Goal: Task Accomplishment & Management: Manage account settings

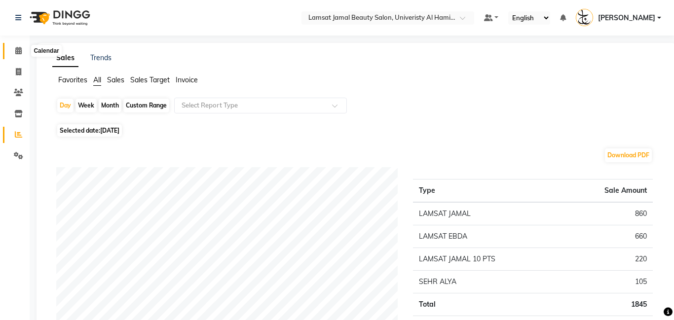
click at [16, 53] on icon at bounding box center [18, 50] width 6 height 7
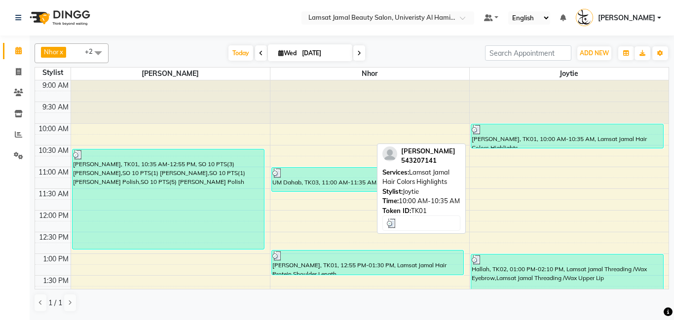
click at [507, 141] on div "[PERSON_NAME], TK01, 10:00 AM-10:35 AM, Lamsat Jamal Hair Colors Highlights" at bounding box center [567, 136] width 192 height 24
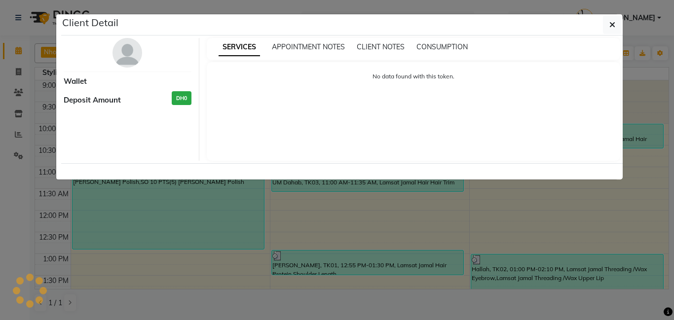
select select "3"
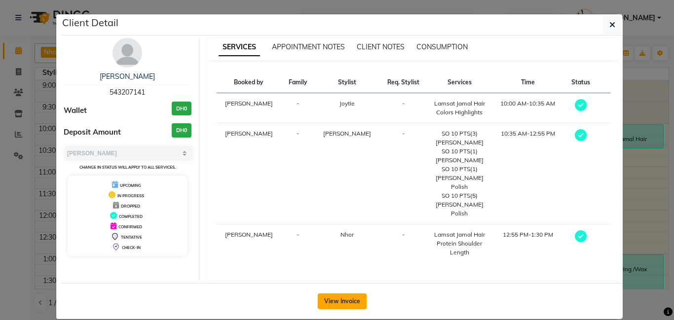
click at [341, 294] on button "View Invoice" at bounding box center [342, 302] width 49 height 16
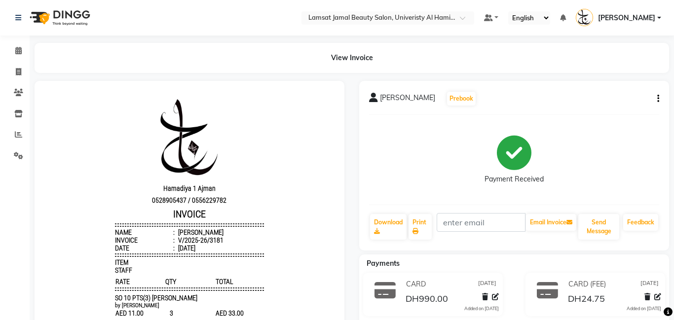
click at [656, 97] on button "button" at bounding box center [656, 99] width 6 height 10
click at [609, 106] on div "Edit Item Staff" at bounding box center [609, 105] width 68 height 12
select select
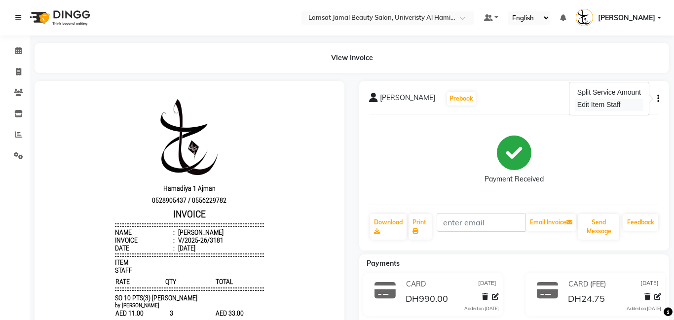
select select
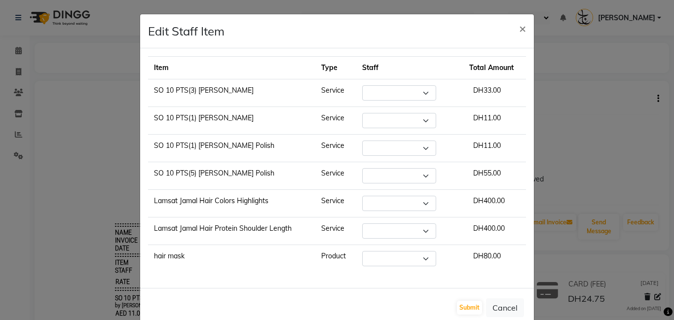
select select "79901"
select select "79908"
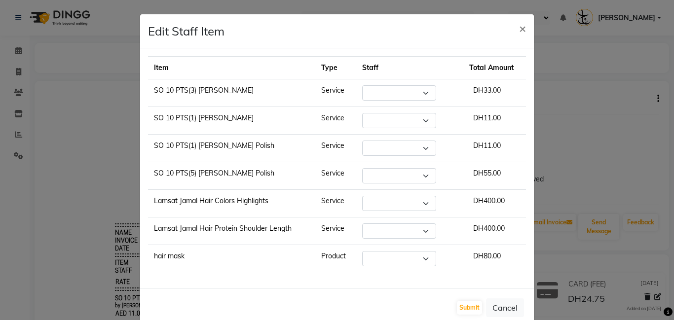
select select "79907"
select select "79908"
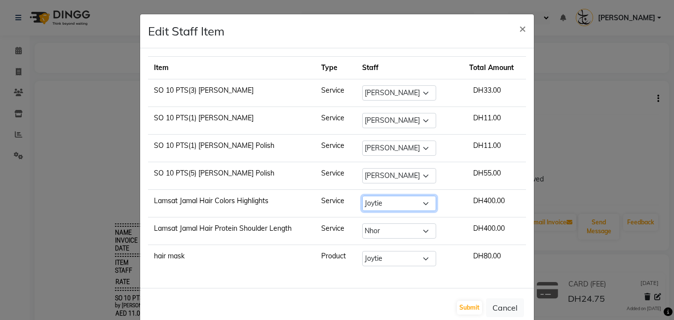
click at [432, 202] on select "Select [PERSON_NAME] Amna [PERSON_NAME] [PERSON_NAME] Ebda Lamsat [PERSON_NAME]…" at bounding box center [399, 203] width 74 height 15
select select "79907"
click at [368, 196] on select "Select [PERSON_NAME] Amna [PERSON_NAME] [PERSON_NAME] Ebda Lamsat [PERSON_NAME]…" at bounding box center [399, 203] width 74 height 15
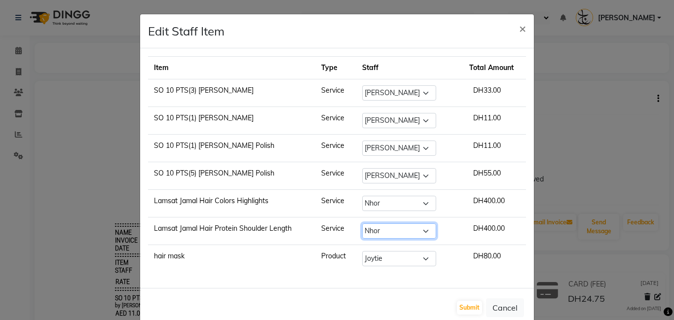
click at [432, 231] on select "Select [PERSON_NAME] Amna [PERSON_NAME] [PERSON_NAME] Ebda Lamsat [PERSON_NAME]…" at bounding box center [399, 231] width 74 height 15
select select "79908"
click at [368, 224] on select "Select [PERSON_NAME] Amna [PERSON_NAME] [PERSON_NAME] Ebda Lamsat [PERSON_NAME]…" at bounding box center [399, 231] width 74 height 15
click at [435, 230] on select "Select [PERSON_NAME] Amna [PERSON_NAME] [PERSON_NAME] Ebda Lamsat [PERSON_NAME]…" at bounding box center [399, 231] width 74 height 15
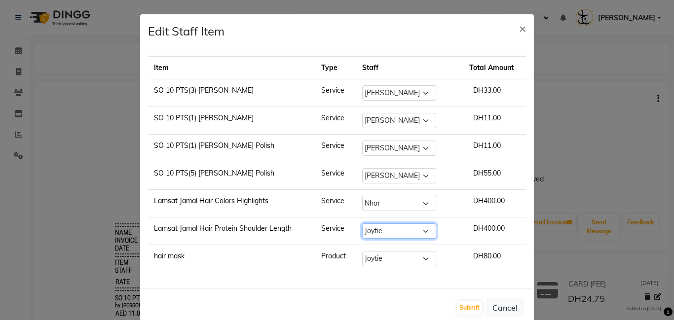
click at [435, 230] on select "Select [PERSON_NAME] Amna [PERSON_NAME] [PERSON_NAME] Ebda Lamsat [PERSON_NAME]…" at bounding box center [399, 231] width 74 height 15
click at [436, 229] on select "Select [PERSON_NAME] Amna [PERSON_NAME] [PERSON_NAME] Ebda Lamsat [PERSON_NAME]…" at bounding box center [399, 231] width 74 height 15
click at [429, 237] on select "Select [PERSON_NAME] Amna [PERSON_NAME] [PERSON_NAME] Ebda Lamsat [PERSON_NAME]…" at bounding box center [399, 231] width 74 height 15
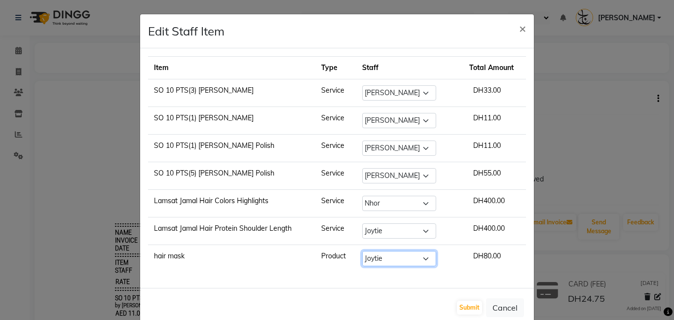
click at [428, 258] on select "Select [PERSON_NAME] Amna [PERSON_NAME] [PERSON_NAME] Ebda Lamsat [PERSON_NAME]…" at bounding box center [399, 258] width 74 height 15
select select "79901"
click at [368, 251] on select "Select [PERSON_NAME] Amna [PERSON_NAME] [PERSON_NAME] Ebda Lamsat [PERSON_NAME]…" at bounding box center [399, 258] width 74 height 15
click at [476, 305] on button "Submit" at bounding box center [469, 308] width 25 height 14
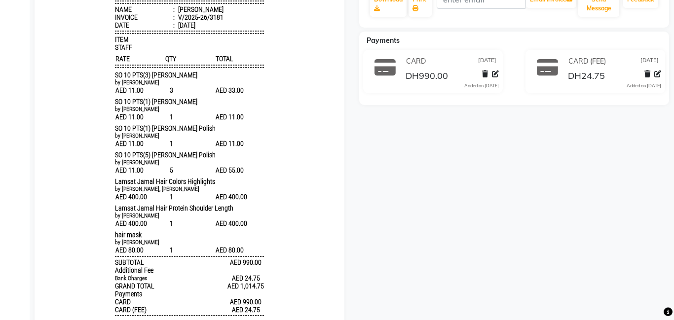
scroll to position [141, 0]
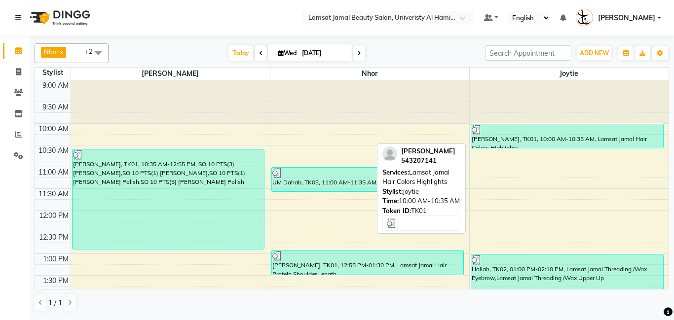
click at [573, 139] on div "[PERSON_NAME], TK01, 10:00 AM-10:35 AM, Lamsat Jamal Hair Colors Highlights" at bounding box center [567, 136] width 192 height 24
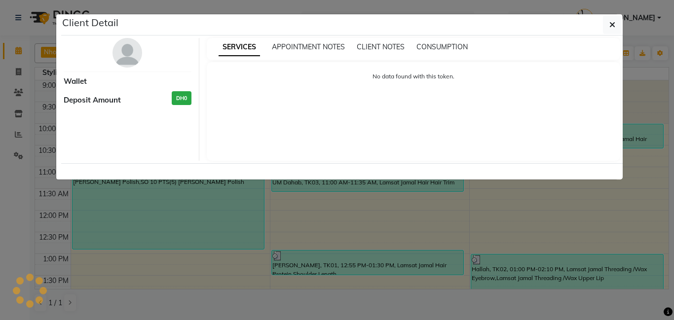
select select "3"
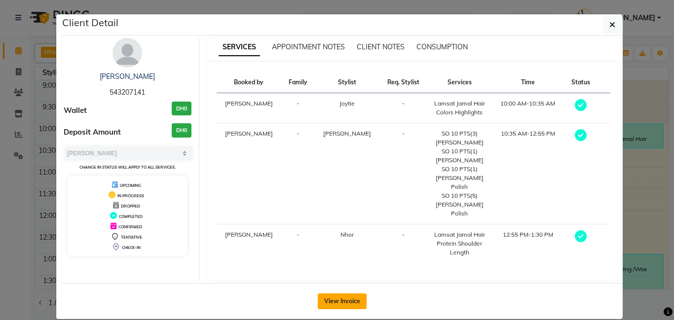
click at [348, 294] on button "View Invoice" at bounding box center [342, 302] width 49 height 16
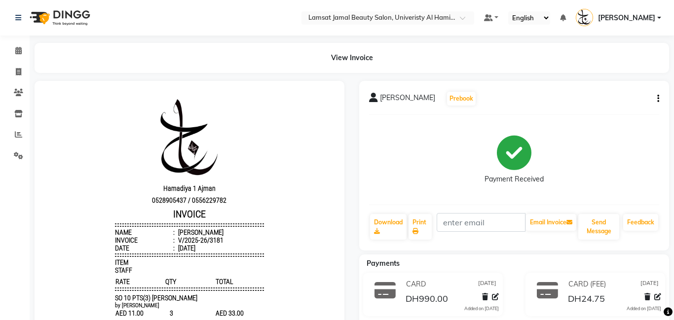
click at [656, 99] on button "button" at bounding box center [656, 99] width 6 height 10
click at [614, 105] on div "Edit Item Staff" at bounding box center [609, 105] width 68 height 12
select select
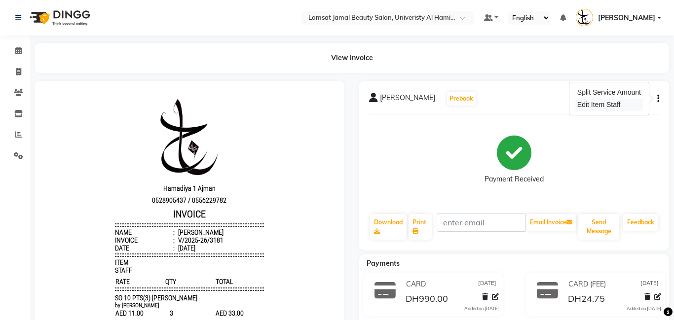
select select
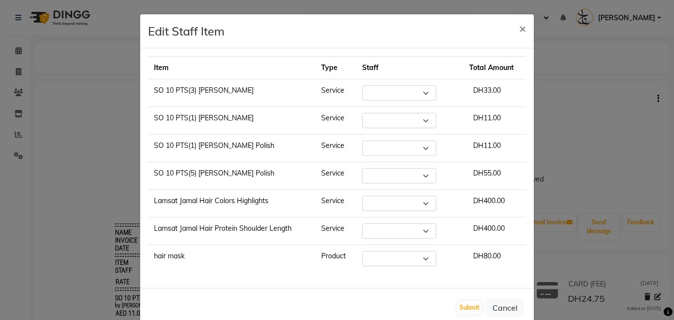
select select "79901"
select select "79907"
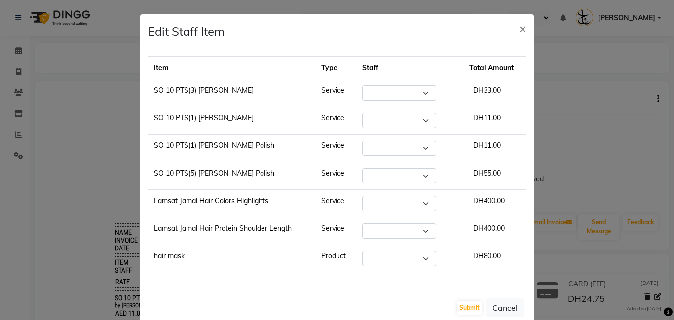
select select "79908"
select select "79901"
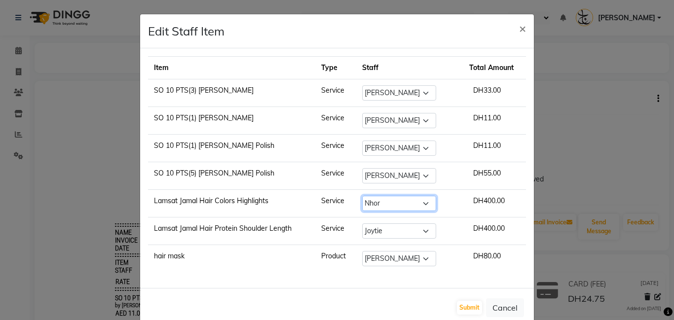
click at [433, 202] on select "Select [PERSON_NAME] Amna [PERSON_NAME] [PERSON_NAME] Ebda Lamsat [PERSON_NAME]…" at bounding box center [399, 203] width 74 height 15
click at [368, 196] on select "Select [PERSON_NAME] Amna [PERSON_NAME] [PERSON_NAME] Ebda Lamsat [PERSON_NAME]…" at bounding box center [399, 203] width 74 height 15
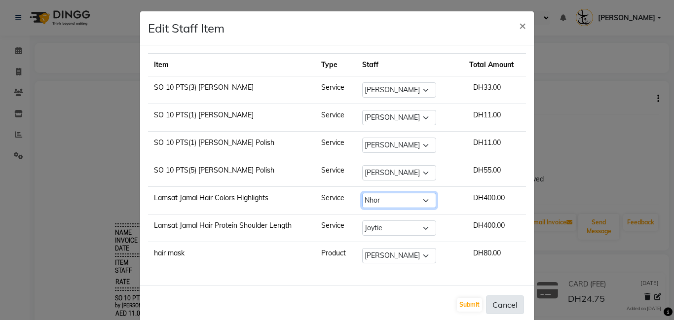
scroll to position [5, 0]
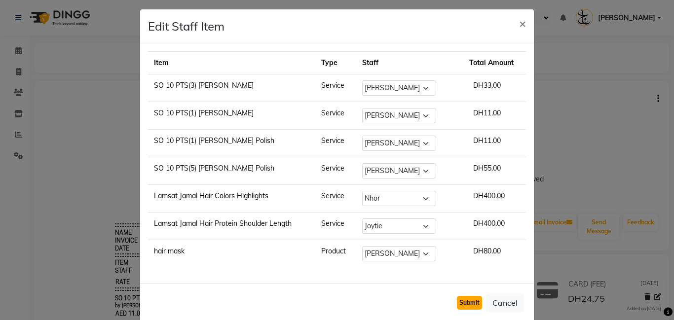
click at [473, 305] on button "Submit" at bounding box center [469, 303] width 25 height 14
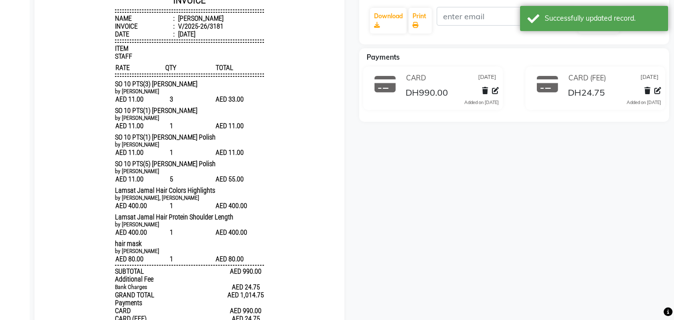
scroll to position [221, 0]
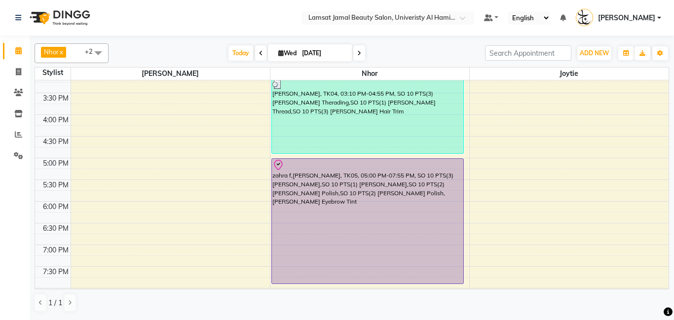
scroll to position [268, 0]
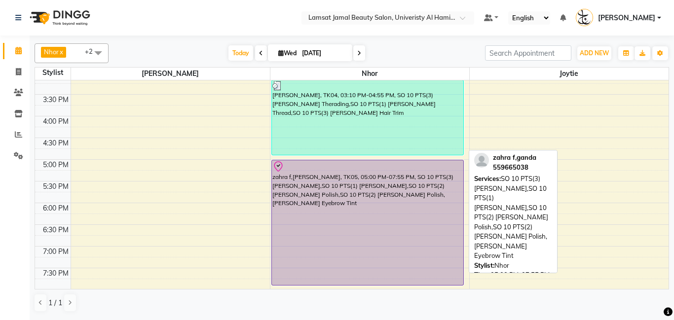
click at [330, 203] on div "zahra f,[PERSON_NAME], TK05, 05:00 PM-07:55 PM, SO 10 PTS(3) [PERSON_NAME],SO 1…" at bounding box center [368, 222] width 192 height 125
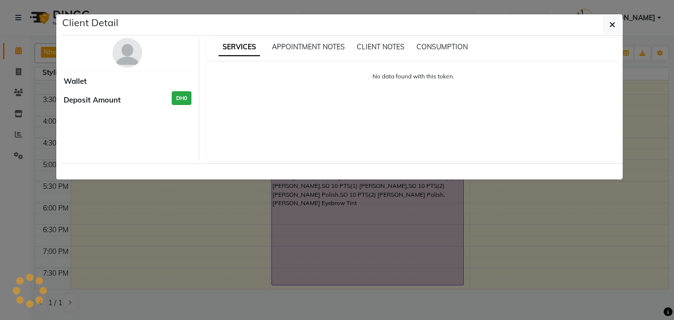
select select "8"
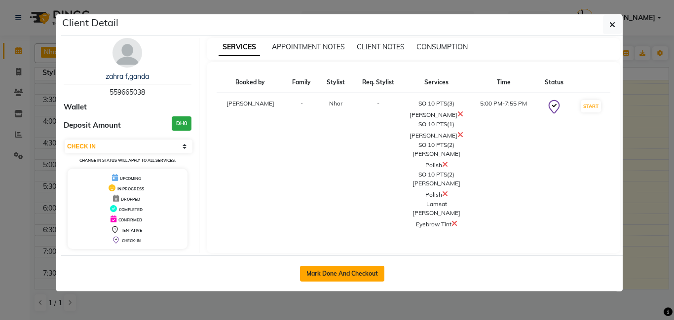
click at [365, 266] on button "Mark Done And Checkout" at bounding box center [342, 274] width 84 height 16
select select "service"
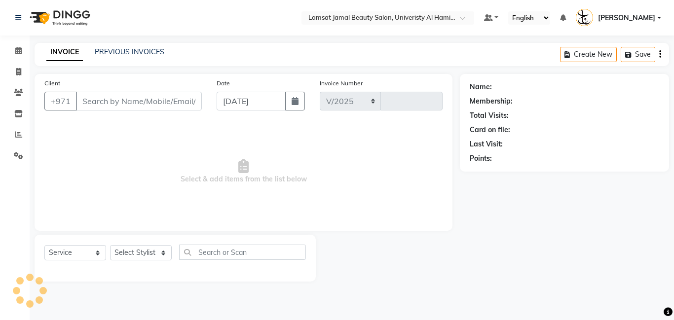
select select "8294"
type input "3193"
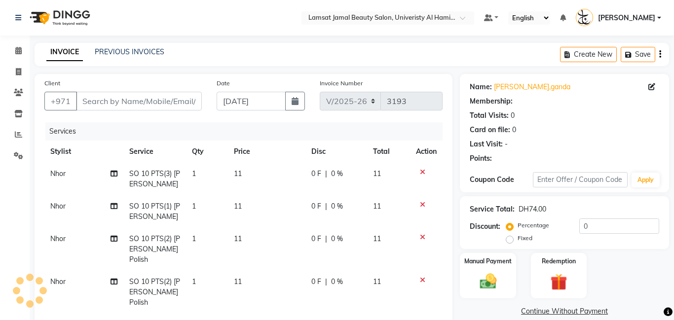
type input "55*****38"
select select "79907"
click at [195, 175] on span "1" at bounding box center [194, 173] width 4 height 9
select select "79907"
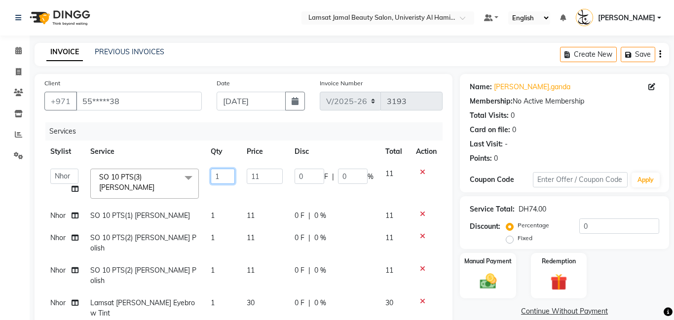
click at [220, 177] on input "1" at bounding box center [223, 176] width 24 height 15
type input "3"
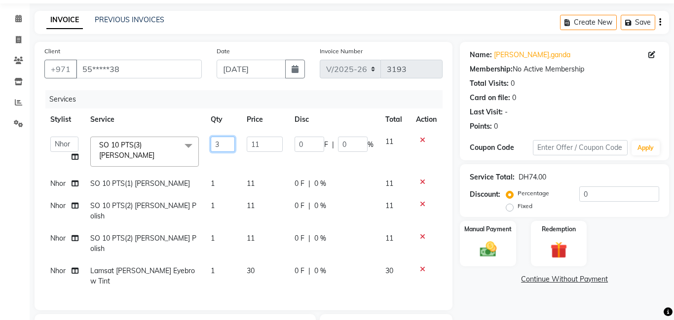
scroll to position [47, 0]
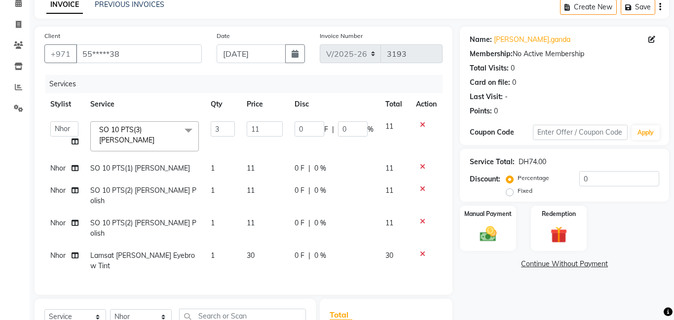
click at [219, 191] on td "1" at bounding box center [223, 196] width 36 height 33
select select "79907"
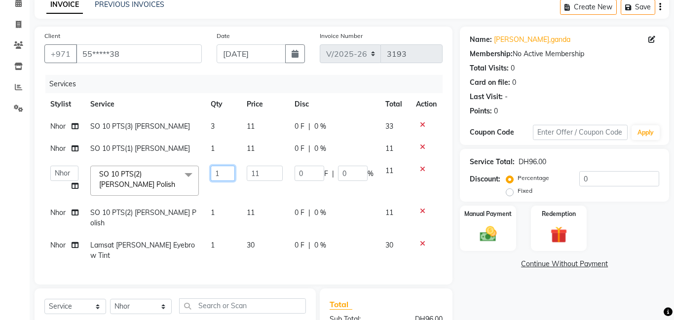
click at [222, 174] on input "1" at bounding box center [223, 173] width 24 height 15
type input "3"
click at [218, 214] on tbody "Nhor SO 10 PTS(3) [PERSON_NAME] 3 11 0 F | 0 % 33 Nhor SO 10 PTS(1) [PERSON_NAM…" at bounding box center [243, 191] width 398 height 152
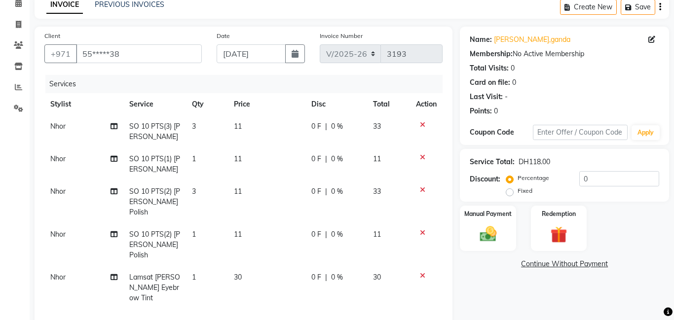
click at [202, 233] on td "1" at bounding box center [207, 245] width 42 height 43
select select "79907"
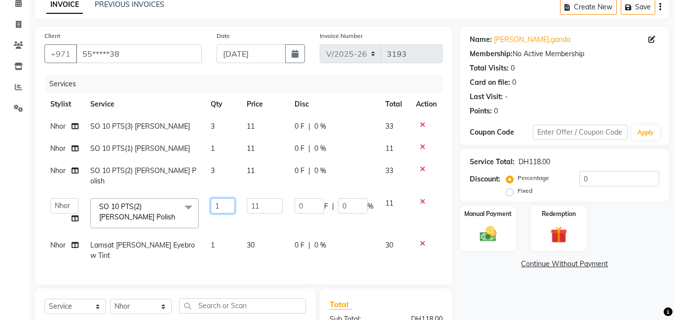
click at [221, 198] on input "1" at bounding box center [223, 205] width 24 height 15
type input "3"
click at [61, 130] on span "Nhor" at bounding box center [57, 126] width 15 height 9
select select "79907"
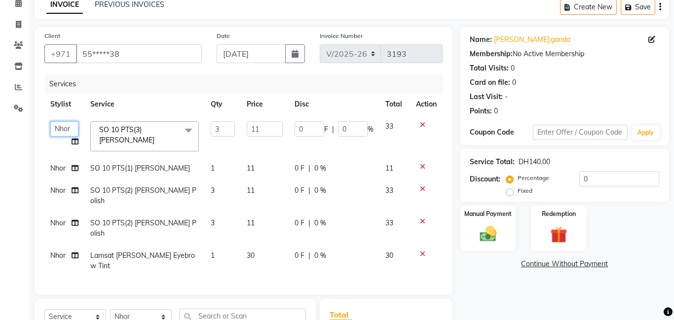
click at [61, 130] on select "[PERSON_NAME] Amna [PERSON_NAME] [PERSON_NAME] Ebda Lamsat [PERSON_NAME] [PERSO…" at bounding box center [64, 128] width 28 height 15
select select "79908"
click at [55, 192] on span "Nhor" at bounding box center [57, 190] width 15 height 9
select select "79907"
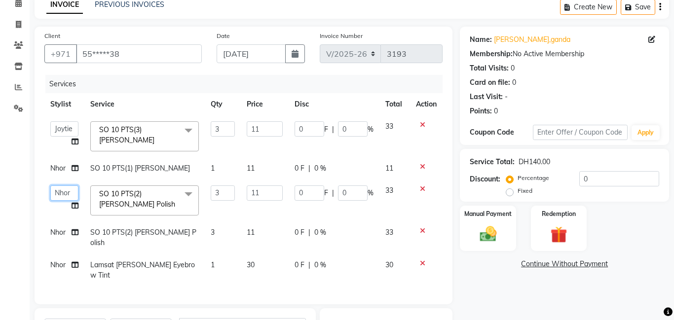
click at [54, 193] on select "[PERSON_NAME] Amna [PERSON_NAME] [PERSON_NAME] Ebda Lamsat [PERSON_NAME] [PERSO…" at bounding box center [64, 193] width 28 height 15
click at [57, 194] on select "[PERSON_NAME] Amna [PERSON_NAME] [PERSON_NAME] Ebda Lamsat [PERSON_NAME] [PERSO…" at bounding box center [64, 193] width 28 height 15
click at [58, 237] on tbody "[PERSON_NAME] Amna [PERSON_NAME] [PERSON_NAME] Ebda Lamsat [PERSON_NAME] [PERSO…" at bounding box center [243, 200] width 398 height 171
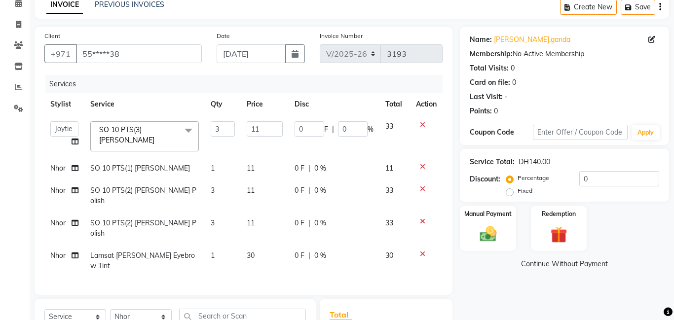
click at [60, 219] on span "Nhor" at bounding box center [57, 223] width 15 height 9
select select "79907"
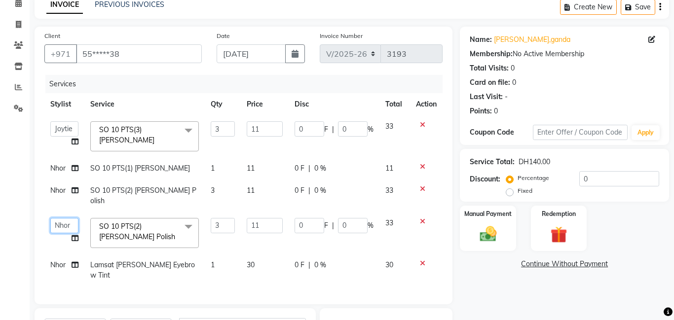
click at [63, 219] on select "[PERSON_NAME] Amna [PERSON_NAME] [PERSON_NAME] Ebda Lamsat [PERSON_NAME] [PERSO…" at bounding box center [64, 225] width 28 height 15
select select "79908"
click at [518, 191] on label "Fixed" at bounding box center [525, 191] width 15 height 9
click at [512, 191] on input "Fixed" at bounding box center [511, 191] width 7 height 7
radio input "true"
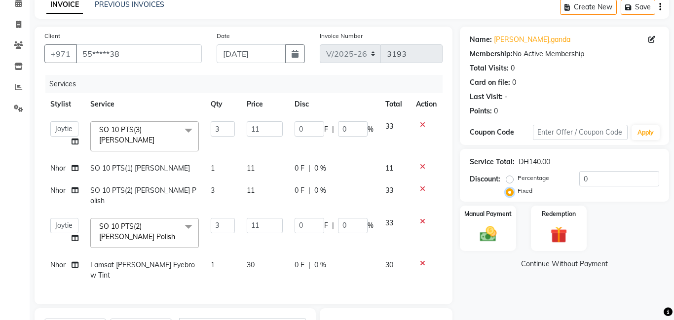
scroll to position [186, 0]
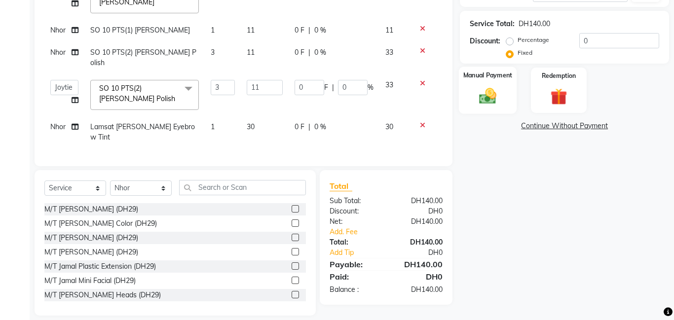
click at [495, 94] on img at bounding box center [488, 96] width 28 height 20
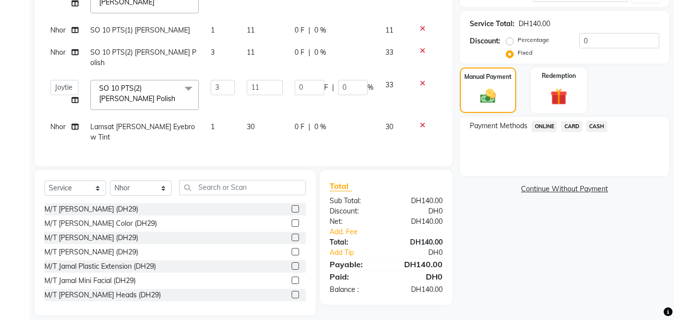
click at [599, 127] on span "CASH" at bounding box center [596, 126] width 21 height 11
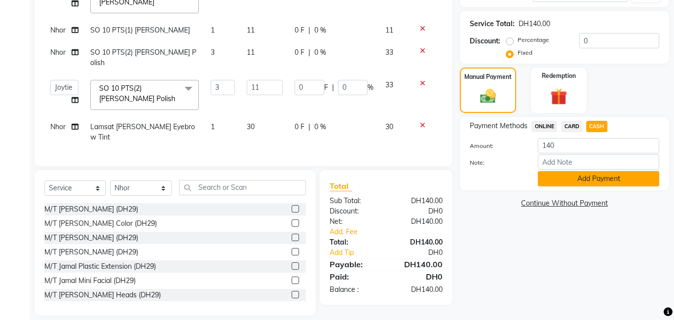
click at [588, 184] on button "Add Payment" at bounding box center [598, 178] width 121 height 15
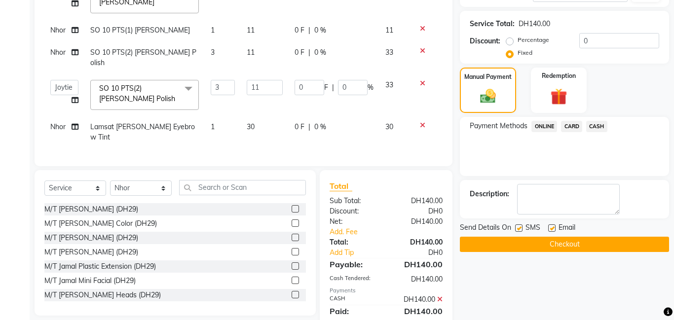
click at [573, 244] on button "Checkout" at bounding box center [564, 244] width 209 height 15
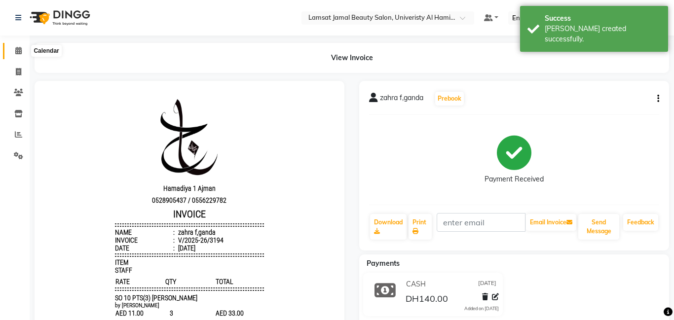
click at [14, 54] on span at bounding box center [18, 50] width 17 height 11
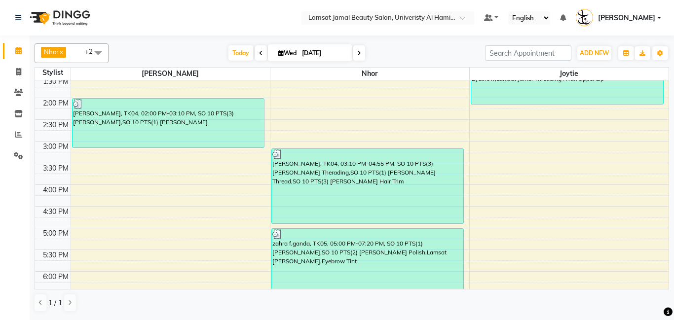
scroll to position [59, 0]
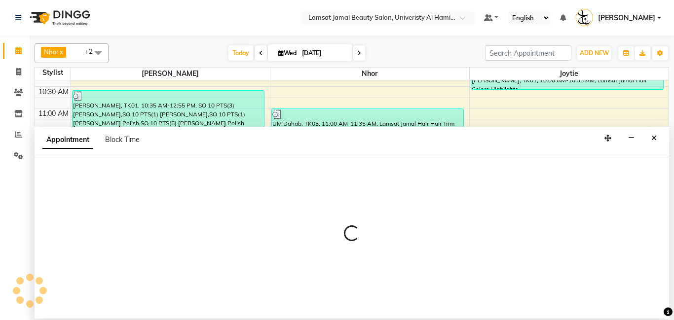
select select "79907"
select select "tentative"
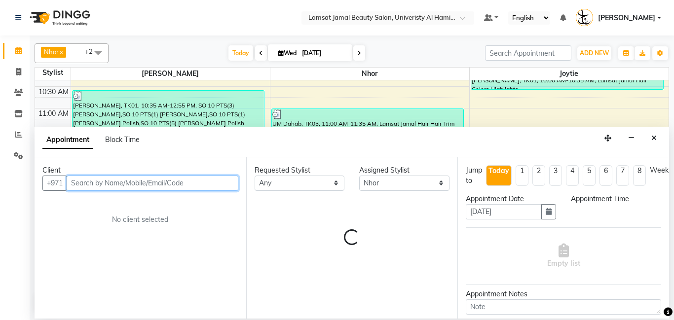
select select "855"
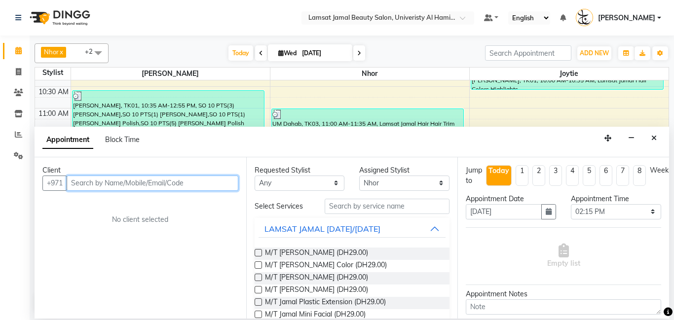
click at [185, 180] on input "text" at bounding box center [153, 183] width 172 height 15
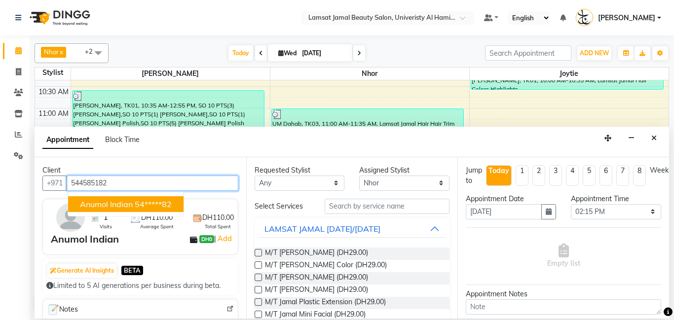
click at [166, 208] on ngb-highlight "54*****82" at bounding box center [153, 204] width 37 height 10
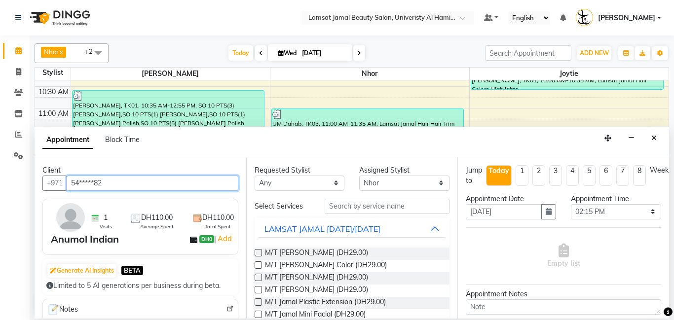
type input "54*****82"
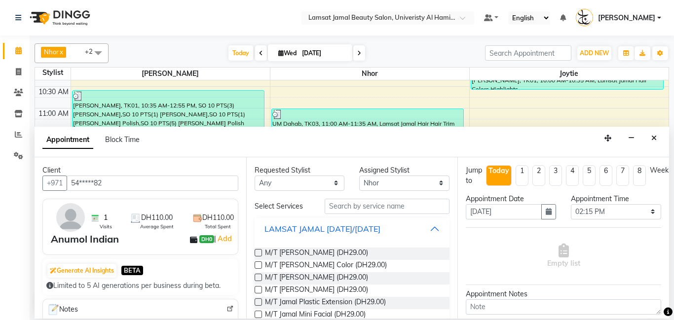
click at [435, 228] on button "LAMSAT JAMAL [DATE]/[DATE]" at bounding box center [353, 229] width 188 height 18
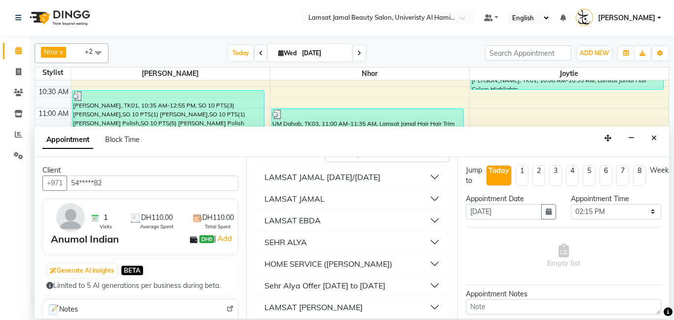
scroll to position [115, 0]
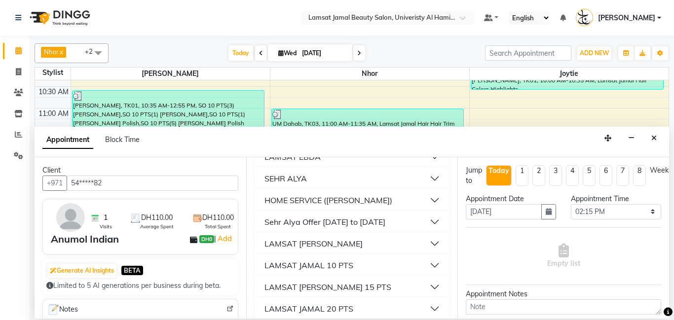
click at [382, 244] on button "LAMSAT [PERSON_NAME]" at bounding box center [353, 244] width 188 height 18
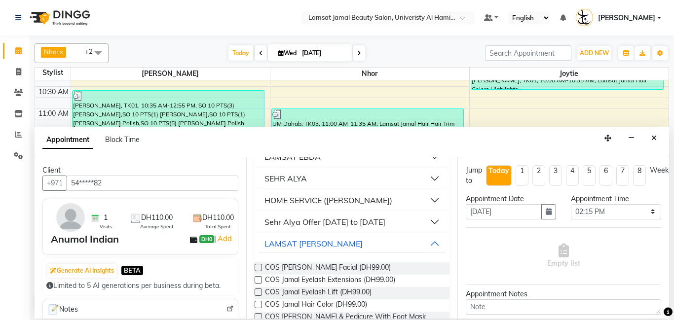
click at [257, 270] on label at bounding box center [258, 267] width 7 height 7
click at [257, 270] on input "checkbox" at bounding box center [258, 269] width 6 height 6
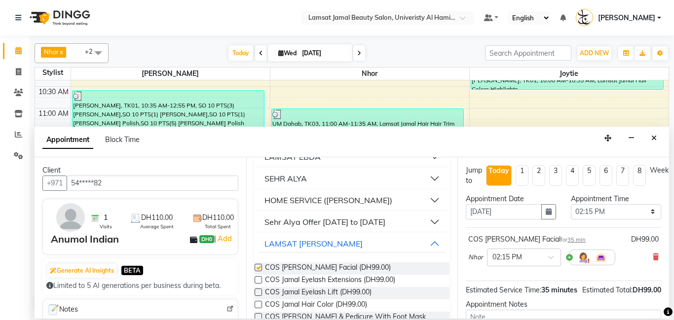
checkbox input "false"
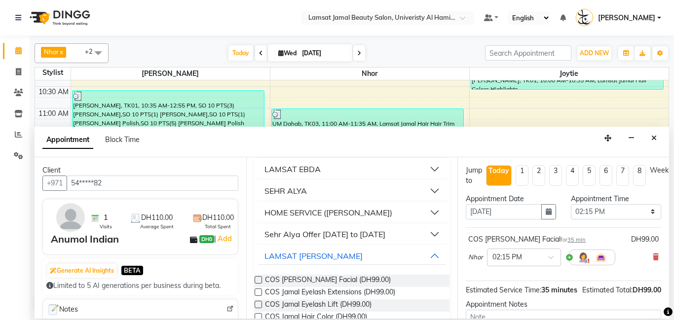
scroll to position [134, 0]
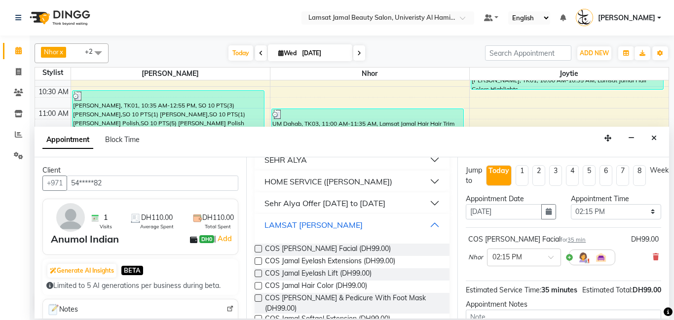
click at [436, 227] on button "LAMSAT [PERSON_NAME]" at bounding box center [353, 225] width 188 height 18
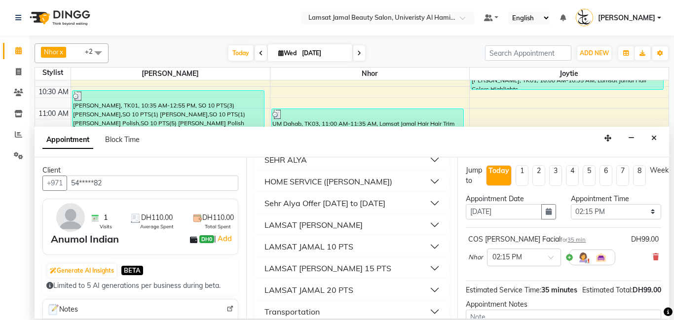
click at [349, 249] on div "LAMSAT JAMAL 10 PTS" at bounding box center [309, 247] width 89 height 12
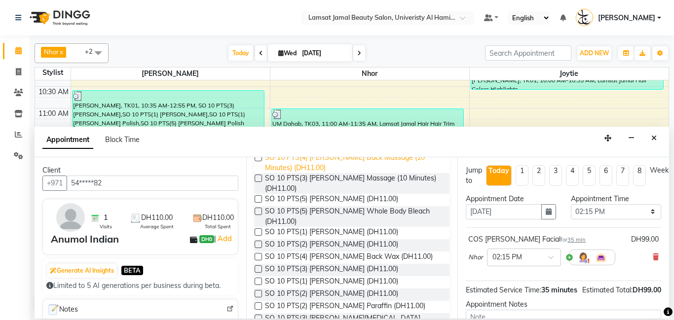
scroll to position [553, 0]
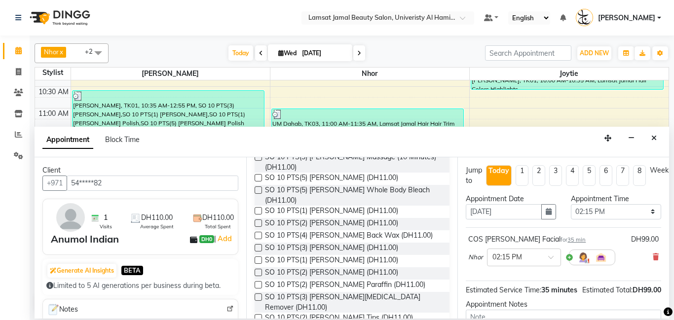
click at [257, 244] on label at bounding box center [258, 247] width 7 height 7
click at [257, 246] on input "checkbox" at bounding box center [258, 249] width 6 height 6
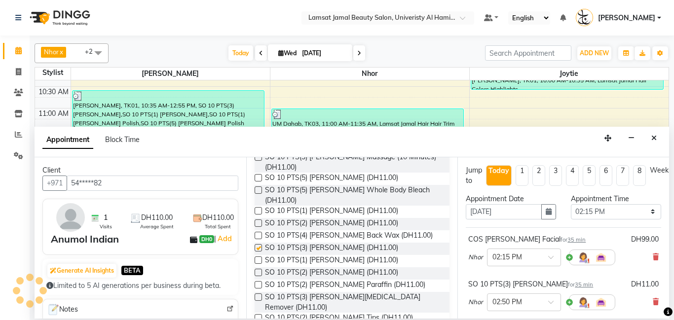
checkbox input "false"
click at [258, 257] on label at bounding box center [258, 260] width 7 height 7
click at [258, 258] on input "checkbox" at bounding box center [258, 261] width 6 height 6
checkbox input "false"
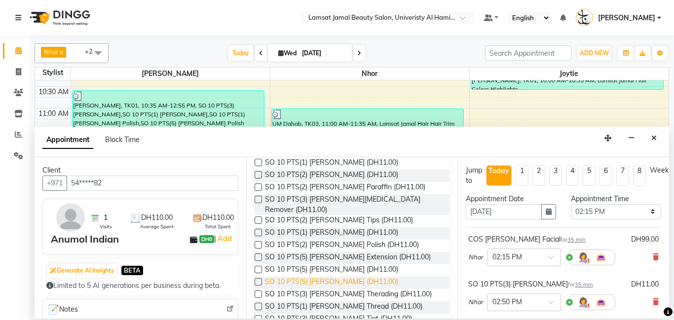
scroll to position [656, 0]
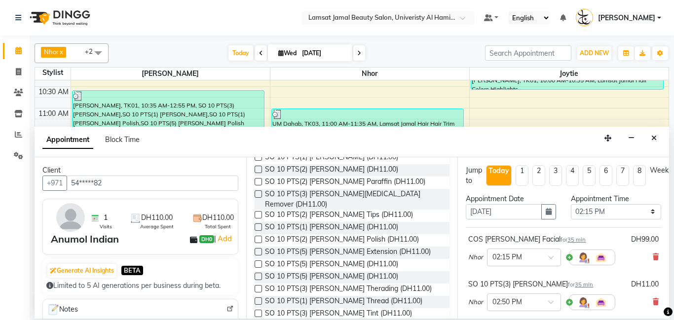
click at [258, 298] on label at bounding box center [258, 301] width 7 height 7
click at [258, 299] on input "checkbox" at bounding box center [258, 302] width 6 height 6
checkbox input "false"
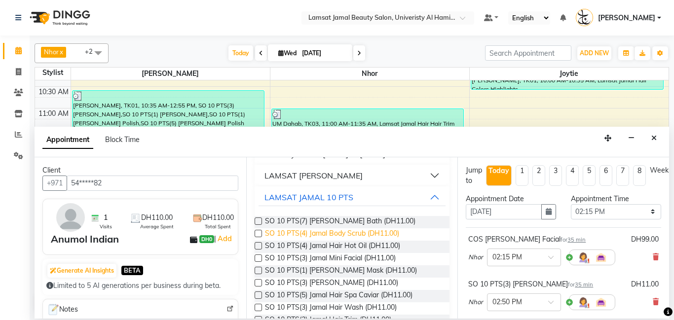
scroll to position [184, 0]
click at [256, 294] on label at bounding box center [258, 294] width 7 height 7
click at [256, 294] on input "checkbox" at bounding box center [258, 296] width 6 height 6
checkbox input "false"
click at [435, 174] on button "LAMSAT [PERSON_NAME]" at bounding box center [353, 175] width 188 height 18
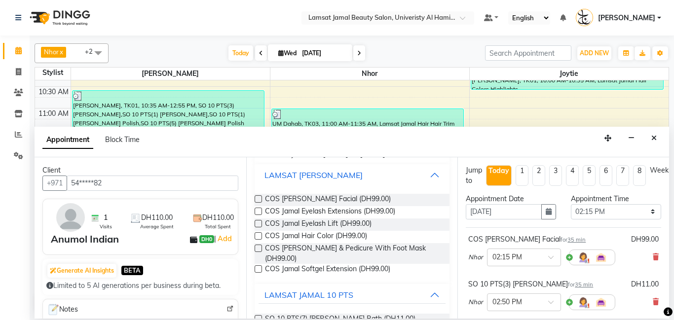
click at [435, 174] on button "LAMSAT [PERSON_NAME]" at bounding box center [353, 175] width 188 height 18
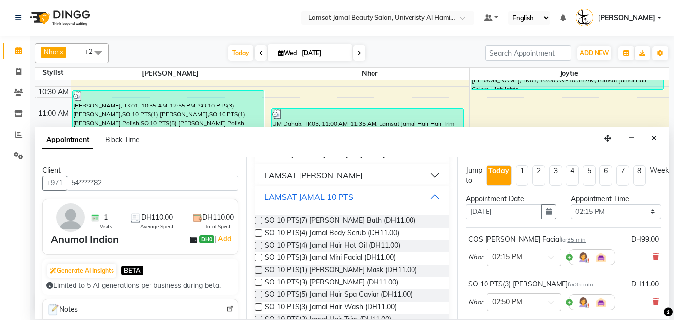
click at [433, 196] on button "LAMSAT JAMAL 10 PTS" at bounding box center [353, 197] width 188 height 18
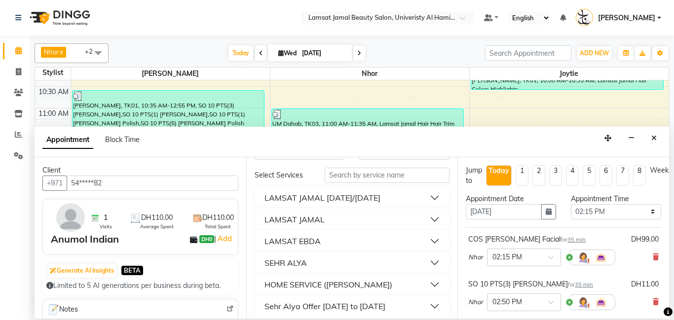
scroll to position [24, 0]
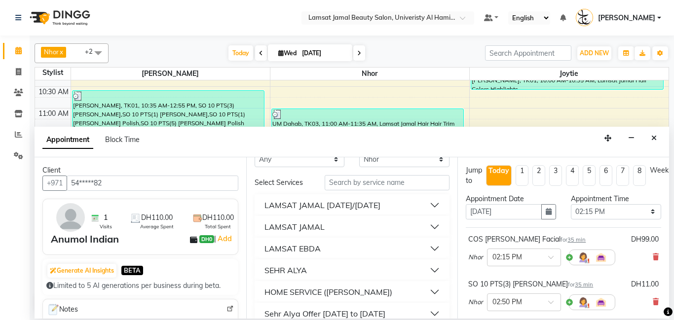
click at [313, 227] on div "LAMSAT JAMAL" at bounding box center [295, 227] width 60 height 12
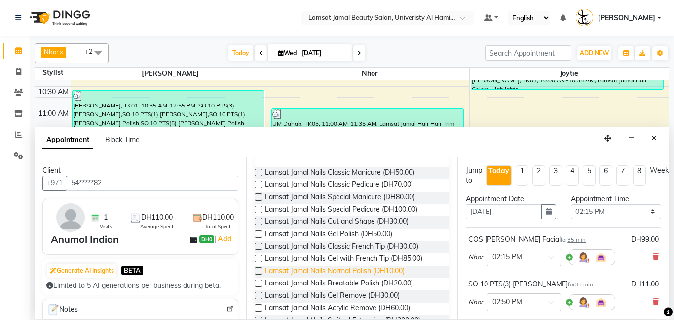
scroll to position [104, 0]
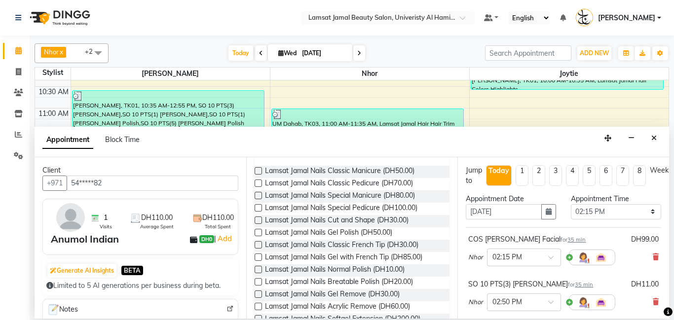
click at [257, 269] on label at bounding box center [258, 269] width 7 height 7
click at [257, 269] on input "checkbox" at bounding box center [258, 271] width 6 height 6
click at [257, 269] on label at bounding box center [258, 269] width 7 height 7
click at [257, 269] on input "checkbox" at bounding box center [258, 271] width 6 height 6
checkbox input "false"
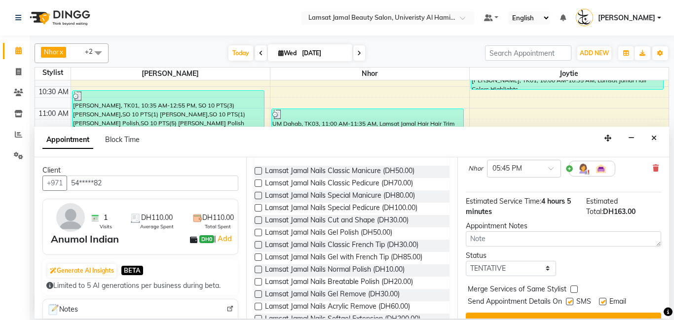
scroll to position [362, 0]
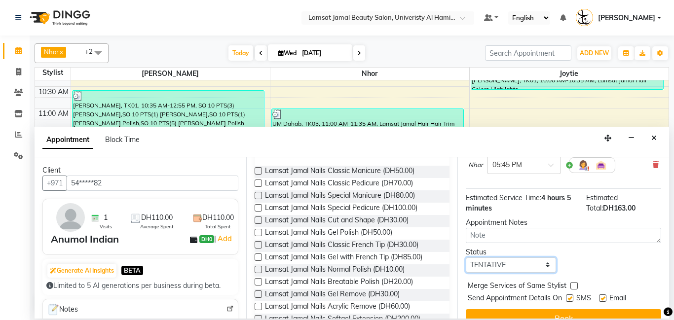
click at [551, 265] on select "Select TENTATIVE CONFIRM CHECK-IN UPCOMING" at bounding box center [511, 265] width 90 height 15
select select "check-in"
click at [466, 258] on select "Select TENTATIVE CONFIRM CHECK-IN UPCOMING" at bounding box center [511, 265] width 90 height 15
click at [572, 289] on label at bounding box center [574, 285] width 7 height 7
click at [572, 289] on input "checkbox" at bounding box center [574, 287] width 6 height 6
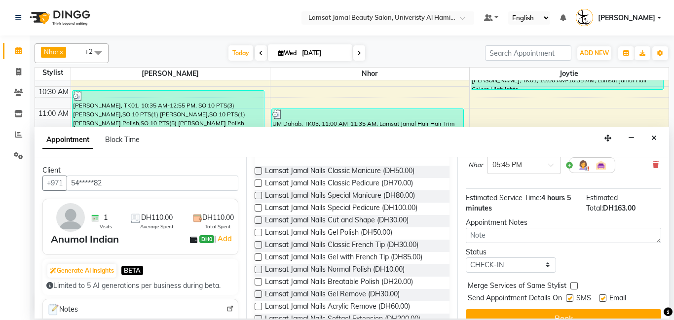
checkbox input "true"
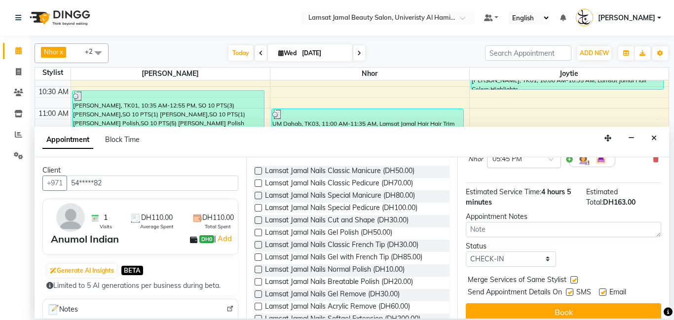
scroll to position [378, 0]
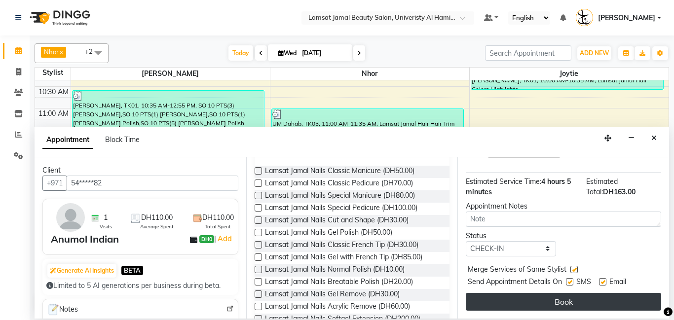
click at [582, 301] on button "Book" at bounding box center [563, 302] width 195 height 18
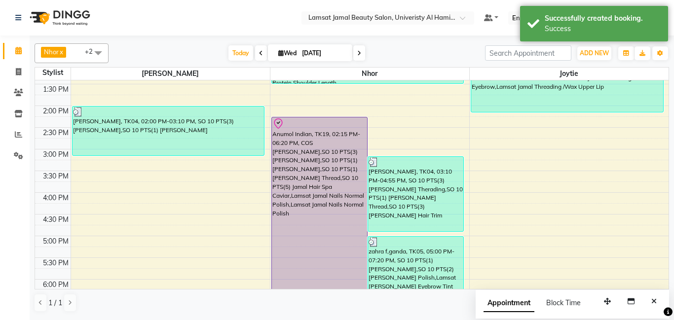
scroll to position [199, 0]
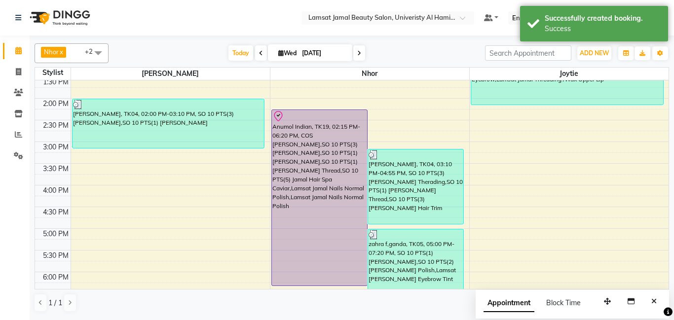
click at [105, 256] on div "9:00 AM 9:30 AM 10:00 AM 10:30 AM 11:00 AM 11:30 AM 12:00 PM 12:30 PM 1:00 PM 1…" at bounding box center [352, 207] width 634 height 651
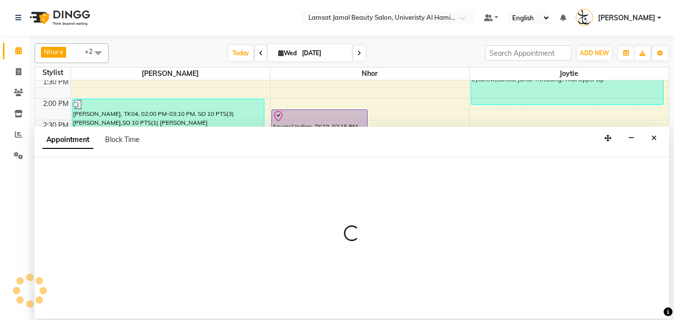
select select "79901"
select select "tentative"
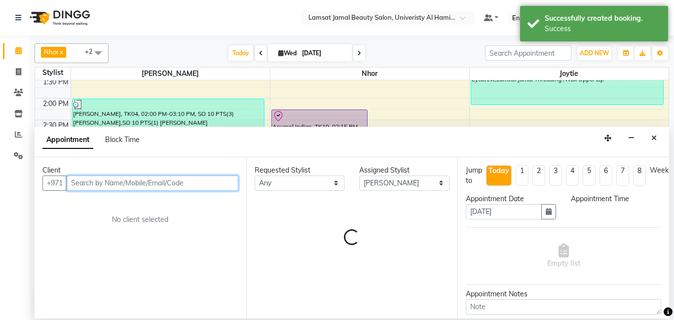
select select "1050"
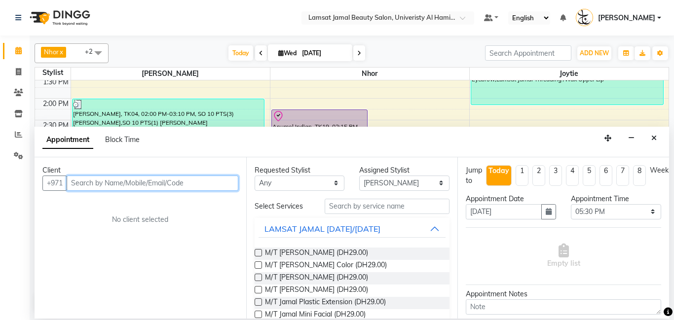
click at [103, 185] on input "text" at bounding box center [153, 183] width 172 height 15
type input "m"
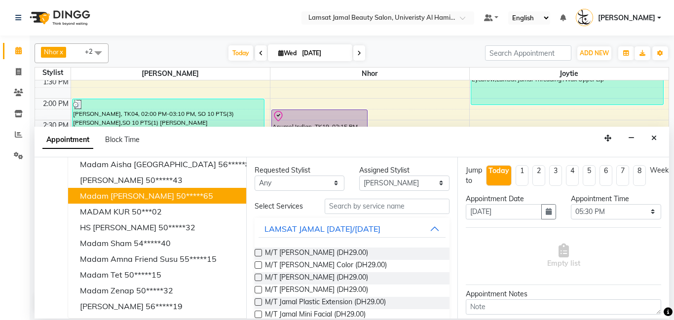
scroll to position [0, 0]
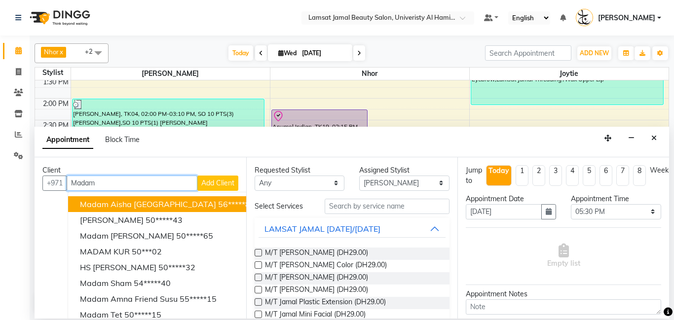
click at [103, 181] on input "Madam" at bounding box center [132, 183] width 131 height 15
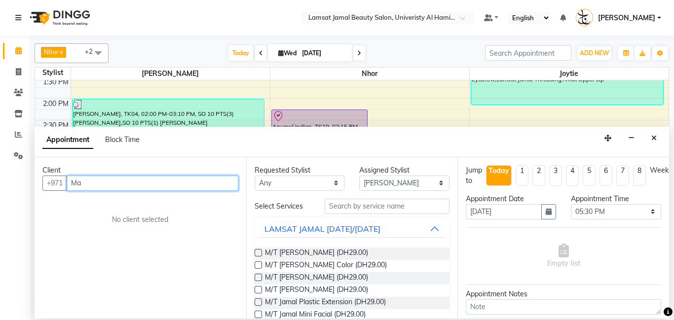
type input "M"
type input "l"
type input "m"
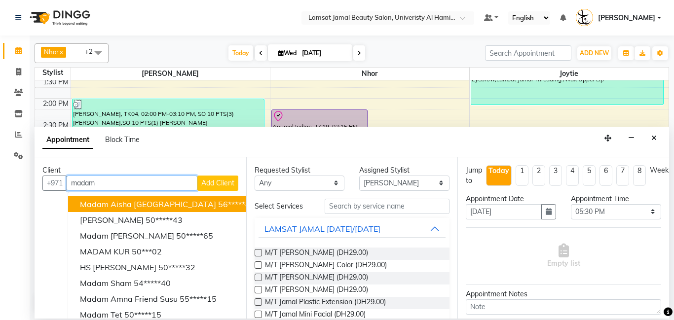
click at [107, 181] on input "madam" at bounding box center [132, 183] width 131 height 15
type input "m"
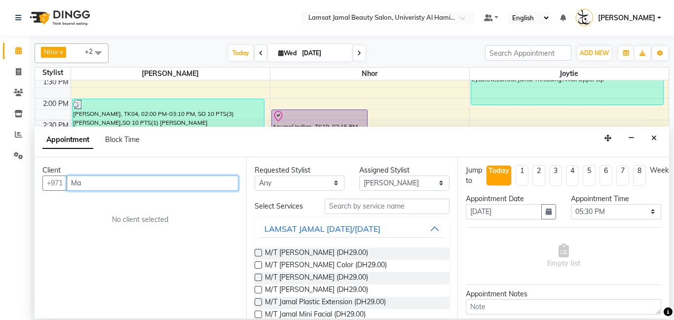
type input "M"
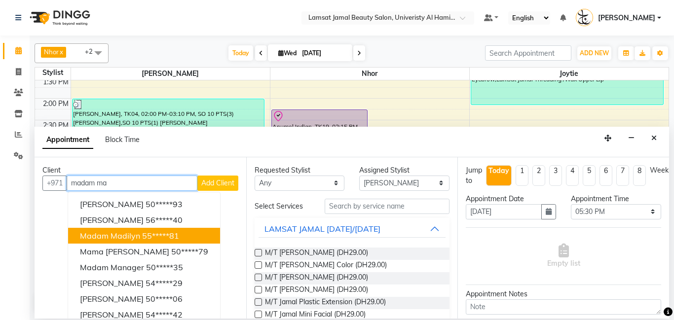
click at [137, 233] on span "madam madilyn" at bounding box center [110, 236] width 60 height 10
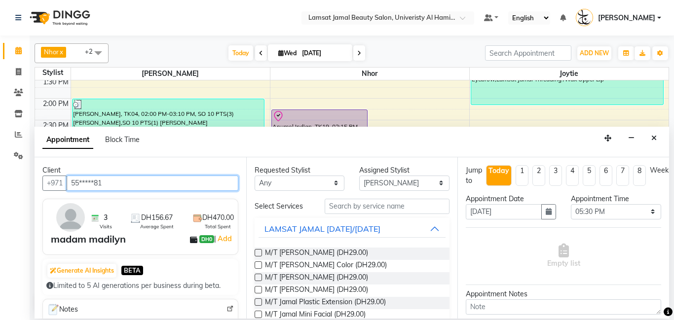
type input "55*****81"
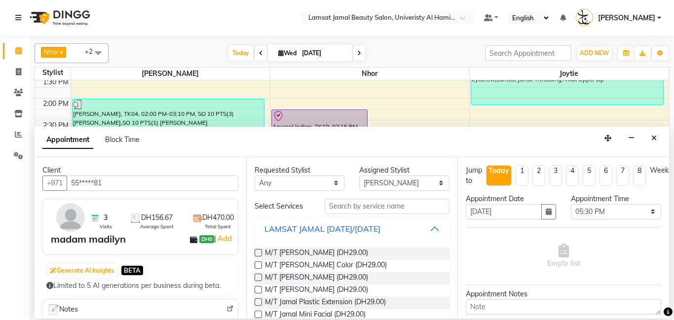
click at [434, 230] on button "LAMSAT JAMAL [DATE]/[DATE]" at bounding box center [353, 229] width 188 height 18
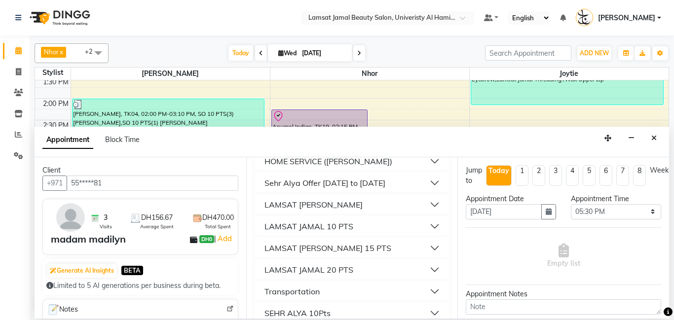
scroll to position [165, 0]
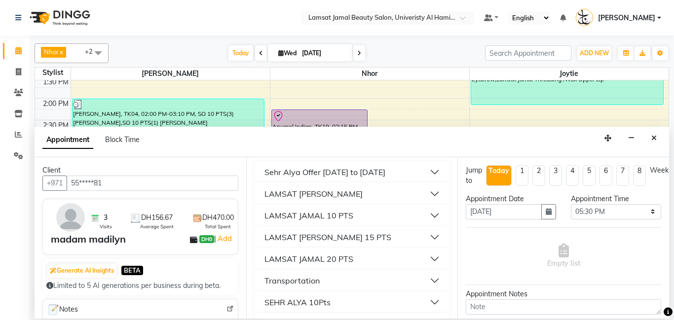
click at [348, 256] on div "LAMSAT JAMAL 20 PTS" at bounding box center [309, 259] width 89 height 12
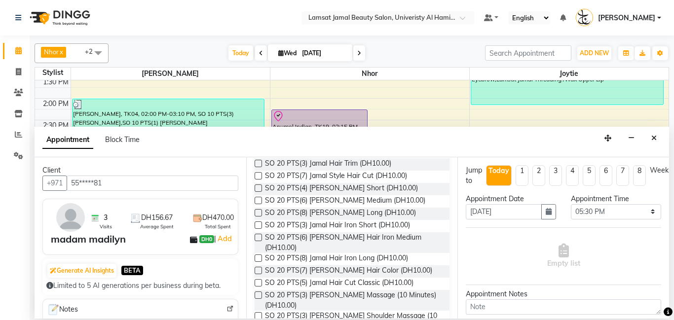
scroll to position [384, 0]
click at [257, 267] on label at bounding box center [258, 270] width 7 height 7
click at [257, 268] on input "checkbox" at bounding box center [258, 271] width 6 height 6
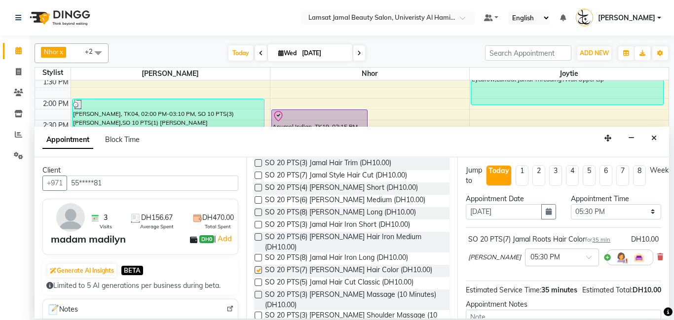
checkbox input "false"
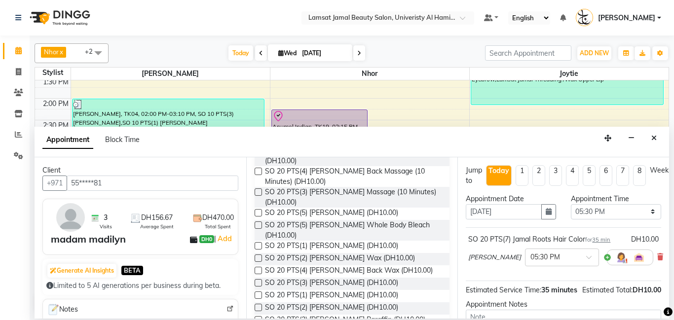
scroll to position [573, 0]
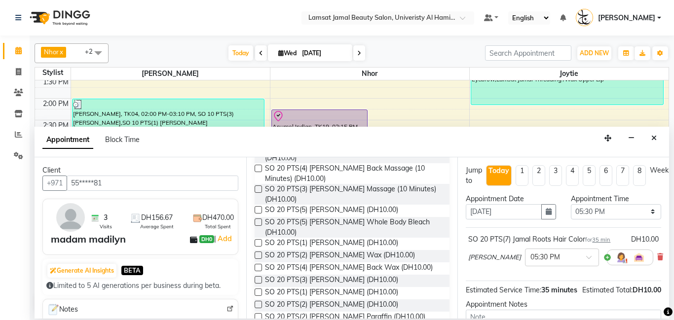
click at [260, 276] on label at bounding box center [258, 279] width 7 height 7
click at [260, 278] on input "checkbox" at bounding box center [258, 281] width 6 height 6
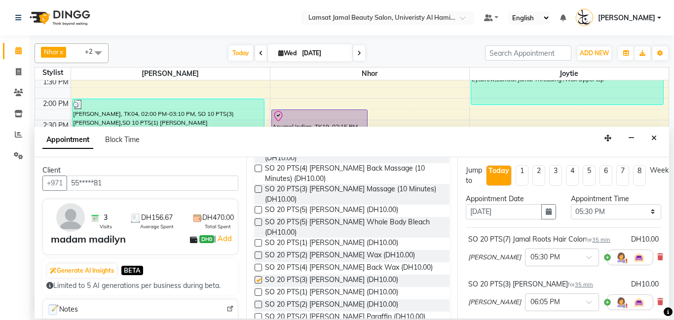
checkbox input "false"
click at [258, 289] on label at bounding box center [258, 292] width 7 height 7
click at [258, 290] on input "checkbox" at bounding box center [258, 293] width 6 height 6
checkbox input "false"
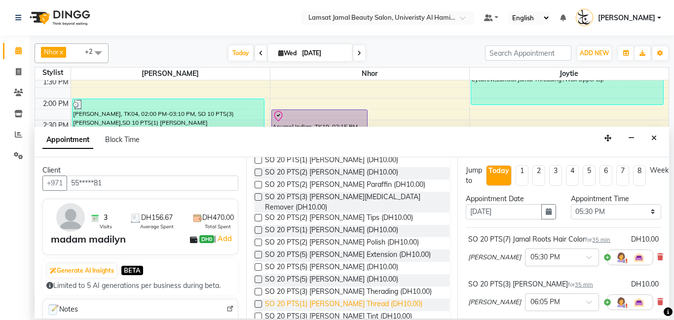
scroll to position [707, 0]
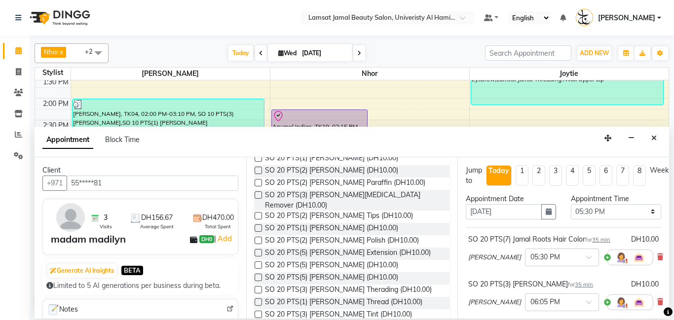
click at [258, 299] on label at bounding box center [258, 302] width 7 height 7
click at [258, 300] on input "checkbox" at bounding box center [258, 303] width 6 height 6
checkbox input "false"
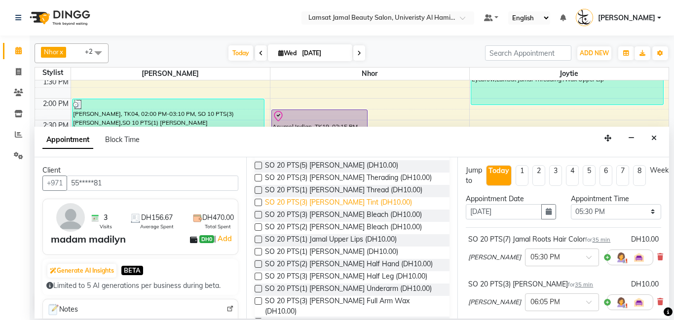
scroll to position [825, 0]
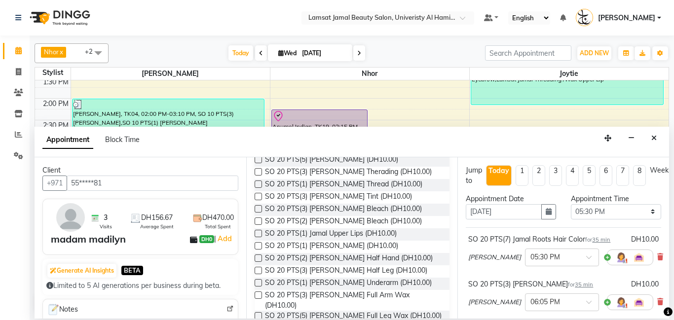
click at [260, 279] on label at bounding box center [258, 282] width 7 height 7
click at [260, 281] on input "checkbox" at bounding box center [258, 284] width 6 height 6
checkbox input "false"
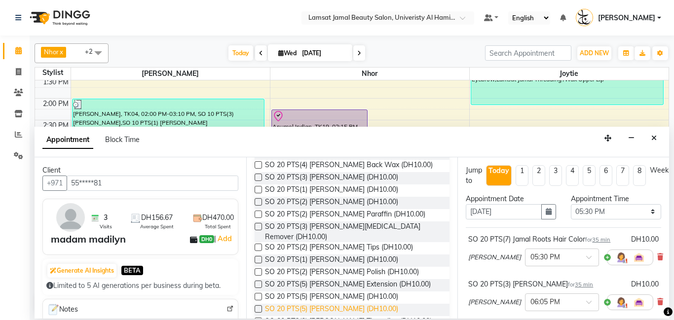
scroll to position [671, 0]
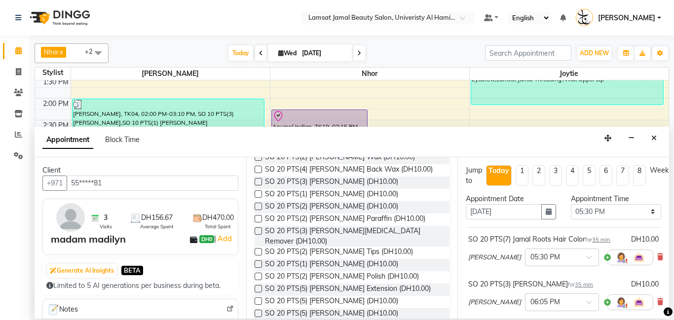
click at [259, 261] on label at bounding box center [258, 264] width 7 height 7
click at [259, 262] on input "checkbox" at bounding box center [258, 265] width 6 height 6
checkbox input "false"
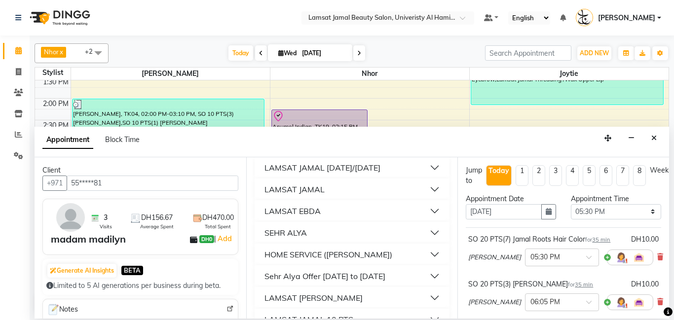
scroll to position [50, 0]
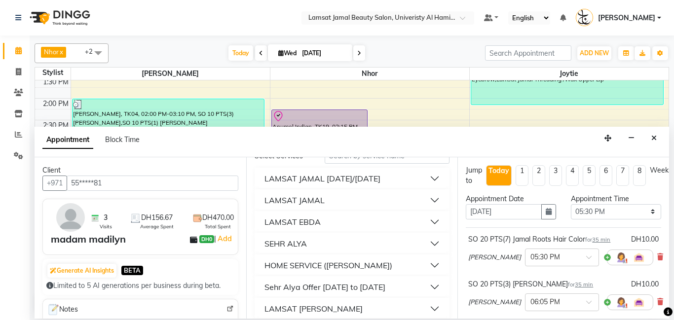
click at [340, 200] on button "LAMSAT JAMAL" at bounding box center [353, 200] width 188 height 18
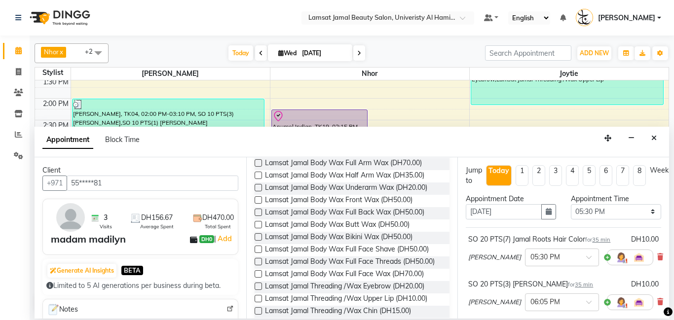
scroll to position [453, 0]
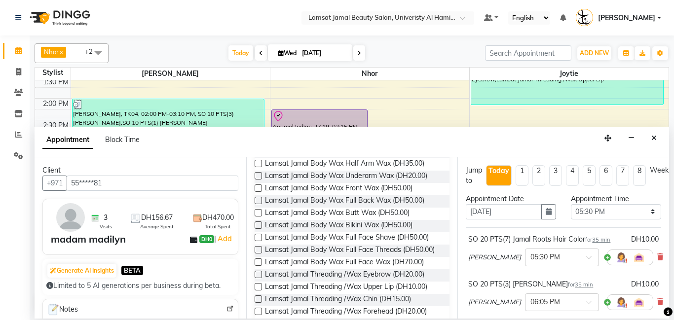
click at [259, 271] on label at bounding box center [258, 274] width 7 height 7
click at [259, 272] on input "checkbox" at bounding box center [258, 275] width 6 height 6
checkbox input "false"
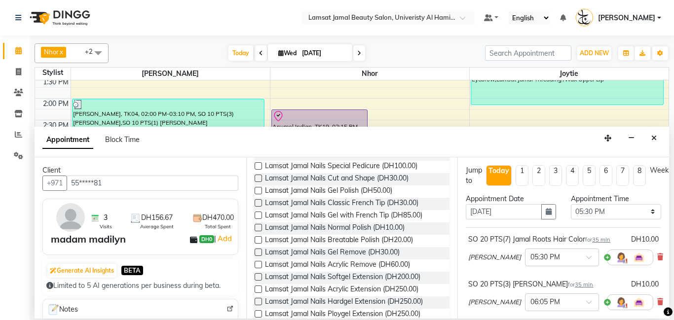
scroll to position [0, 0]
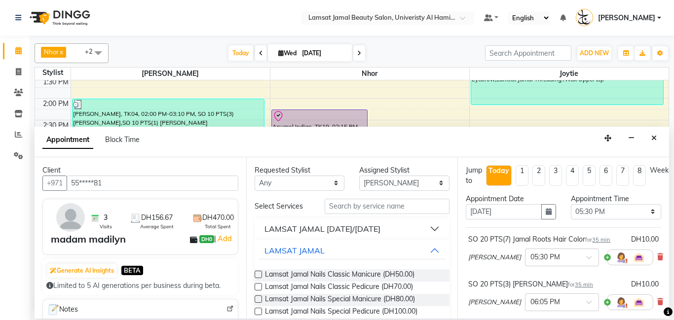
click at [437, 231] on button "LAMSAT JAMAL [DATE]/[DATE]" at bounding box center [353, 229] width 188 height 18
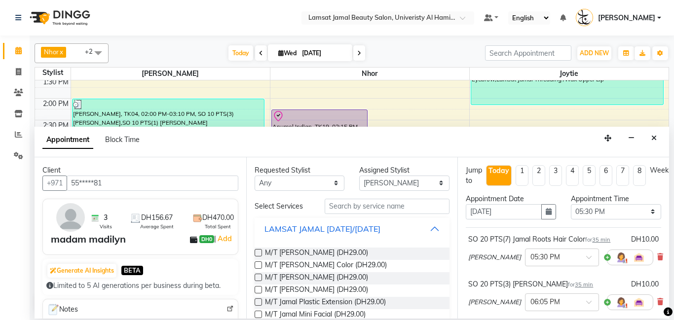
click at [436, 230] on button "LAMSAT JAMAL [DATE]/[DATE]" at bounding box center [353, 229] width 188 height 18
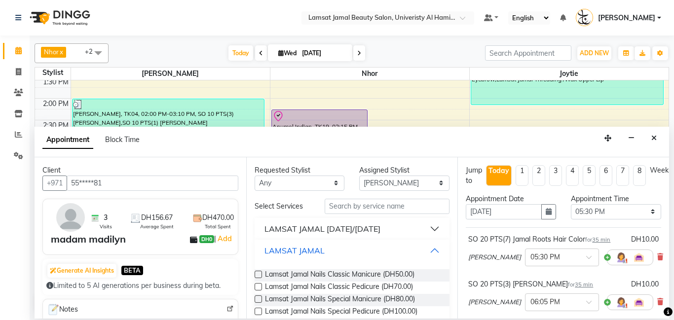
click at [434, 252] on button "LAMSAT JAMAL" at bounding box center [353, 251] width 188 height 18
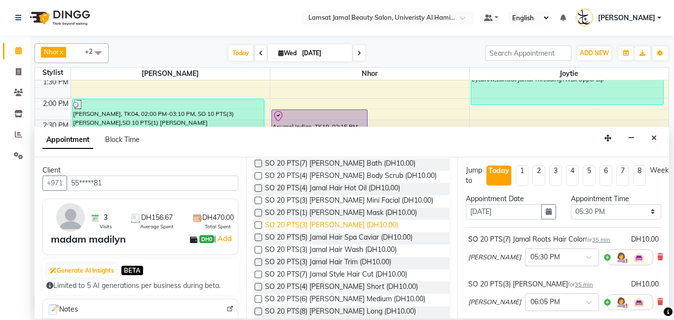
scroll to position [290, 0]
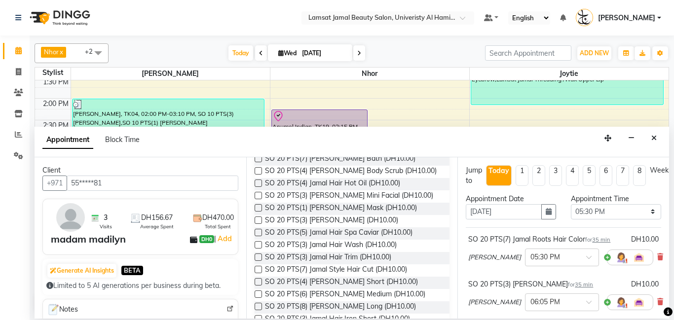
click at [258, 269] on label at bounding box center [258, 269] width 7 height 7
click at [258, 269] on input "checkbox" at bounding box center [258, 271] width 6 height 6
checkbox input "false"
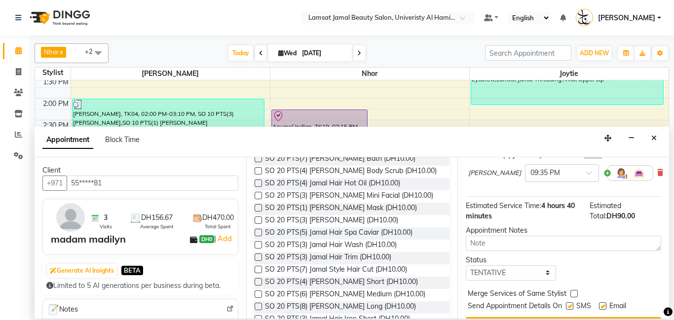
scroll to position [423, 0]
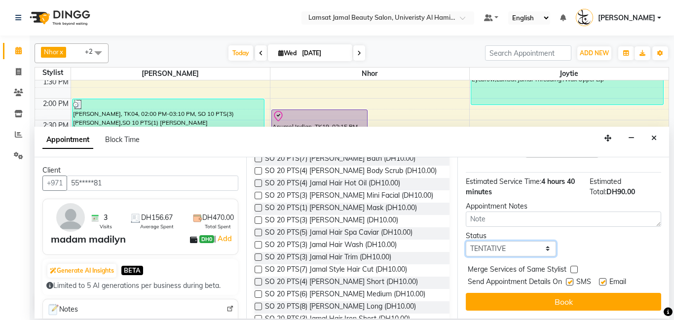
click at [549, 252] on select "Select TENTATIVE CONFIRM CHECK-IN UPCOMING" at bounding box center [511, 248] width 90 height 15
select select "check-in"
click at [466, 241] on select "Select TENTATIVE CONFIRM CHECK-IN UPCOMING" at bounding box center [511, 248] width 90 height 15
click at [574, 270] on label at bounding box center [574, 269] width 7 height 7
click at [574, 270] on input "checkbox" at bounding box center [574, 271] width 6 height 6
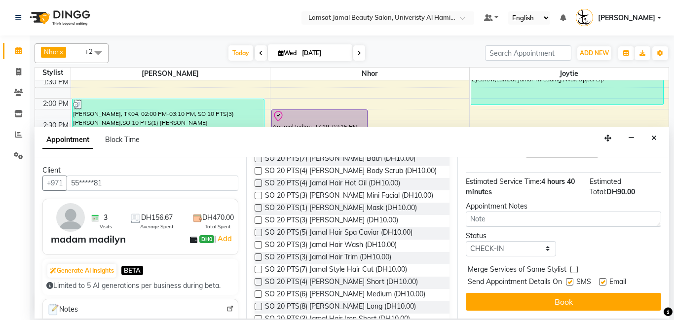
checkbox input "true"
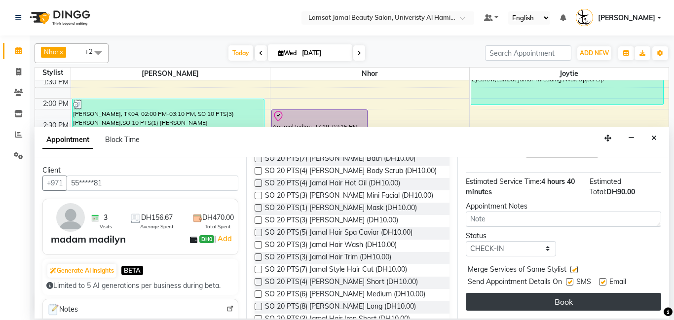
click at [575, 305] on button "Book" at bounding box center [563, 302] width 195 height 18
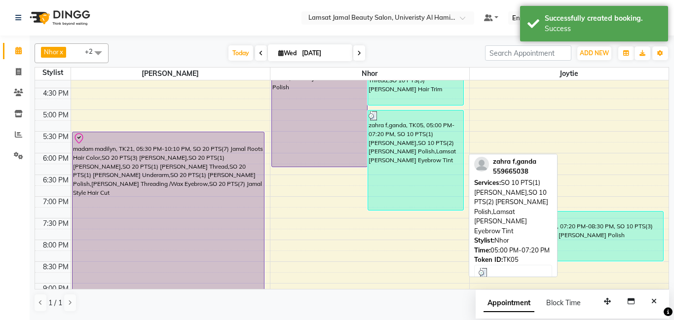
scroll to position [319, 0]
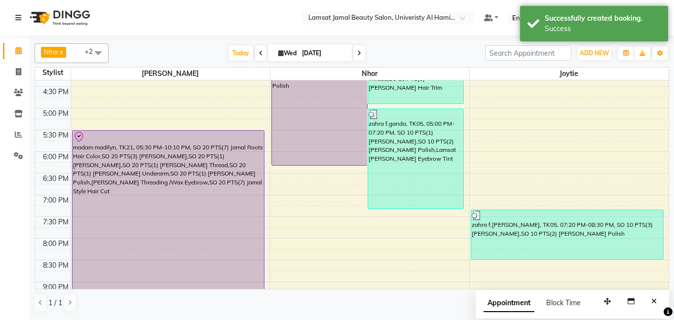
click at [277, 231] on div "9:00 AM 9:30 AM 10:00 AM 10:30 AM 11:00 AM 11:30 AM 12:00 PM 12:30 PM 1:00 PM 1…" at bounding box center [352, 86] width 634 height 651
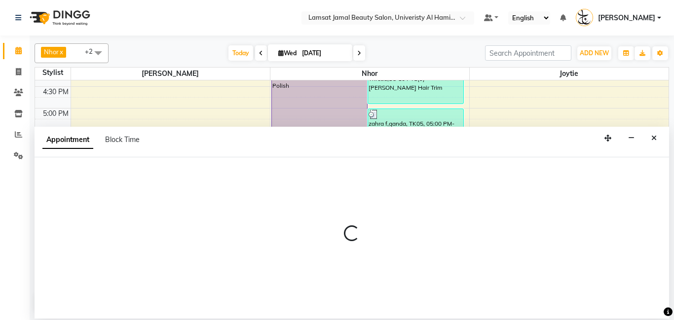
select select "79907"
select select "tentative"
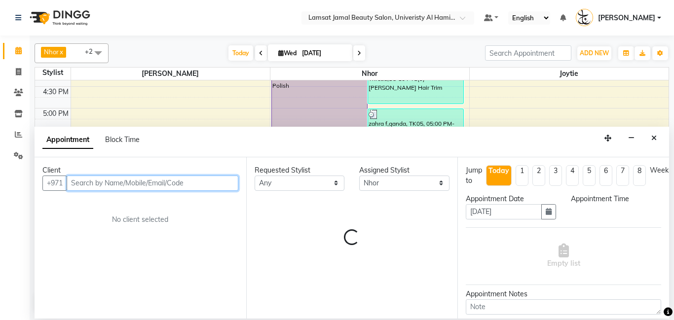
select select "1185"
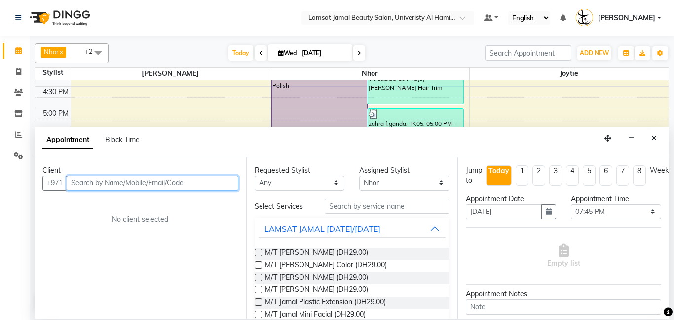
click at [101, 184] on input "text" at bounding box center [153, 183] width 172 height 15
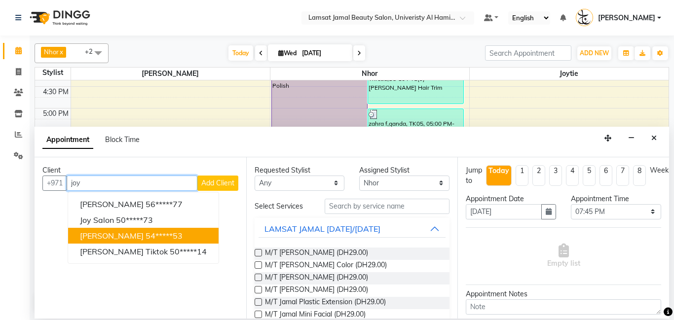
click at [95, 237] on span "[PERSON_NAME]" at bounding box center [112, 236] width 64 height 10
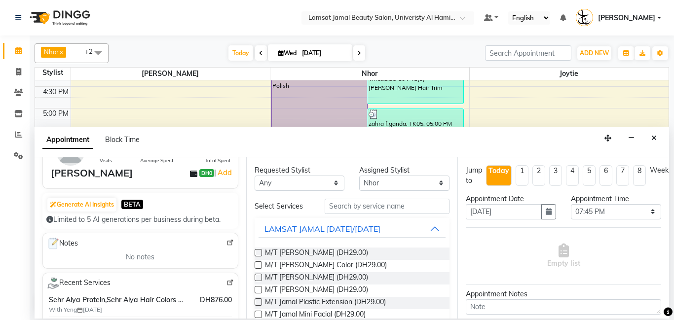
scroll to position [36, 0]
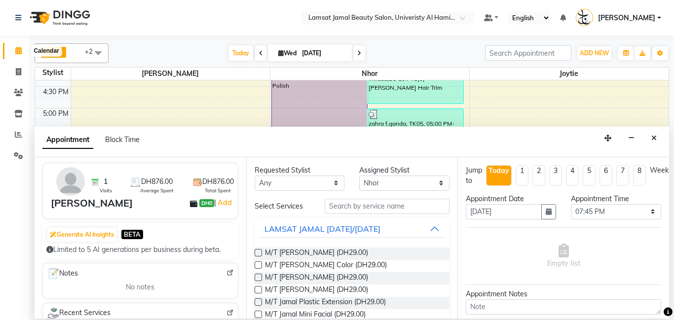
type input "54*****53"
click at [14, 49] on span at bounding box center [18, 50] width 17 height 11
click at [657, 140] on button "Close" at bounding box center [654, 138] width 14 height 15
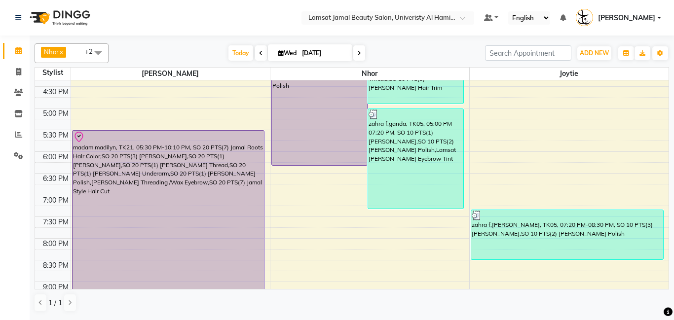
click at [281, 199] on div "9:00 AM 9:30 AM 10:00 AM 10:30 AM 11:00 AM 11:30 AM 12:00 PM 12:30 PM 1:00 PM 1…" at bounding box center [352, 86] width 634 height 651
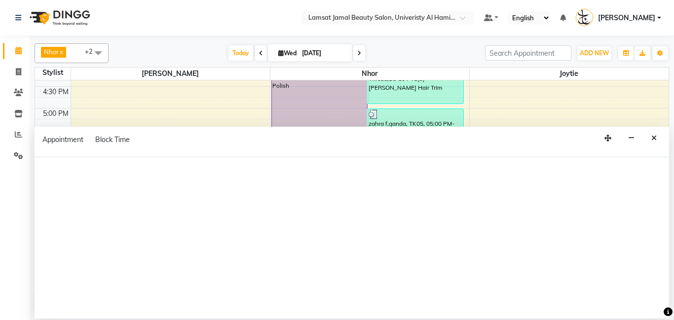
select select "79907"
select select "1140"
select select "tentative"
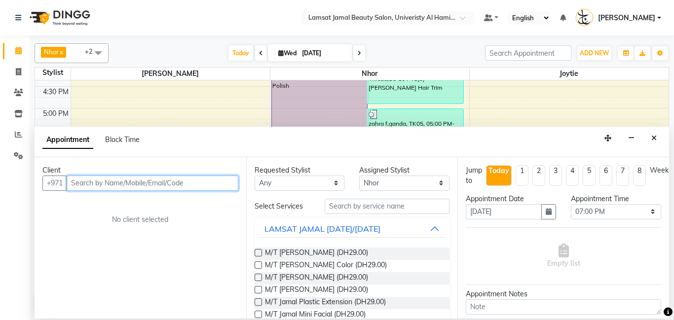
click at [160, 182] on input "text" at bounding box center [153, 183] width 172 height 15
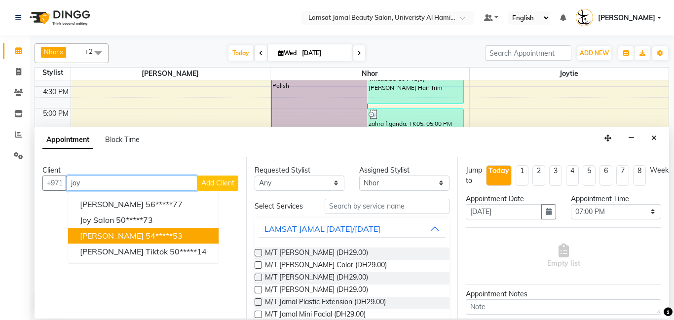
click at [146, 237] on ngb-highlight "54*****53" at bounding box center [164, 236] width 37 height 10
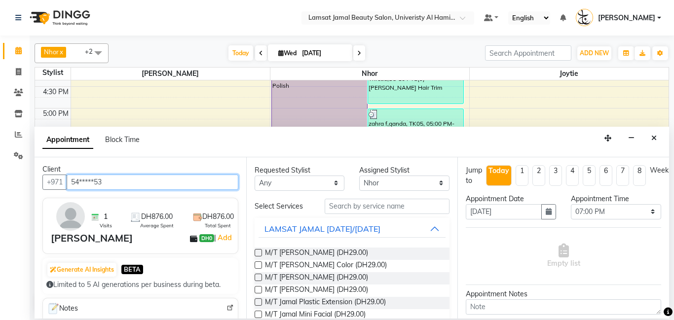
scroll to position [0, 0]
type input "54*****53"
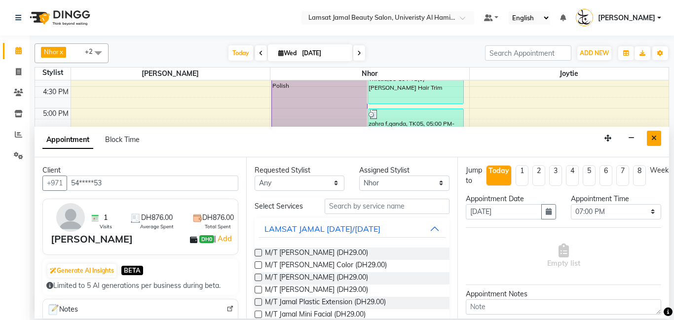
click at [651, 138] on button "Close" at bounding box center [654, 138] width 14 height 15
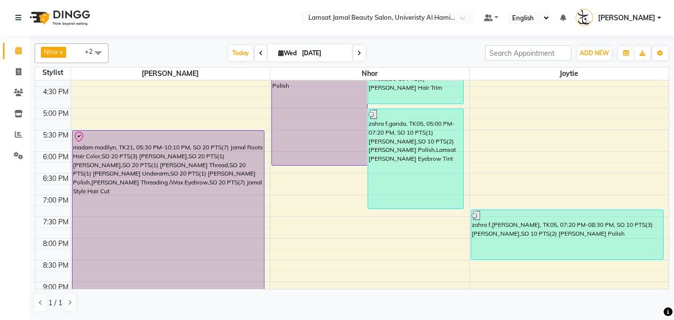
click at [287, 187] on div "9:00 AM 9:30 AM 10:00 AM 10:30 AM 11:00 AM 11:30 AM 12:00 PM 12:30 PM 1:00 PM 1…" at bounding box center [352, 86] width 634 height 651
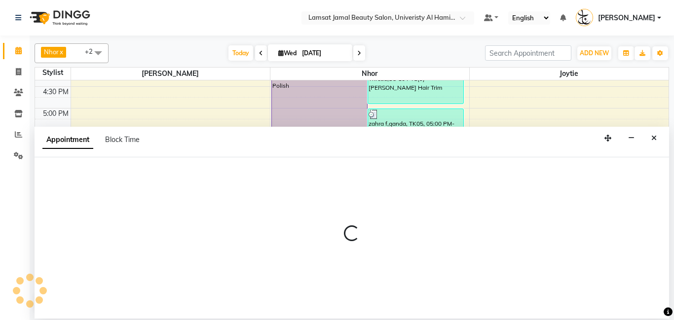
select select "79907"
select select "tentative"
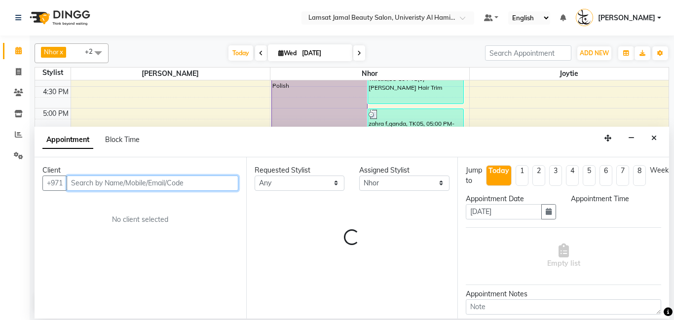
select select "1125"
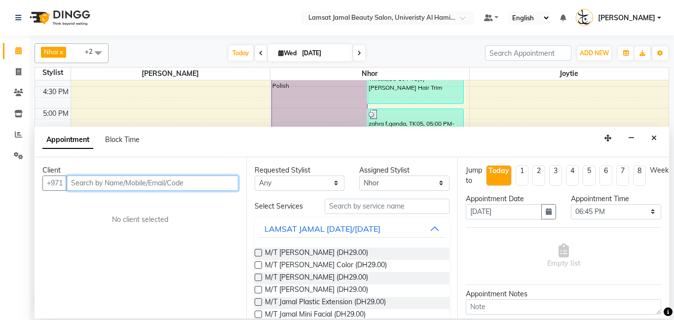
click at [153, 183] on input "text" at bounding box center [153, 183] width 172 height 15
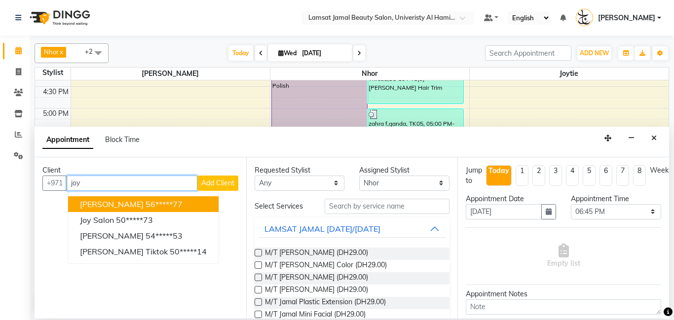
click at [85, 206] on span "[PERSON_NAME]" at bounding box center [112, 204] width 64 height 10
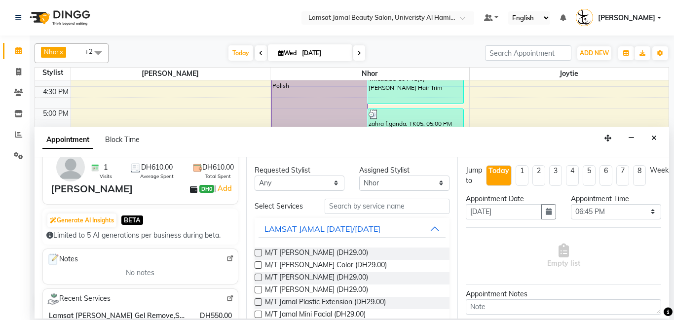
scroll to position [40, 0]
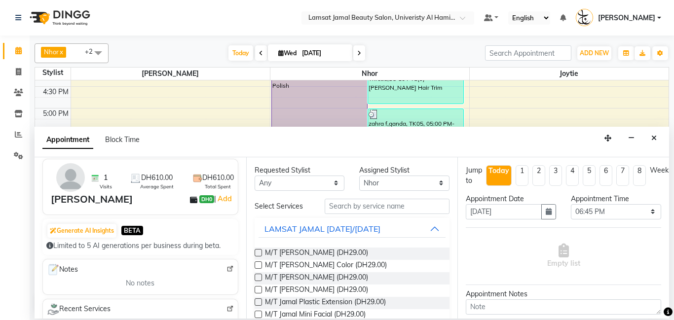
type input "56*****77"
click at [435, 227] on button "LAMSAT JAMAL [DATE]/[DATE]" at bounding box center [353, 229] width 188 height 18
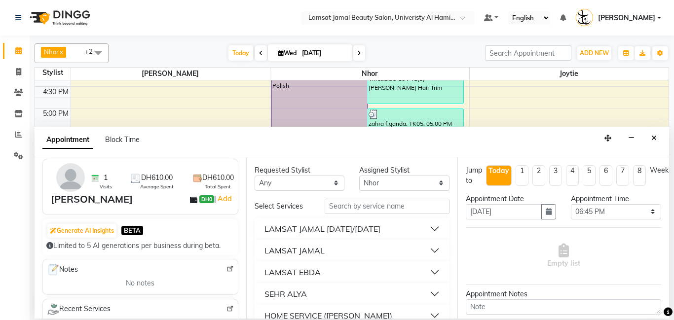
click at [334, 249] on button "LAMSAT JAMAL" at bounding box center [353, 251] width 188 height 18
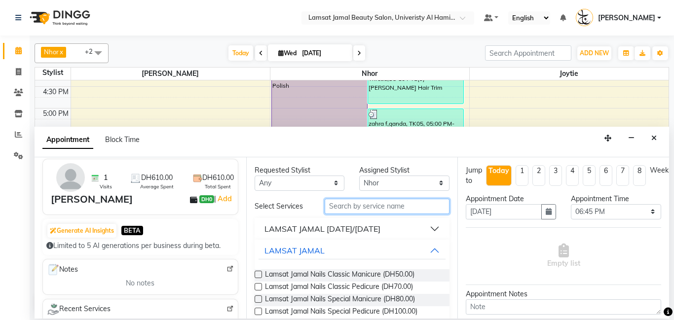
click at [345, 205] on input "text" at bounding box center [387, 206] width 125 height 15
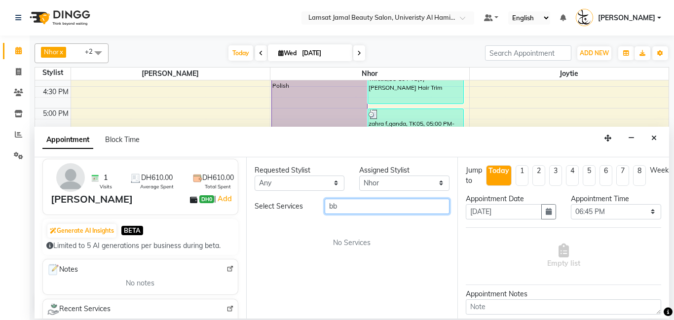
type input "b"
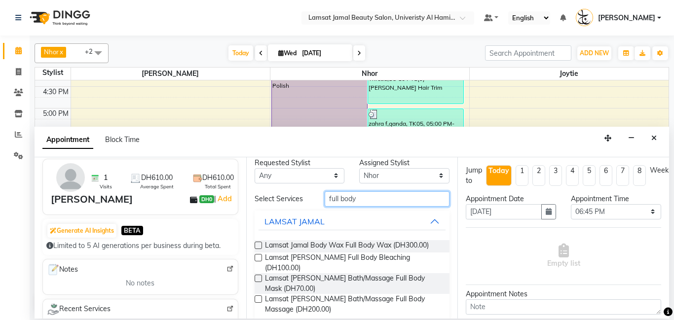
scroll to position [31, 0]
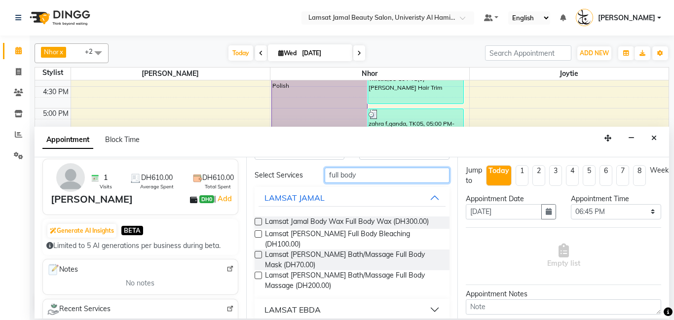
type input "full body"
click at [258, 277] on label at bounding box center [258, 275] width 7 height 7
click at [258, 277] on input "checkbox" at bounding box center [258, 276] width 6 height 6
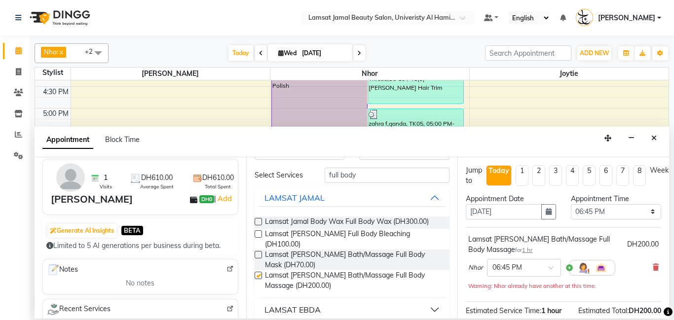
checkbox input "false"
click at [433, 197] on button "LAMSAT JAMAL" at bounding box center [353, 198] width 188 height 18
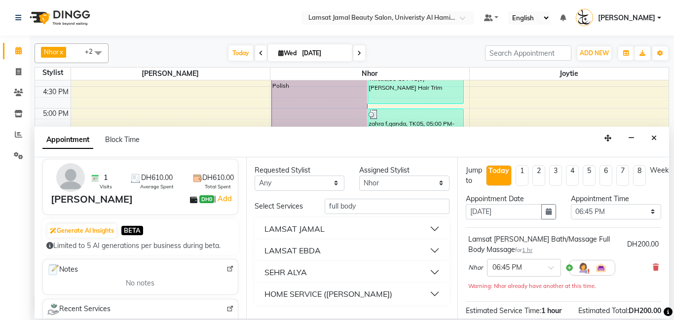
scroll to position [0, 0]
click at [438, 297] on button "HOME SERVICE ([PERSON_NAME])" at bounding box center [353, 294] width 188 height 18
click at [439, 296] on button "HOME SERVICE ([PERSON_NAME])" at bounding box center [353, 294] width 188 height 18
click at [437, 230] on button "LAMSAT JAMAL" at bounding box center [353, 229] width 188 height 18
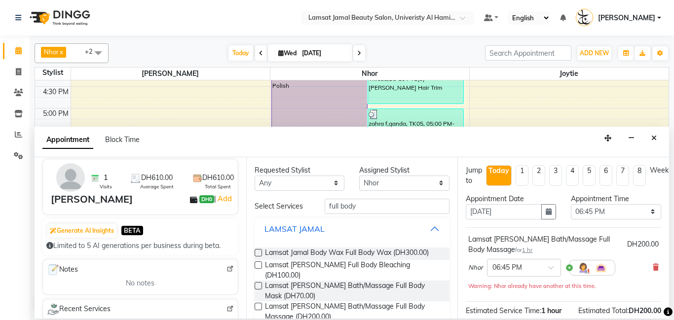
click at [289, 229] on div "LAMSAT JAMAL" at bounding box center [295, 229] width 60 height 12
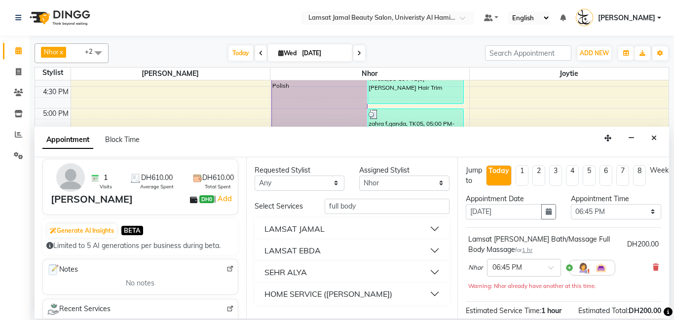
click at [433, 228] on button "LAMSAT JAMAL" at bounding box center [353, 229] width 188 height 18
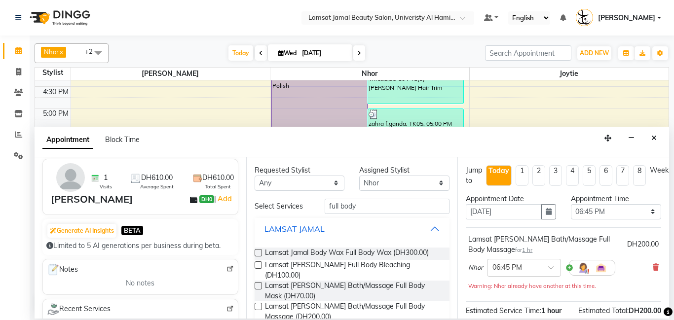
click at [313, 226] on div "LAMSAT JAMAL" at bounding box center [295, 229] width 60 height 12
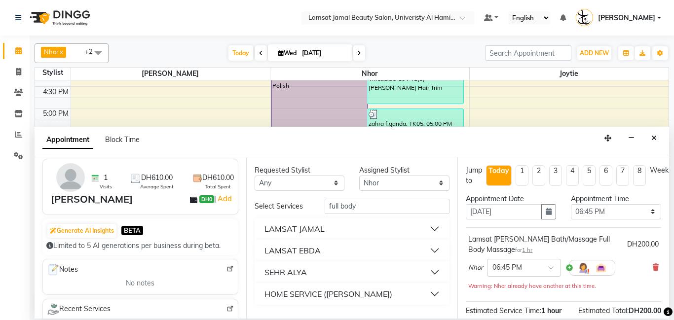
click at [434, 231] on button "LAMSAT JAMAL" at bounding box center [353, 229] width 188 height 18
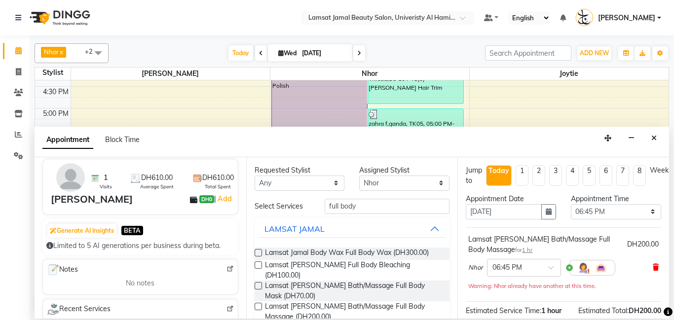
click at [654, 266] on icon at bounding box center [656, 267] width 6 height 7
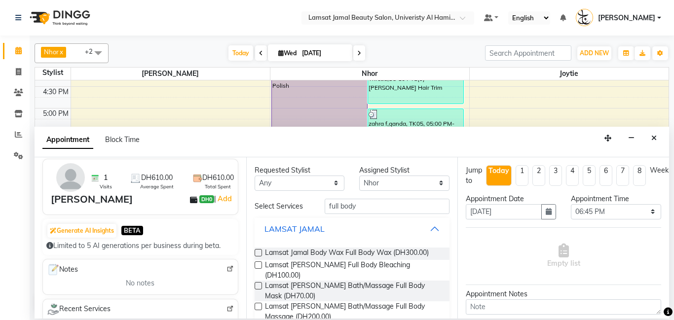
click at [433, 227] on button "LAMSAT JAMAL" at bounding box center [353, 229] width 188 height 18
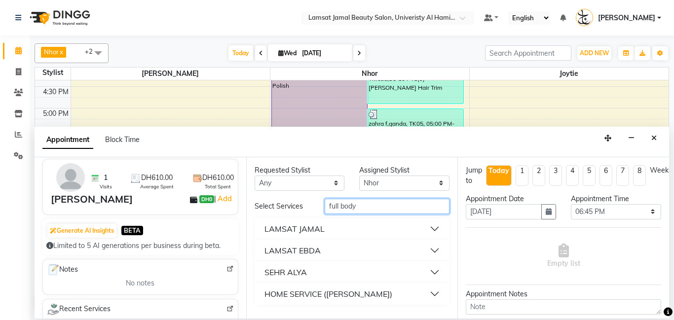
click at [377, 203] on input "full body" at bounding box center [387, 206] width 125 height 15
type input "f"
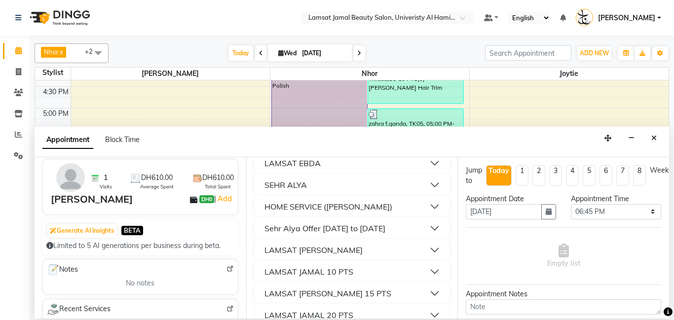
scroll to position [116, 0]
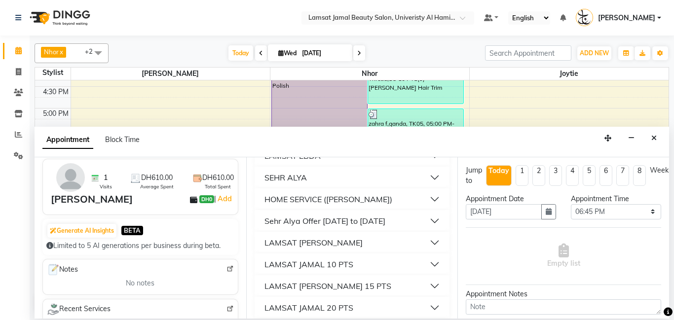
click at [323, 283] on div "LAMSAT [PERSON_NAME] 15 PTS" at bounding box center [328, 286] width 127 height 12
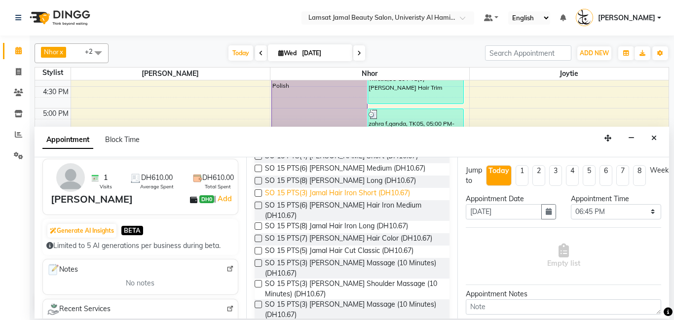
scroll to position [399, 0]
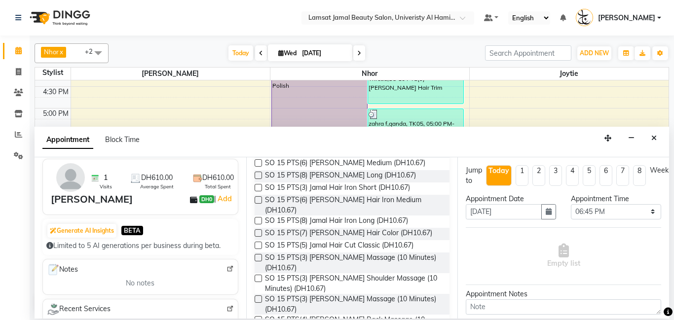
click at [259, 296] on label at bounding box center [258, 299] width 7 height 7
click at [259, 297] on input "checkbox" at bounding box center [258, 300] width 6 height 6
click at [259, 296] on label at bounding box center [258, 299] width 7 height 7
click at [259, 297] on input "checkbox" at bounding box center [258, 300] width 6 height 6
checkbox input "false"
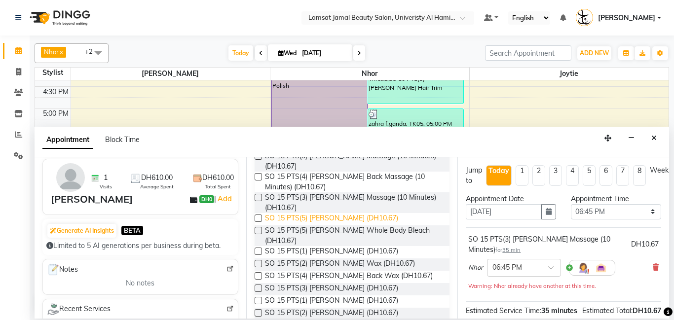
scroll to position [558, 0]
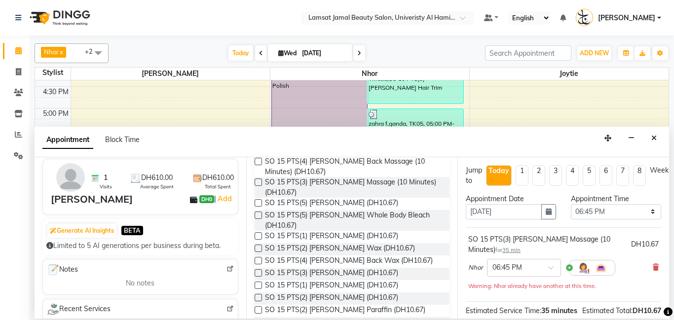
click at [257, 294] on label at bounding box center [258, 297] width 7 height 7
click at [257, 296] on input "checkbox" at bounding box center [258, 299] width 6 height 6
click at [257, 294] on label at bounding box center [258, 297] width 7 height 7
click at [257, 296] on input "checkbox" at bounding box center [258, 299] width 6 height 6
click at [257, 294] on label at bounding box center [258, 297] width 7 height 7
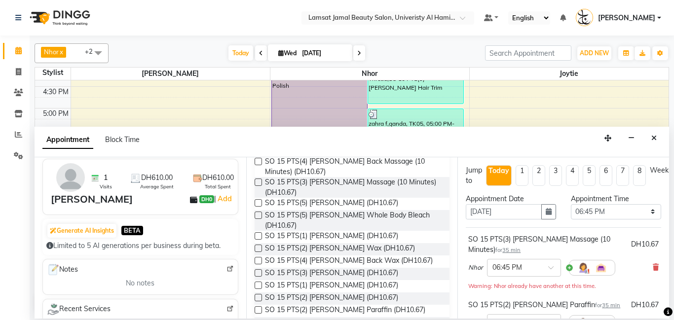
click at [257, 296] on input "checkbox" at bounding box center [258, 299] width 6 height 6
checkbox input "false"
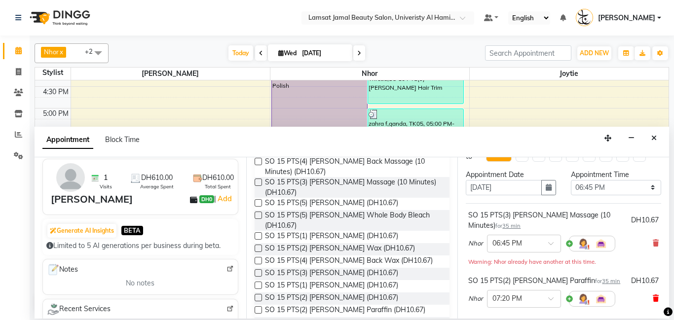
click at [654, 299] on icon at bounding box center [656, 298] width 6 height 7
drag, startPoint x: 656, startPoint y: 300, endPoint x: 645, endPoint y: 305, distance: 12.4
click at [646, 305] on div "Nhor × 07:55 PM" at bounding box center [563, 299] width 191 height 26
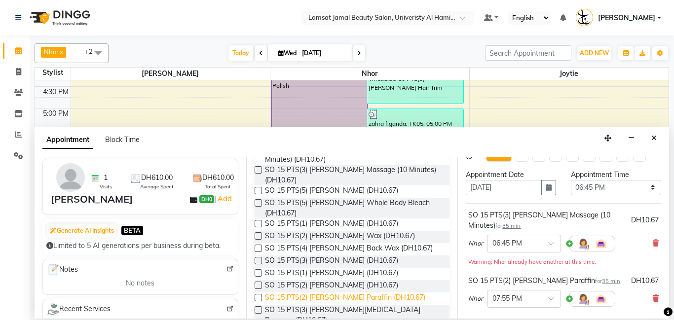
scroll to position [572, 0]
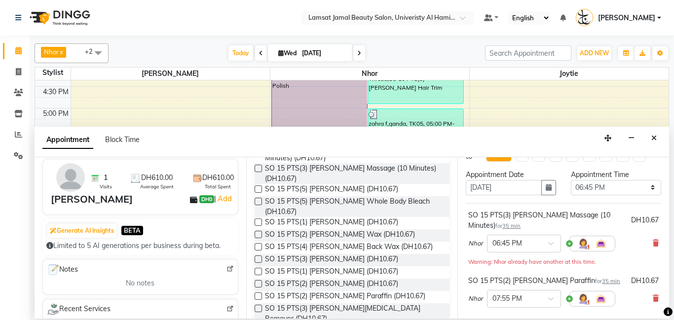
click at [259, 256] on label at bounding box center [258, 259] width 7 height 7
click at [259, 257] on input "checkbox" at bounding box center [258, 260] width 6 height 6
checkbox input "false"
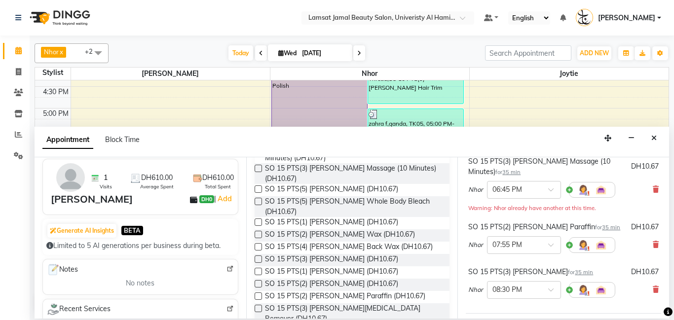
scroll to position [78, 0]
click at [655, 247] on icon at bounding box center [656, 244] width 6 height 7
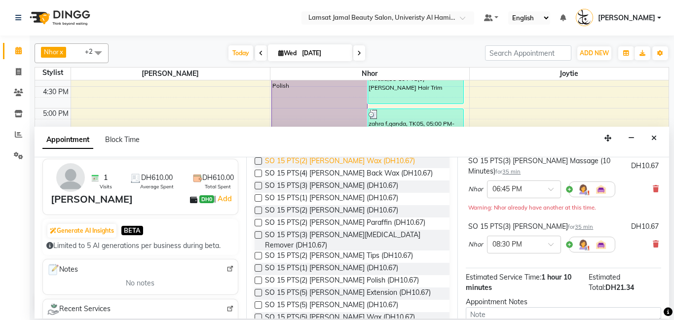
scroll to position [647, 0]
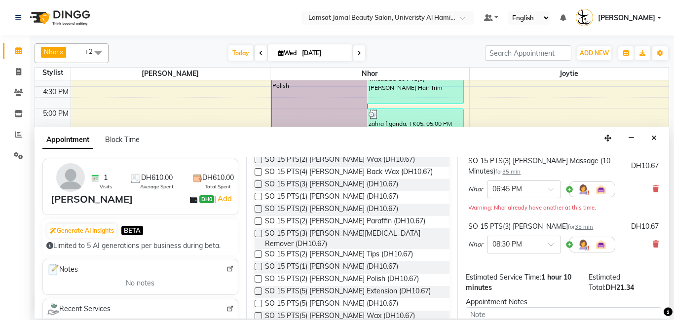
click at [257, 300] on label at bounding box center [258, 303] width 7 height 7
click at [257, 302] on input "checkbox" at bounding box center [258, 305] width 6 height 6
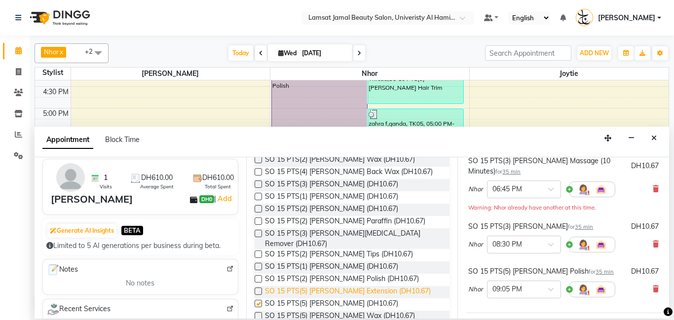
checkbox input "false"
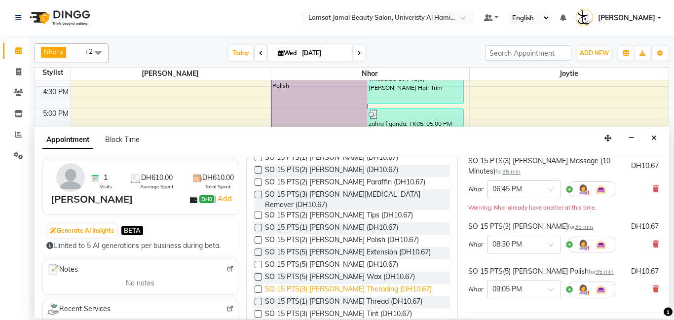
scroll to position [689, 0]
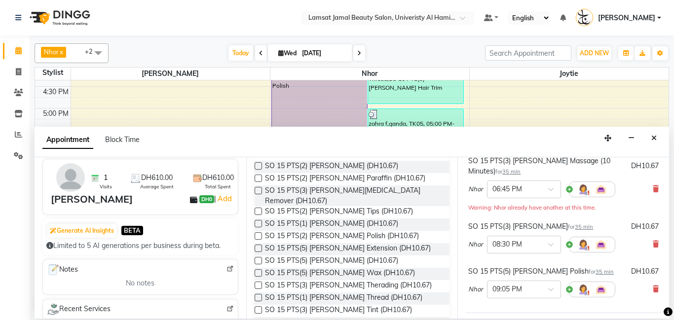
click at [257, 294] on label at bounding box center [258, 297] width 7 height 7
click at [257, 296] on input "checkbox" at bounding box center [258, 299] width 6 height 6
checkbox input "false"
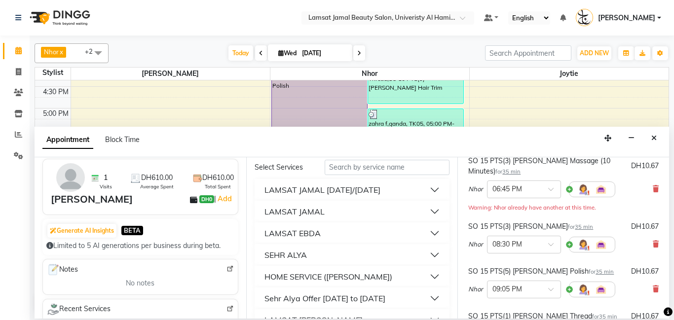
scroll to position [23, 0]
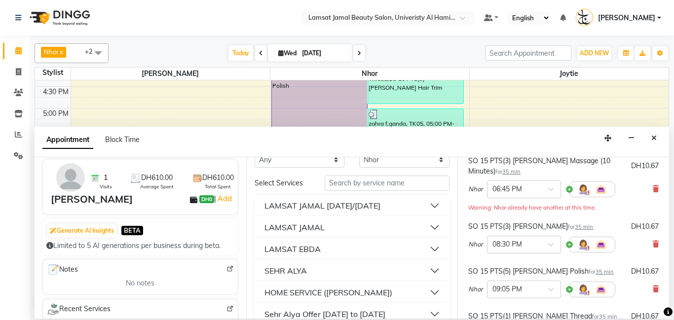
click at [433, 228] on button "LAMSAT JAMAL" at bounding box center [353, 228] width 188 height 18
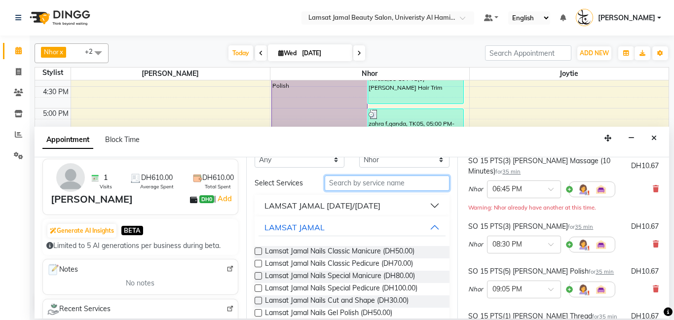
click at [382, 182] on input "text" at bounding box center [387, 183] width 125 height 15
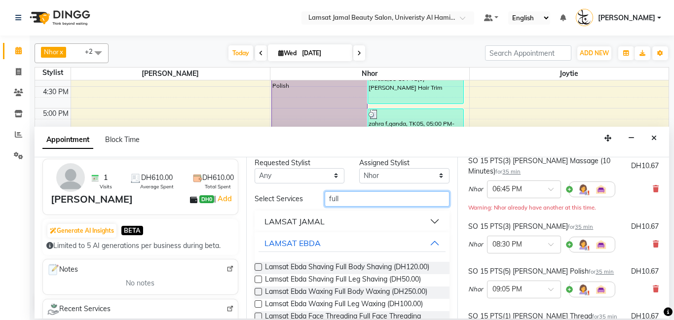
scroll to position [4, 0]
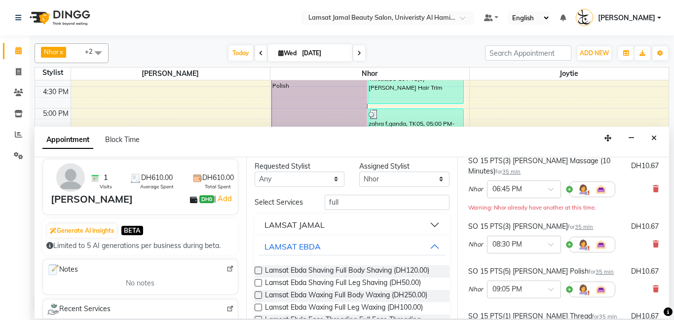
click at [435, 223] on button "LAMSAT JAMAL" at bounding box center [353, 225] width 188 height 18
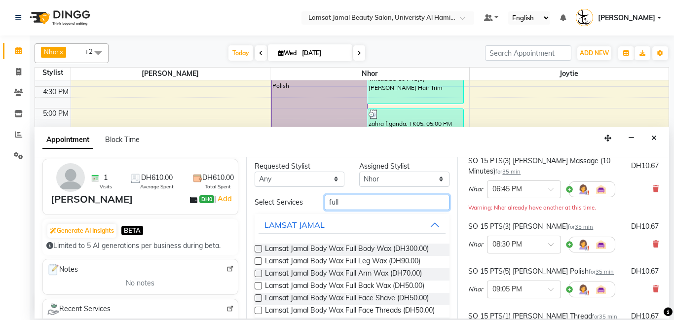
click at [346, 201] on input "full" at bounding box center [387, 202] width 125 height 15
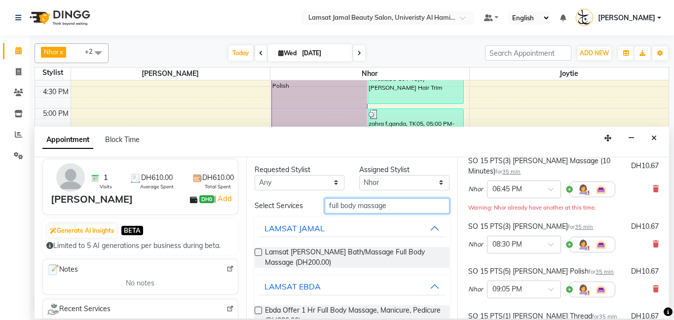
scroll to position [0, 0]
click at [399, 202] on input "full body massage" at bounding box center [387, 206] width 125 height 15
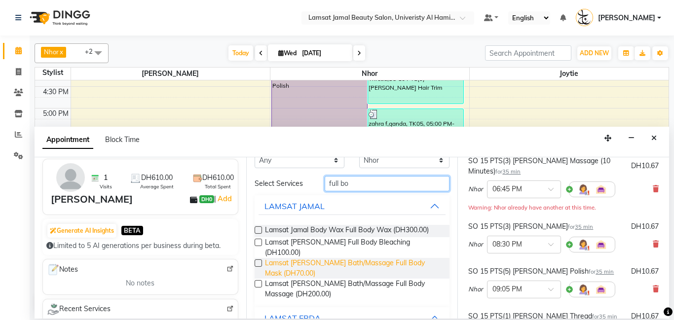
scroll to position [6, 0]
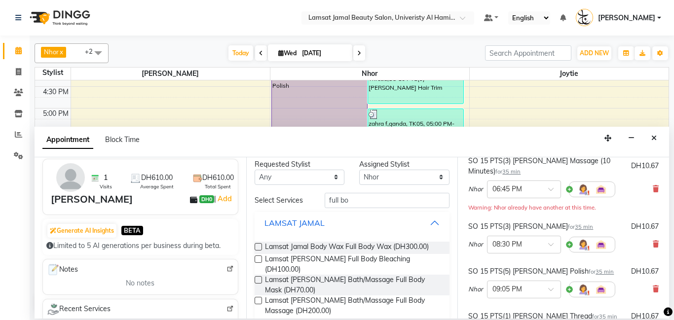
click at [436, 224] on button "LAMSAT JAMAL" at bounding box center [353, 223] width 188 height 18
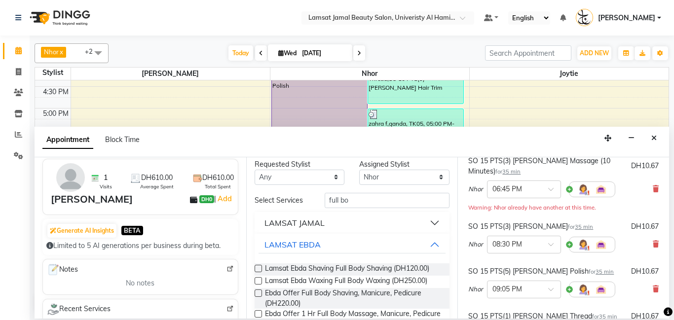
click at [297, 223] on div "LAMSAT JAMAL" at bounding box center [295, 223] width 60 height 12
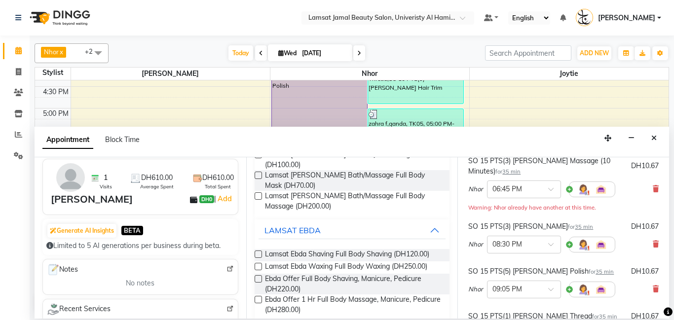
scroll to position [0, 0]
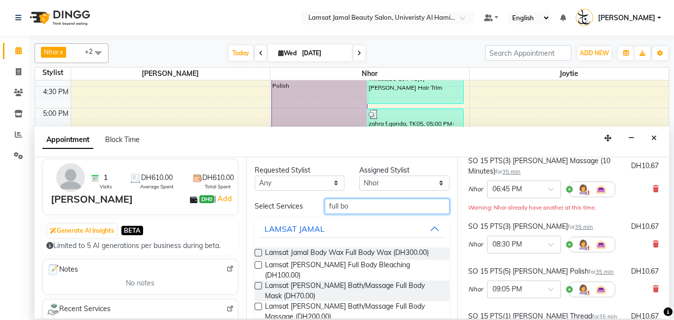
click at [353, 206] on input "full bo" at bounding box center [387, 206] width 125 height 15
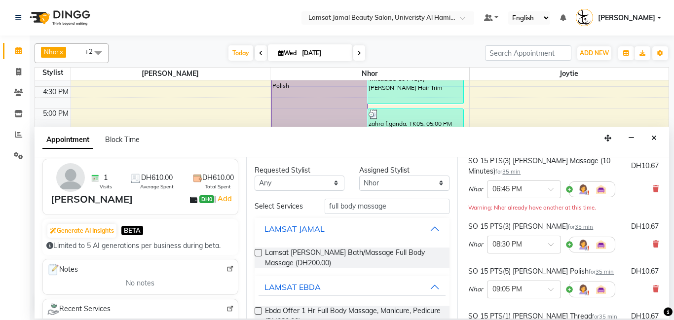
click at [436, 230] on button "LAMSAT JAMAL" at bounding box center [353, 229] width 188 height 18
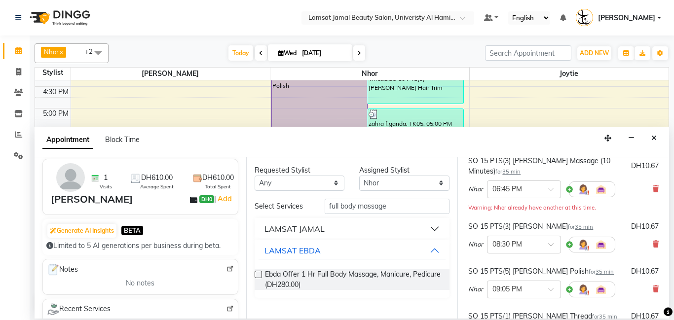
click at [435, 231] on button "LAMSAT JAMAL" at bounding box center [353, 229] width 188 height 18
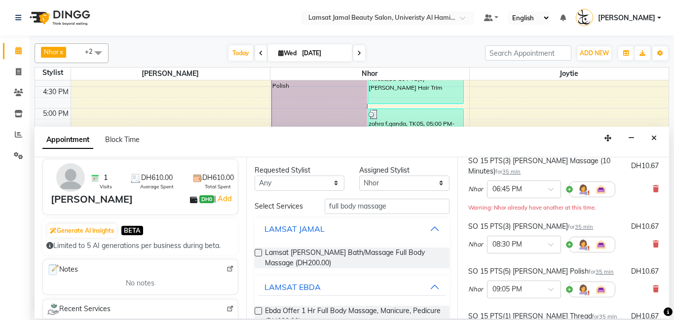
click at [304, 227] on div "LAMSAT JAMAL" at bounding box center [295, 229] width 60 height 12
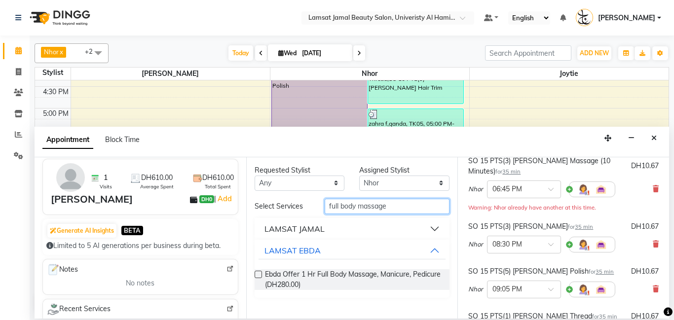
drag, startPoint x: 390, startPoint y: 205, endPoint x: 388, endPoint y: 221, distance: 16.0
click at [389, 207] on input "full body massage" at bounding box center [387, 206] width 125 height 15
type input "f"
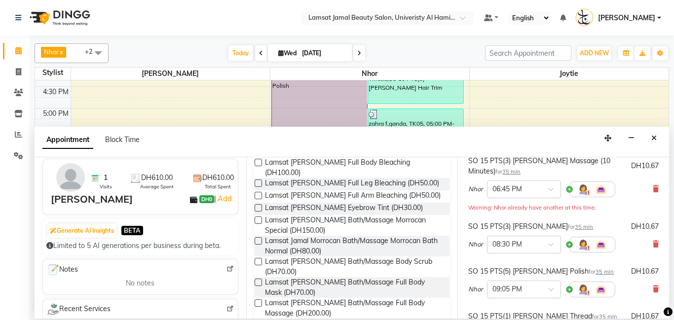
scroll to position [671, 0]
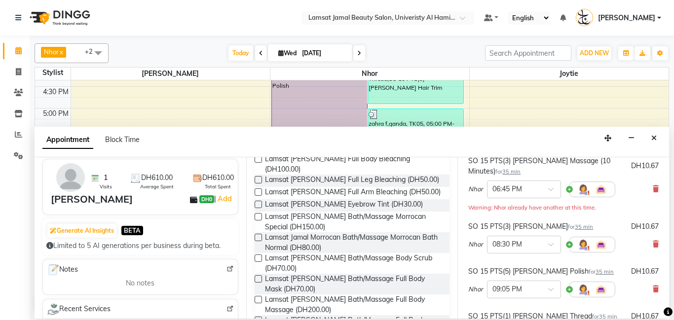
click at [259, 296] on label at bounding box center [258, 299] width 7 height 7
click at [259, 298] on input "checkbox" at bounding box center [258, 301] width 6 height 6
click at [259, 296] on label at bounding box center [258, 299] width 7 height 7
click at [259, 298] on input "checkbox" at bounding box center [258, 301] width 6 height 6
checkbox input "false"
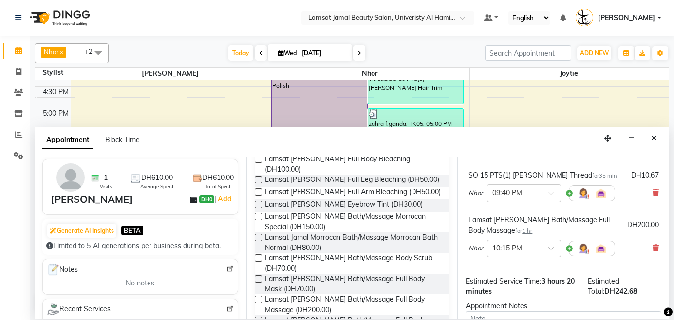
scroll to position [224, 0]
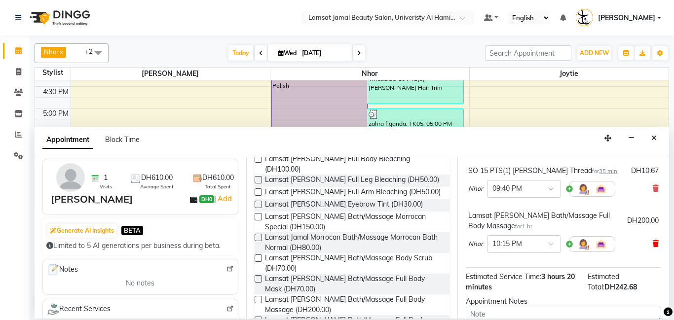
click at [657, 243] on icon at bounding box center [656, 243] width 6 height 7
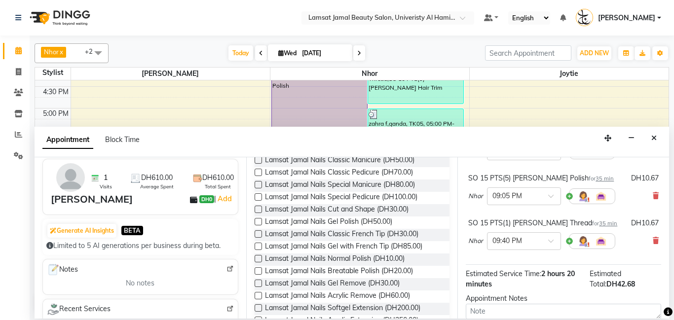
scroll to position [0, 0]
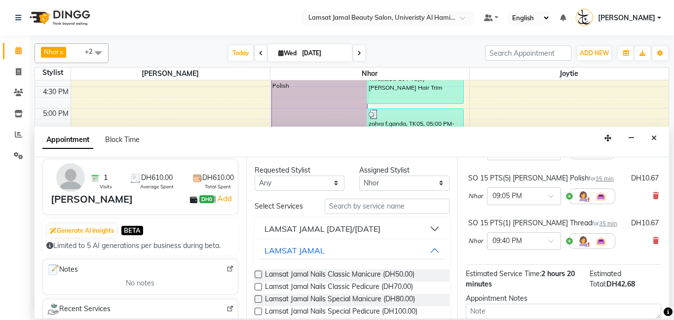
click at [433, 231] on button "LAMSAT JAMAL [DATE]/[DATE]" at bounding box center [353, 229] width 188 height 18
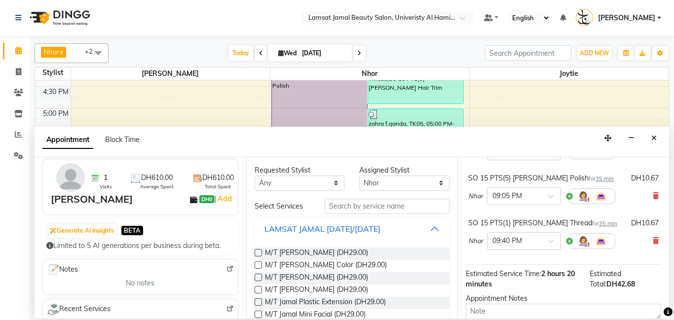
click at [429, 230] on button "LAMSAT JAMAL [DATE]/[DATE]" at bounding box center [353, 229] width 188 height 18
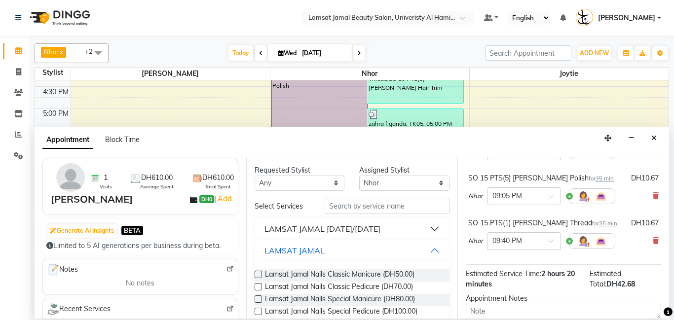
click at [435, 228] on button "LAMSAT JAMAL [DATE]/[DATE]" at bounding box center [353, 229] width 188 height 18
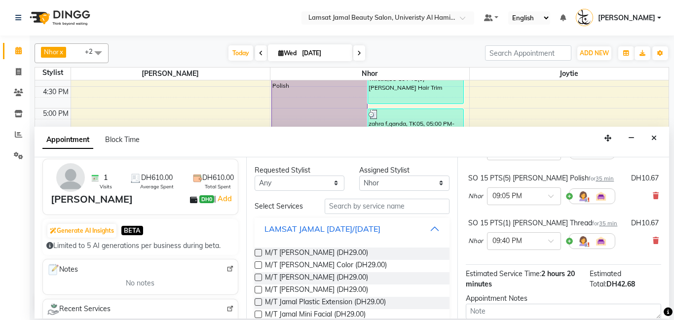
click at [433, 229] on button "LAMSAT JAMAL [DATE]/[DATE]" at bounding box center [353, 229] width 188 height 18
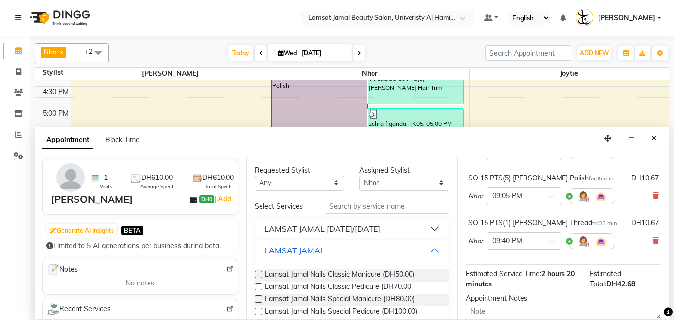
click at [355, 250] on button "LAMSAT JAMAL" at bounding box center [353, 251] width 188 height 18
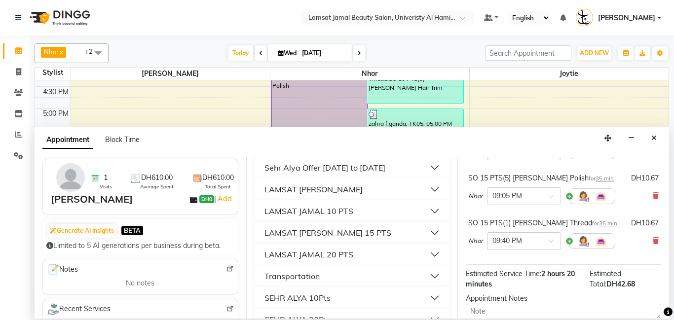
scroll to position [172, 0]
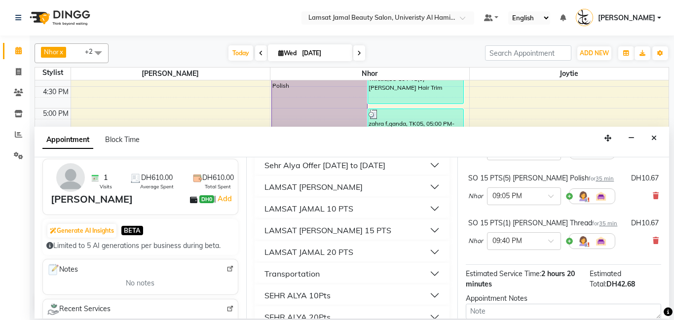
click at [342, 230] on div "LAMSAT [PERSON_NAME] 15 PTS" at bounding box center [328, 231] width 127 height 12
click at [429, 230] on button "LAMSAT [PERSON_NAME] 15 PTS" at bounding box center [353, 231] width 188 height 18
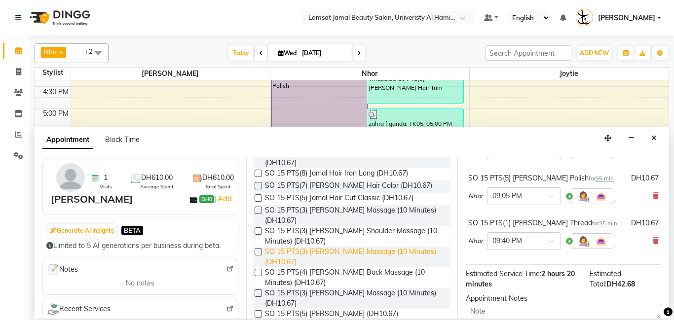
scroll to position [448, 0]
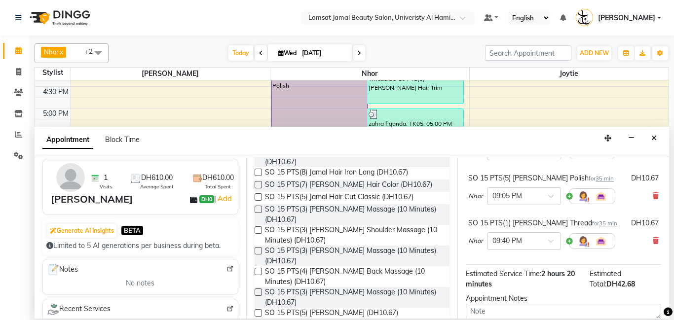
click at [257, 247] on label at bounding box center [258, 250] width 7 height 7
click at [257, 249] on input "checkbox" at bounding box center [258, 252] width 6 height 6
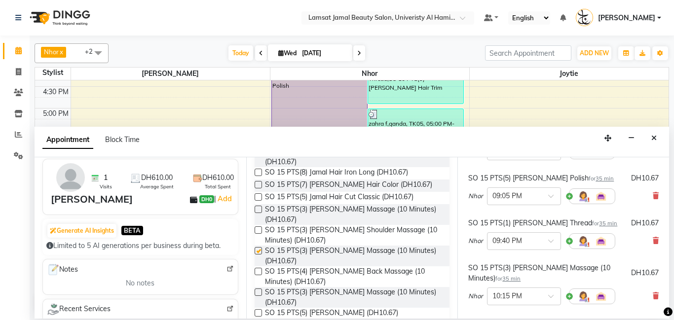
checkbox input "false"
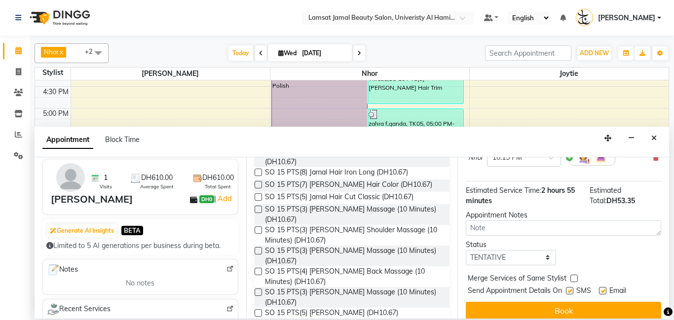
scroll to position [313, 0]
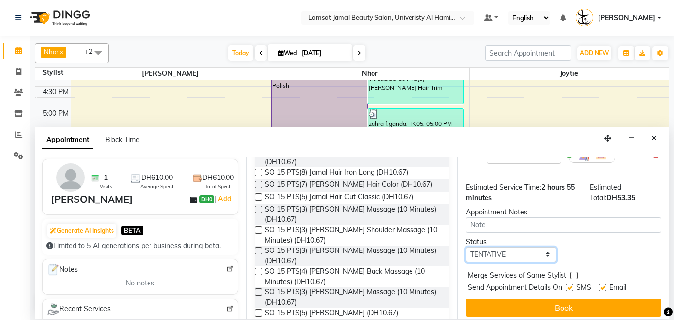
click at [546, 254] on select "Select TENTATIVE CONFIRM CHECK-IN UPCOMING" at bounding box center [511, 254] width 90 height 15
select select "check-in"
click at [466, 247] on select "Select TENTATIVE CONFIRM CHECK-IN UPCOMING" at bounding box center [511, 254] width 90 height 15
click at [573, 274] on label at bounding box center [574, 275] width 7 height 7
click at [573, 274] on input "checkbox" at bounding box center [574, 276] width 6 height 6
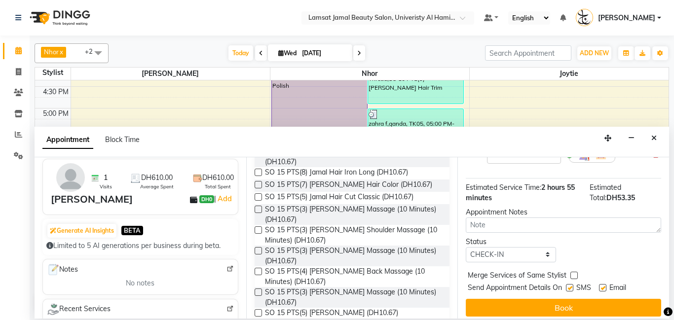
checkbox input "true"
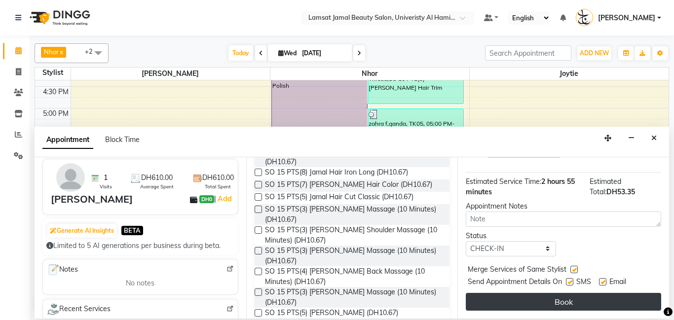
click at [555, 300] on button "Book" at bounding box center [563, 302] width 195 height 18
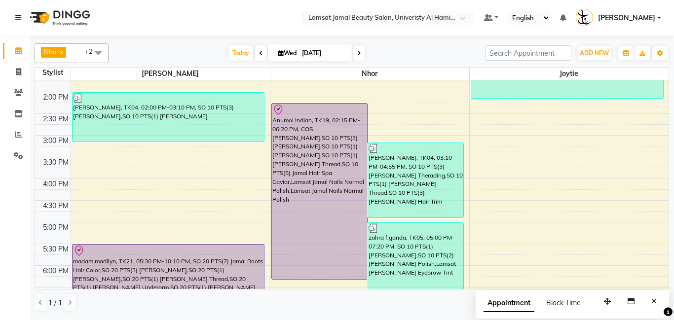
scroll to position [233, 0]
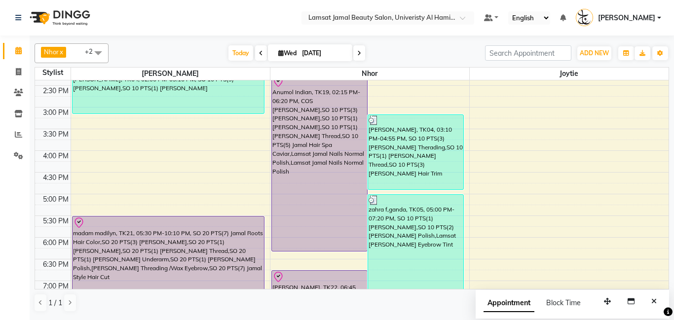
click at [499, 252] on div "9:00 AM 9:30 AM 10:00 AM 10:30 AM 11:00 AM 11:30 AM 12:00 PM 12:30 PM 1:00 PM 1…" at bounding box center [352, 172] width 634 height 651
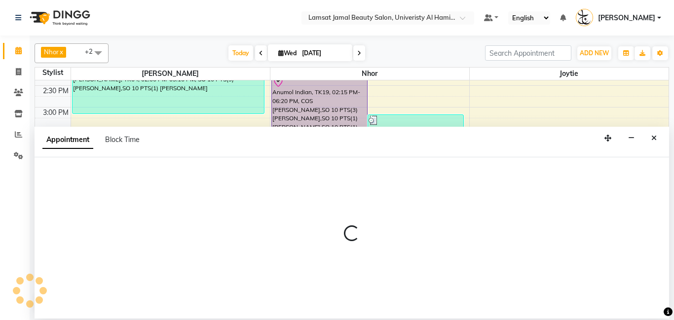
select select "79908"
select select "tentative"
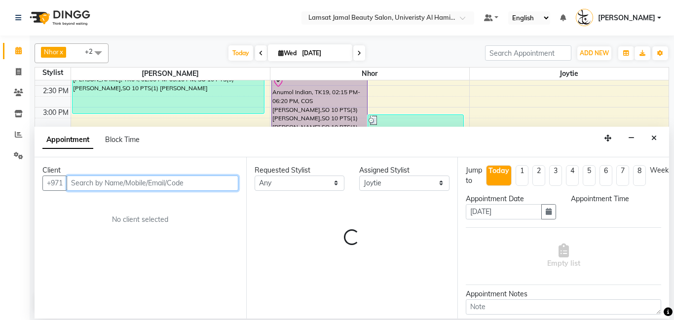
select select "1095"
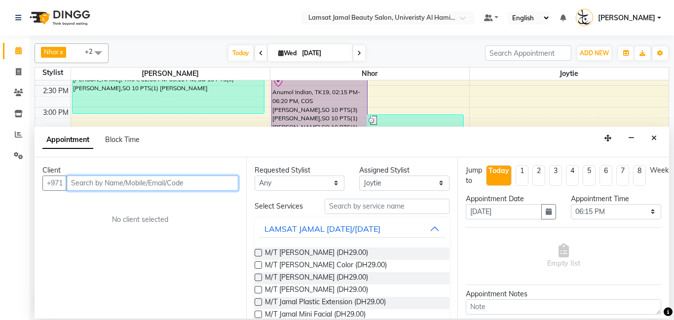
click at [195, 185] on input "text" at bounding box center [153, 183] width 172 height 15
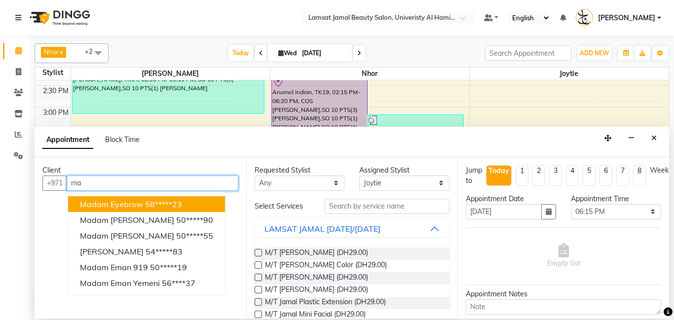
type input "m"
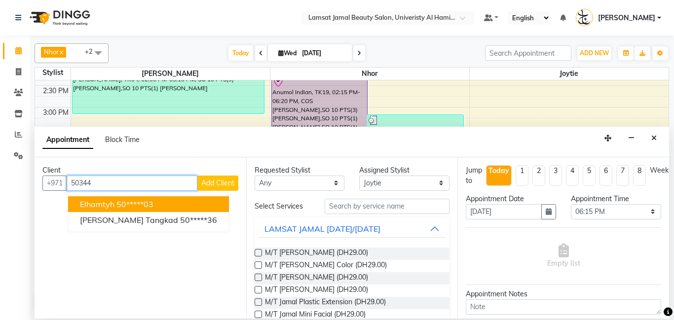
click at [123, 204] on ngb-highlight "50*****03" at bounding box center [134, 204] width 37 height 10
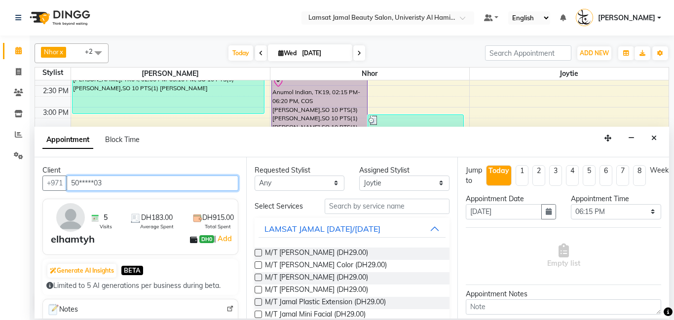
type input "50*****03"
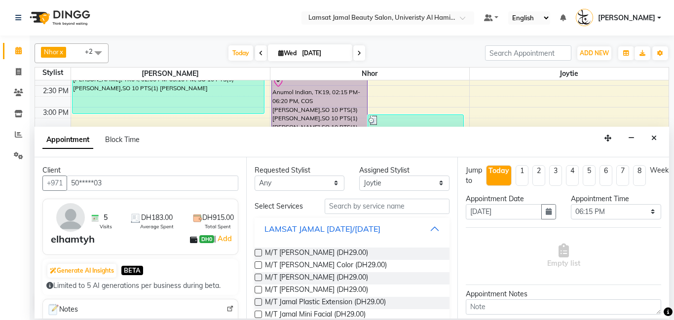
click at [432, 228] on button "LAMSAT JAMAL [DATE]/[DATE]" at bounding box center [353, 229] width 188 height 18
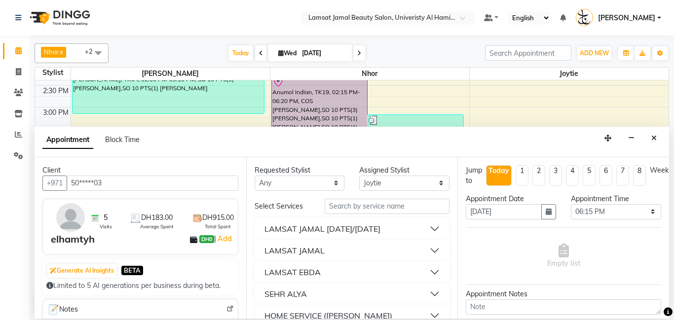
click at [359, 252] on button "LAMSAT JAMAL" at bounding box center [353, 251] width 188 height 18
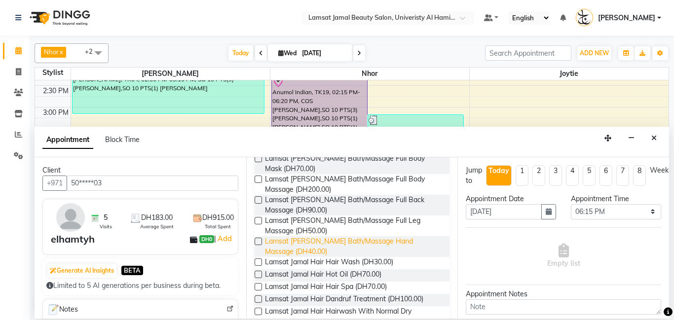
scroll to position [797, 0]
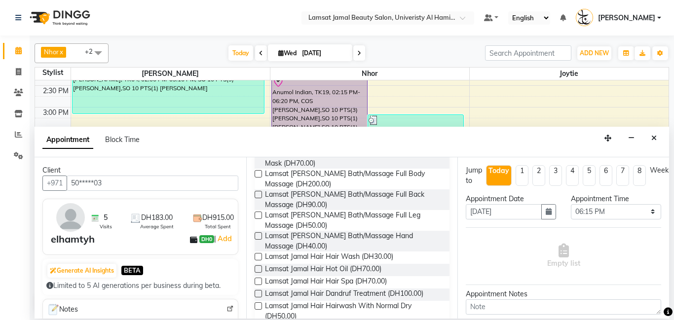
click at [258, 290] on label at bounding box center [258, 293] width 7 height 7
click at [258, 292] on input "checkbox" at bounding box center [258, 295] width 6 height 6
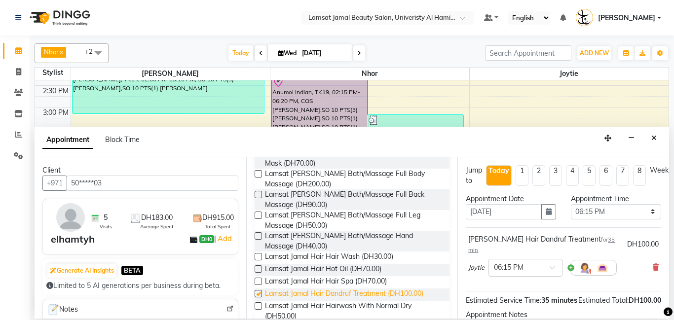
checkbox input "false"
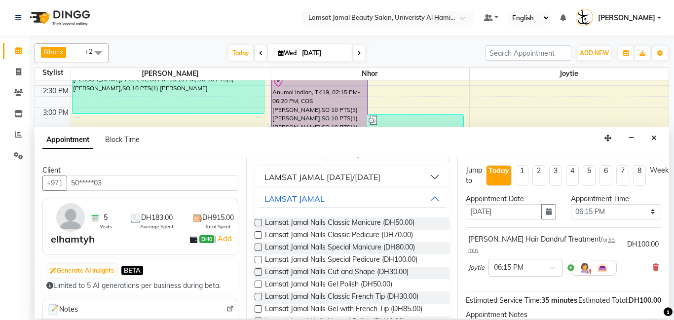
scroll to position [0, 0]
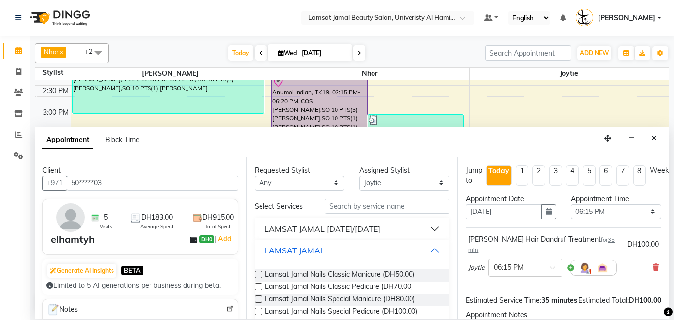
click at [259, 276] on label at bounding box center [258, 274] width 7 height 7
click at [259, 276] on input "checkbox" at bounding box center [258, 275] width 6 height 6
click at [259, 276] on label at bounding box center [258, 274] width 7 height 7
click at [259, 276] on input "checkbox" at bounding box center [258, 275] width 6 height 6
checkbox input "false"
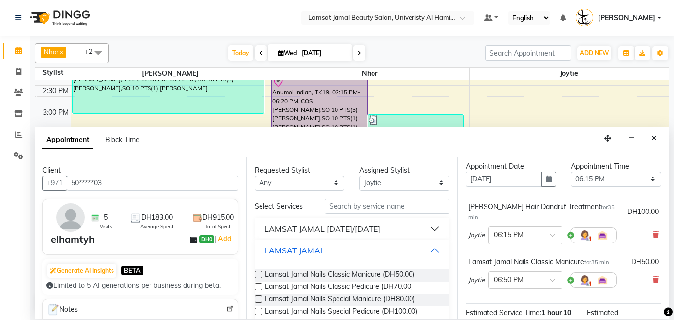
scroll to position [153, 0]
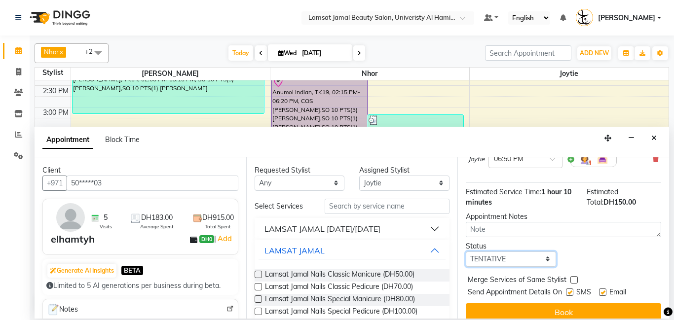
click at [549, 252] on select "Select TENTATIVE CONFIRM CHECK-IN UPCOMING" at bounding box center [511, 259] width 90 height 15
select select "check-in"
click at [466, 252] on select "Select TENTATIVE CONFIRM CHECK-IN UPCOMING" at bounding box center [511, 259] width 90 height 15
click at [574, 276] on label at bounding box center [574, 279] width 7 height 7
click at [574, 278] on input "checkbox" at bounding box center [574, 281] width 6 height 6
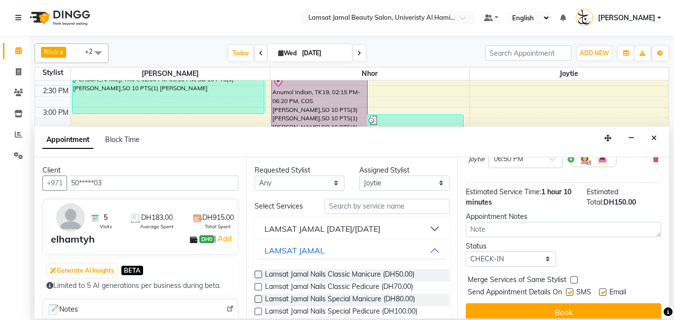
checkbox input "true"
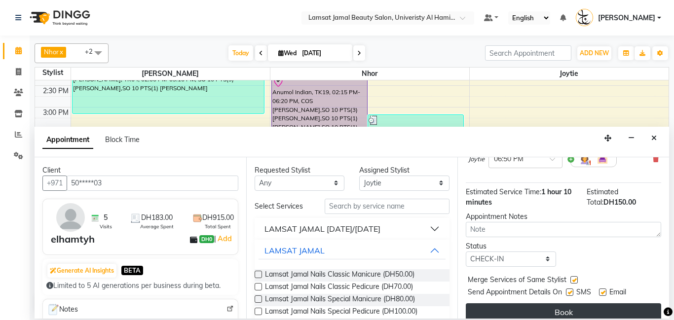
click at [586, 304] on button "Book" at bounding box center [563, 313] width 195 height 18
click at [586, 304] on div "Book" at bounding box center [563, 313] width 195 height 18
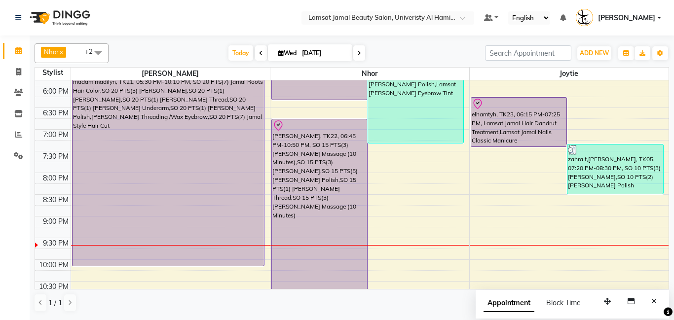
scroll to position [386, 0]
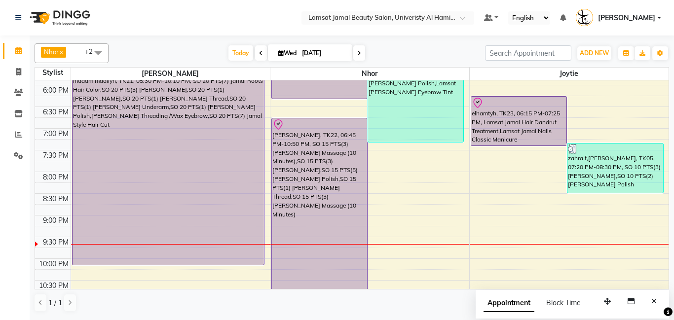
click at [387, 164] on div "9:00 AM 9:30 AM 10:00 AM 10:30 AM 11:00 AM 11:30 AM 12:00 PM 12:30 PM 1:00 PM 1…" at bounding box center [352, 19] width 634 height 651
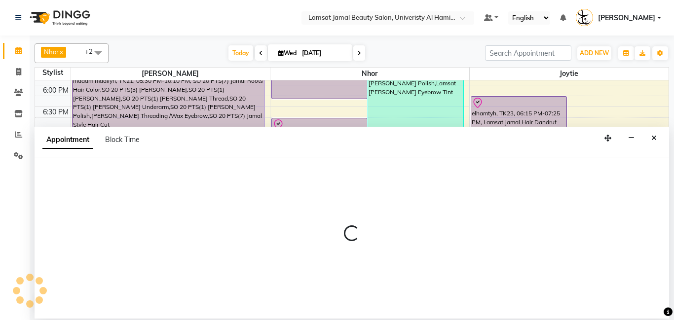
select select "79907"
select select "tentative"
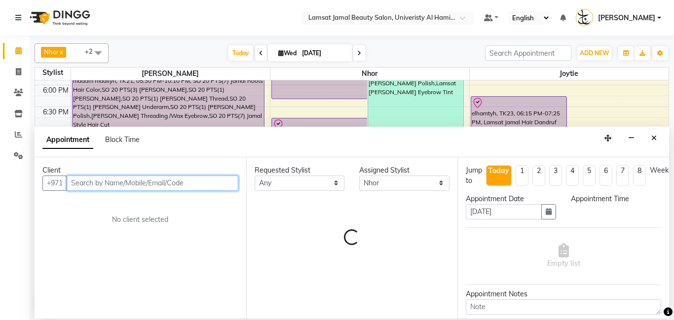
select select "1185"
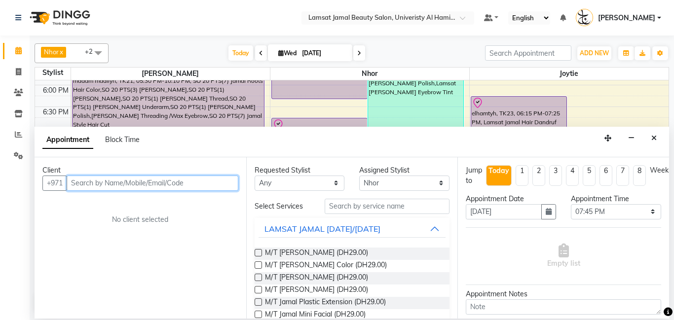
click at [142, 184] on input "text" at bounding box center [153, 183] width 172 height 15
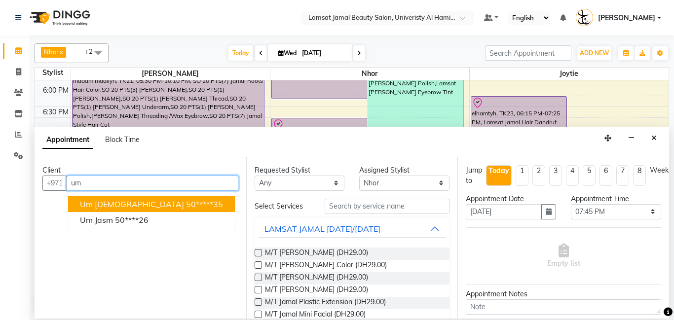
type input "u"
type input "j"
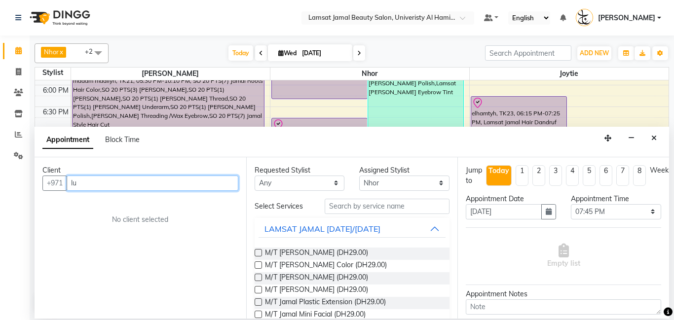
type input "l"
type input "j"
type input "u"
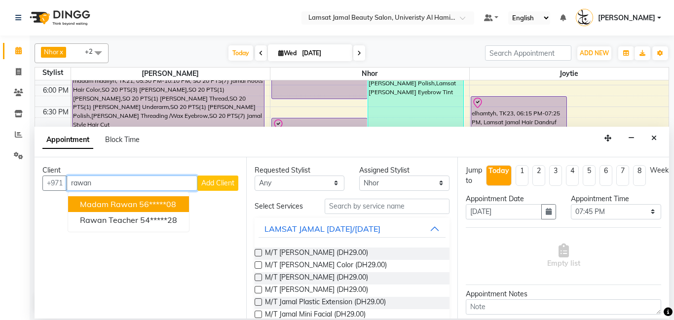
click at [119, 200] on span "madam rawan" at bounding box center [108, 204] width 57 height 10
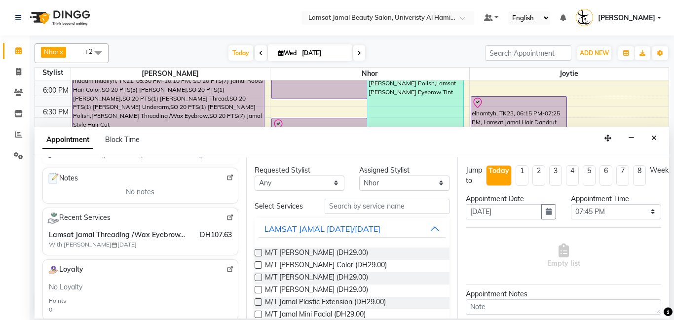
scroll to position [133, 0]
type input "56*****08"
click at [434, 230] on button "LAMSAT JAMAL [DATE]/[DATE]" at bounding box center [353, 229] width 188 height 18
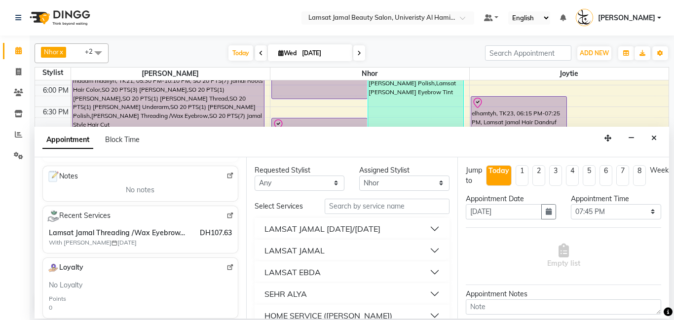
click at [324, 252] on button "LAMSAT JAMAL" at bounding box center [353, 251] width 188 height 18
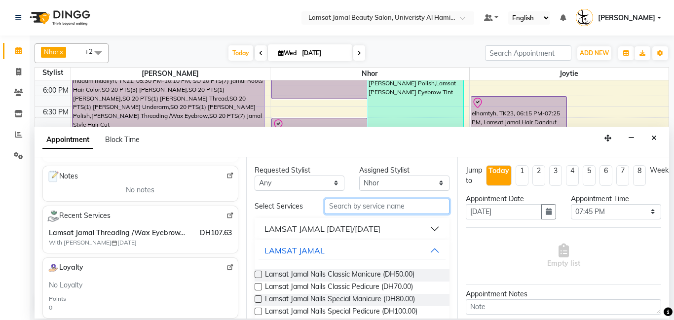
drag, startPoint x: 344, startPoint y: 207, endPoint x: 337, endPoint y: 212, distance: 8.8
click at [342, 208] on input "text" at bounding box center [387, 206] width 125 height 15
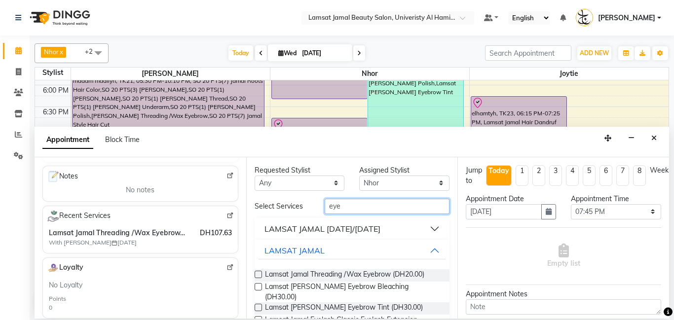
type input "eye"
click at [258, 276] on label at bounding box center [258, 274] width 7 height 7
click at [258, 276] on input "checkbox" at bounding box center [258, 275] width 6 height 6
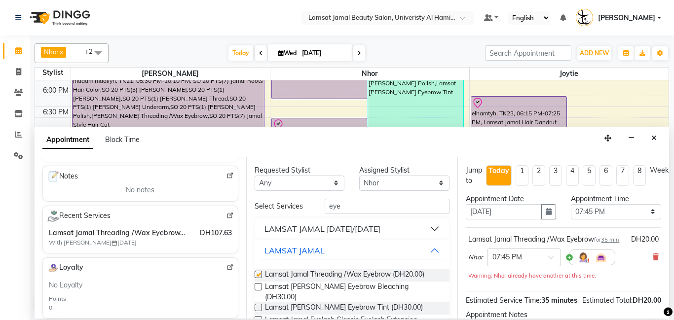
checkbox input "false"
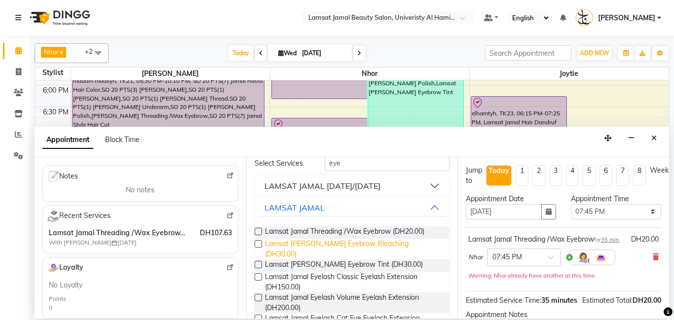
scroll to position [0, 0]
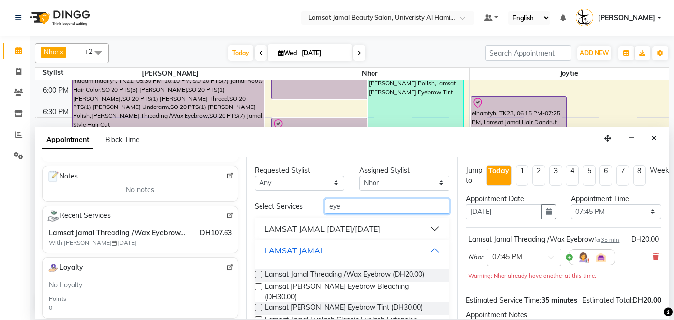
click at [349, 206] on input "eye" at bounding box center [387, 206] width 125 height 15
type input "e"
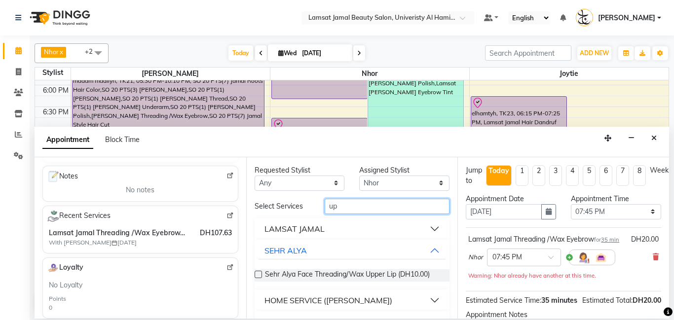
type input "u"
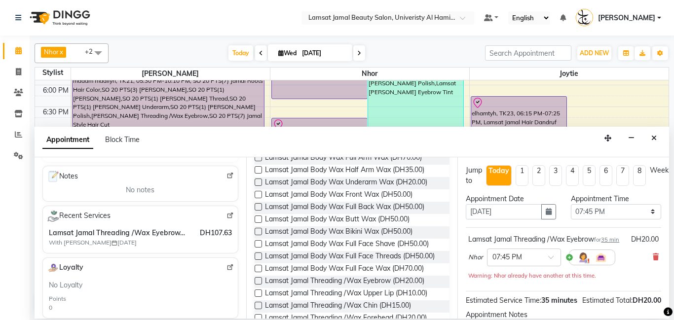
scroll to position [447, 0]
click at [258, 289] on label at bounding box center [258, 292] width 7 height 7
click at [258, 290] on input "checkbox" at bounding box center [258, 293] width 6 height 6
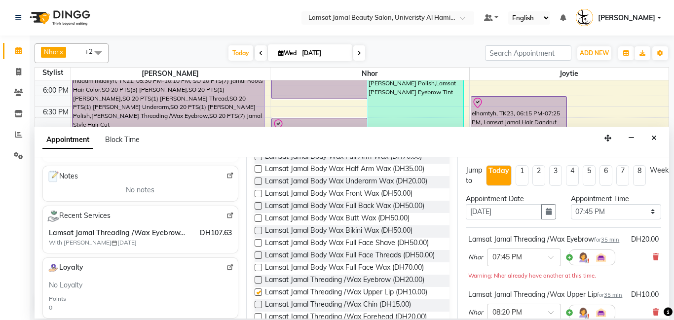
checkbox input "false"
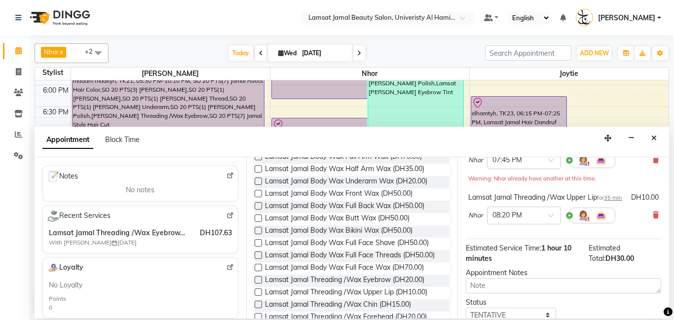
scroll to position [174, 0]
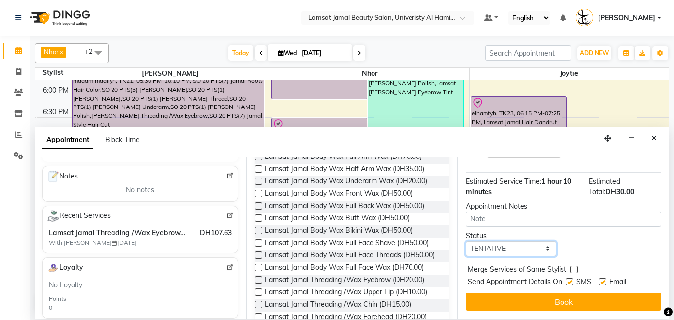
click at [549, 251] on select "Select TENTATIVE CONFIRM CHECK-IN UPCOMING" at bounding box center [511, 248] width 90 height 15
select select "check-in"
click at [466, 241] on select "Select TENTATIVE CONFIRM CHECK-IN UPCOMING" at bounding box center [511, 248] width 90 height 15
click at [574, 272] on label at bounding box center [574, 269] width 7 height 7
click at [574, 272] on input "checkbox" at bounding box center [574, 271] width 6 height 6
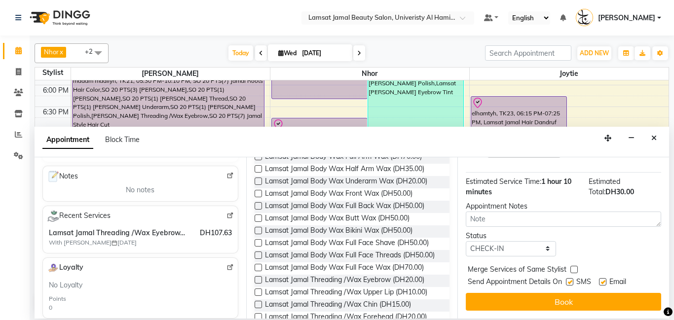
checkbox input "true"
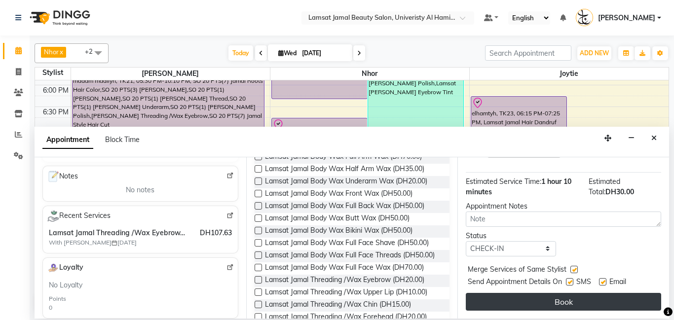
click at [568, 303] on button "Book" at bounding box center [563, 302] width 195 height 18
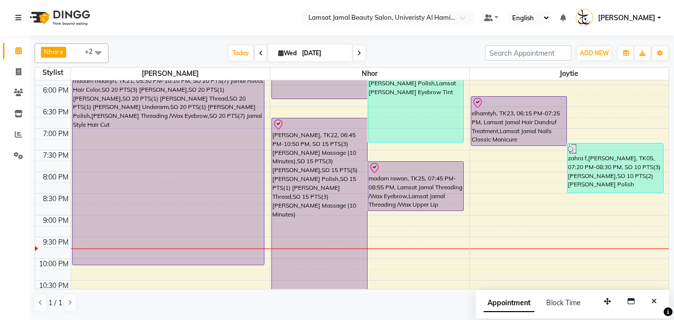
click at [488, 161] on div "9:00 AM 9:30 AM 10:00 AM 10:30 AM 11:00 AM 11:30 AM 12:00 PM 12:30 PM 1:00 PM 1…" at bounding box center [352, 19] width 634 height 651
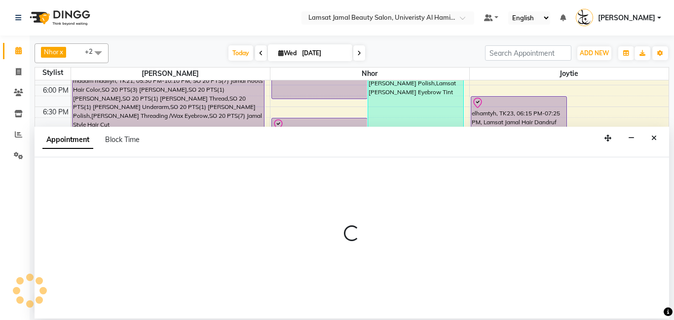
select select "79908"
select select "tentative"
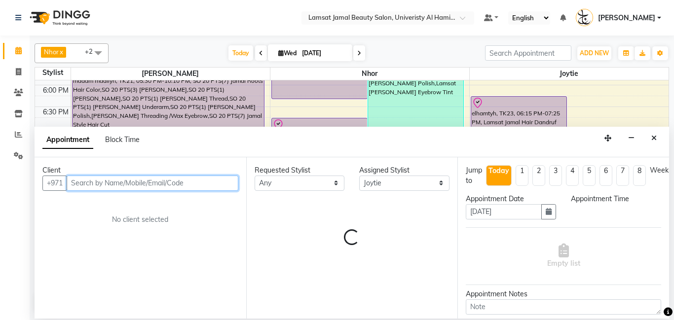
select select "1185"
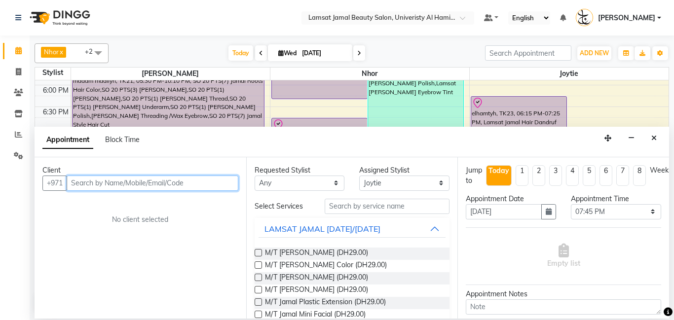
click at [128, 183] on input "text" at bounding box center [153, 183] width 172 height 15
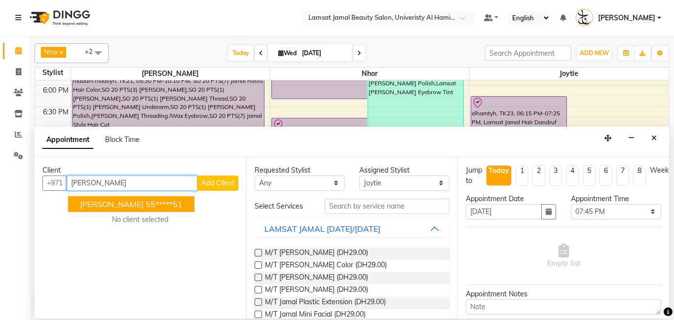
click at [146, 208] on ngb-highlight "55*****51" at bounding box center [164, 204] width 37 height 10
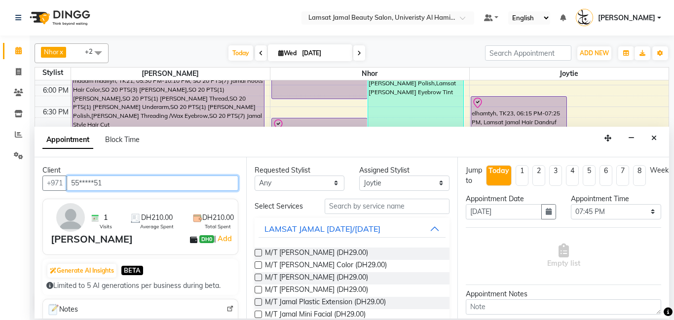
type input "55*****51"
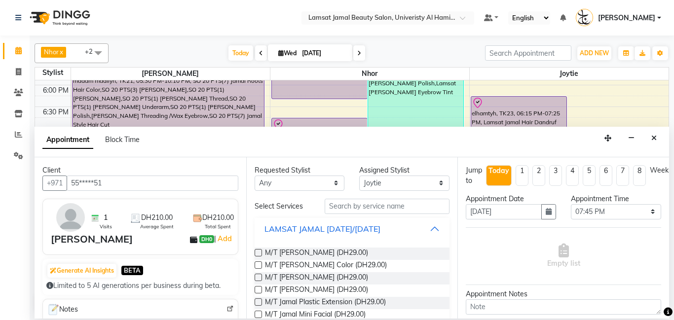
click at [437, 225] on button "LAMSAT JAMAL [DATE]/[DATE]" at bounding box center [353, 229] width 188 height 18
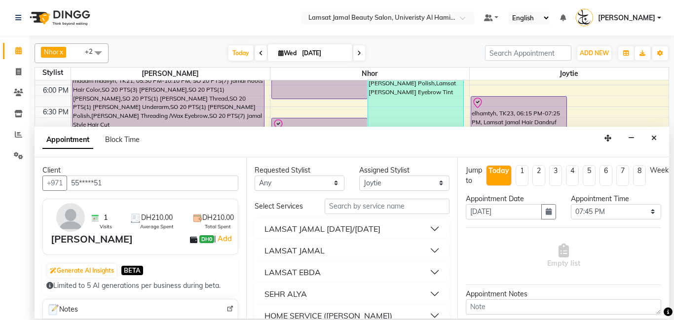
click at [321, 249] on div "LAMSAT JAMAL" at bounding box center [295, 251] width 60 height 12
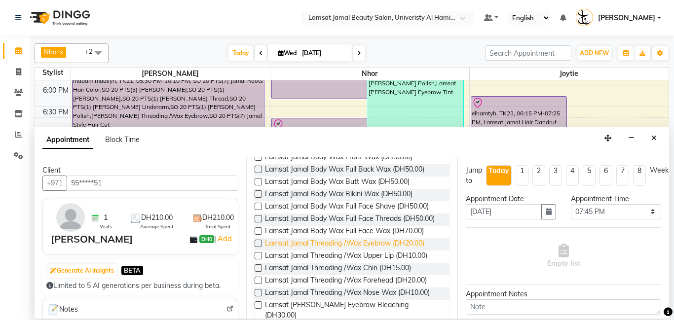
scroll to position [483, 0]
click at [259, 240] on label at bounding box center [258, 243] width 7 height 7
click at [259, 242] on input "checkbox" at bounding box center [258, 245] width 6 height 6
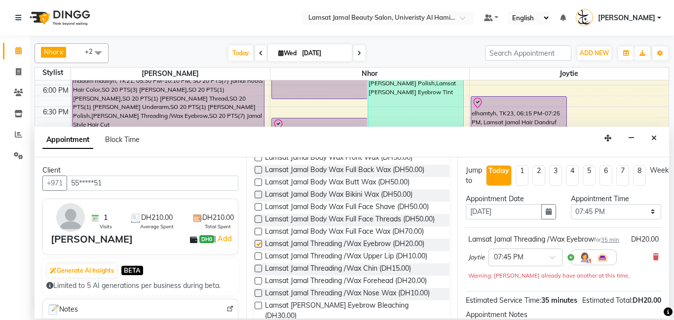
checkbox input "false"
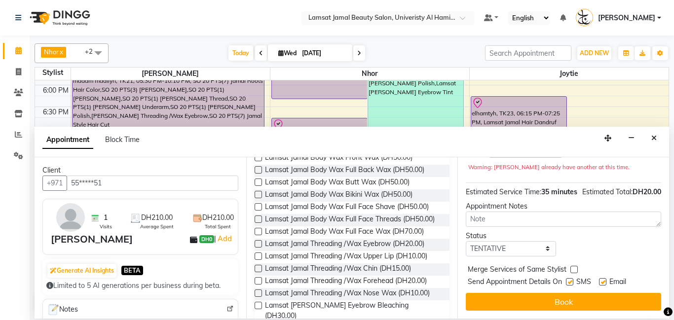
scroll to position [119, 0]
click at [549, 250] on select "Select TENTATIVE CONFIRM CHECK-IN UPCOMING" at bounding box center [511, 248] width 90 height 15
select select "check-in"
click at [466, 241] on select "Select TENTATIVE CONFIRM CHECK-IN UPCOMING" at bounding box center [511, 248] width 90 height 15
click at [577, 270] on div "Merge Services of Same Stylist" at bounding box center [563, 271] width 195 height 12
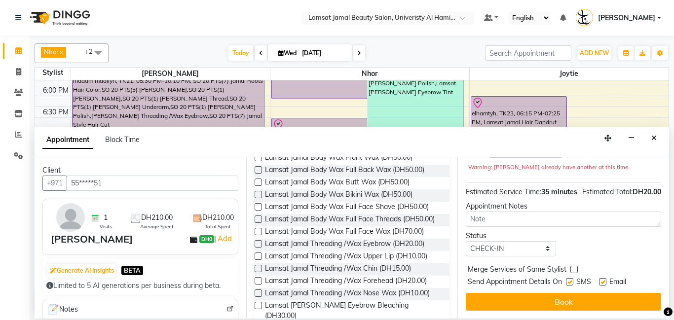
click at [574, 270] on label at bounding box center [574, 269] width 7 height 7
click at [574, 270] on input "checkbox" at bounding box center [574, 271] width 6 height 6
checkbox input "true"
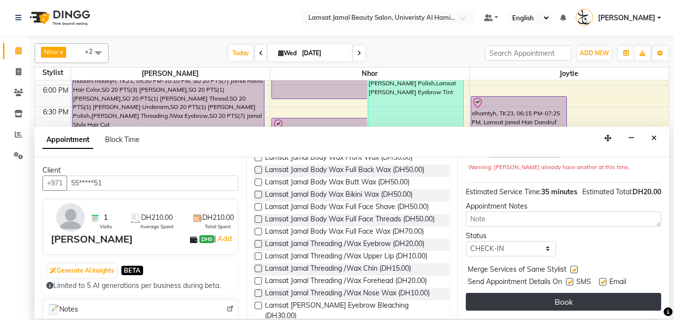
click at [573, 302] on button "Book" at bounding box center [563, 302] width 195 height 18
click at [573, 302] on div "Book" at bounding box center [563, 302] width 195 height 18
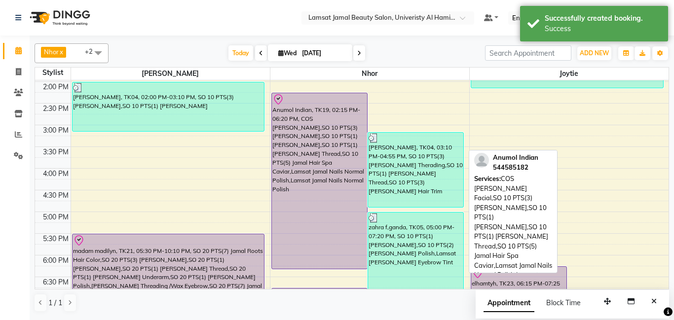
scroll to position [195, 0]
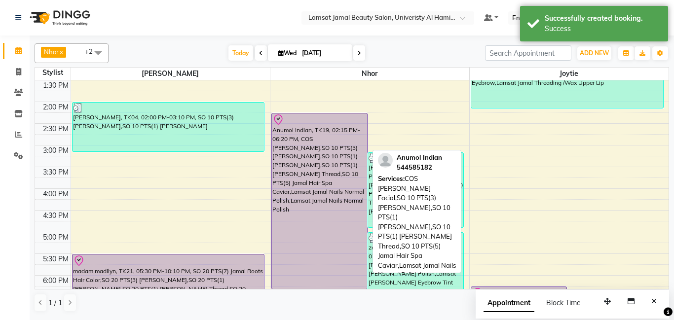
click at [305, 198] on div "Anumol Indian, TK19, 02:15 PM-06:20 PM, COS [PERSON_NAME],SO 10 PTS(3) [PERSON_…" at bounding box center [319, 202] width 95 height 176
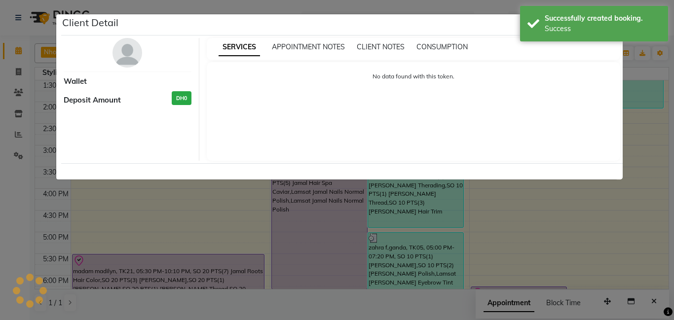
select select "8"
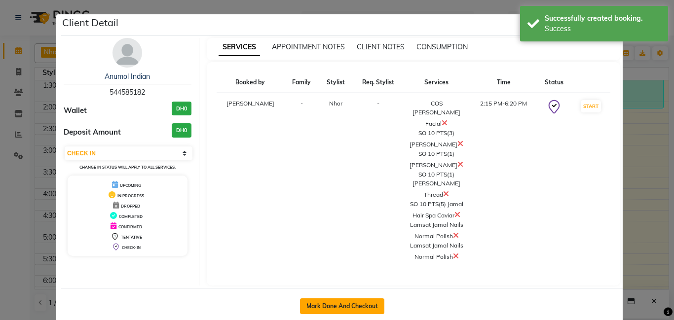
click at [328, 299] on button "Mark Done And Checkout" at bounding box center [342, 307] width 84 height 16
select select "service"
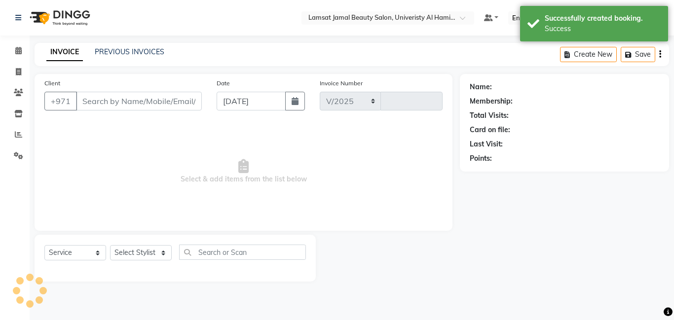
select select "8294"
type input "3199"
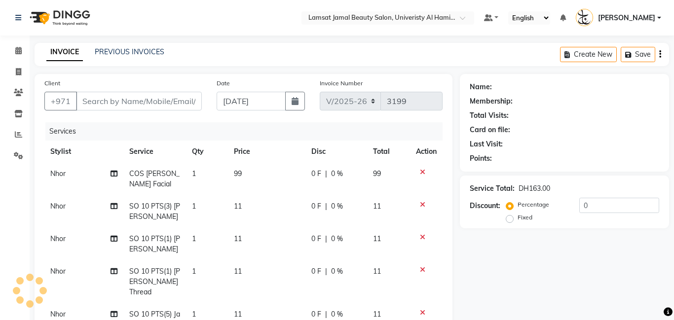
type input "54*****82"
select select "79907"
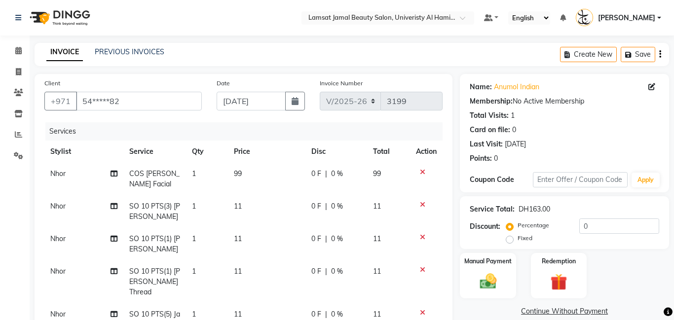
click at [248, 174] on td "99" at bounding box center [267, 179] width 78 height 33
select select "79907"
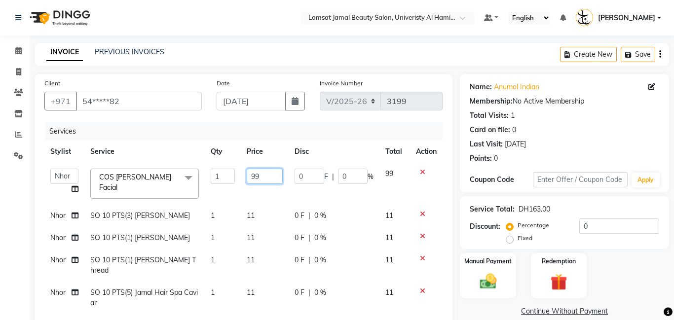
click at [263, 175] on input "99" at bounding box center [265, 176] width 36 height 15
type input "9"
type input "100"
click at [216, 215] on td "1" at bounding box center [223, 216] width 36 height 22
select select "79907"
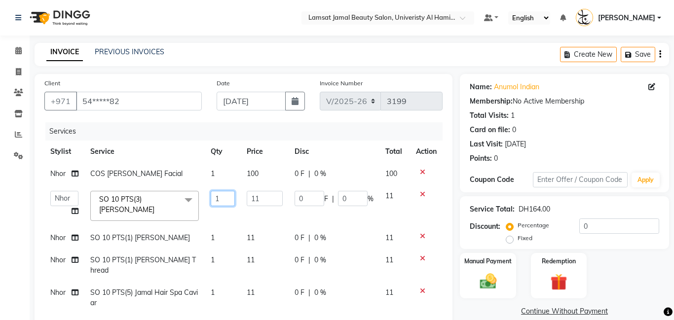
click at [225, 199] on input "1" at bounding box center [223, 198] width 24 height 15
type input "3"
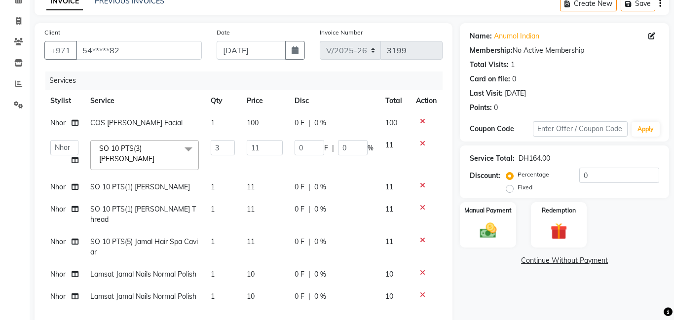
click at [223, 243] on tbody "Nhor COS Jamal Hydra Facial 1 100 0 F | 0 % 100 Aldie [PERSON_NAME] Amna [PERSO…" at bounding box center [243, 210] width 398 height 196
click at [223, 231] on td "1" at bounding box center [223, 214] width 36 height 33
select select "79907"
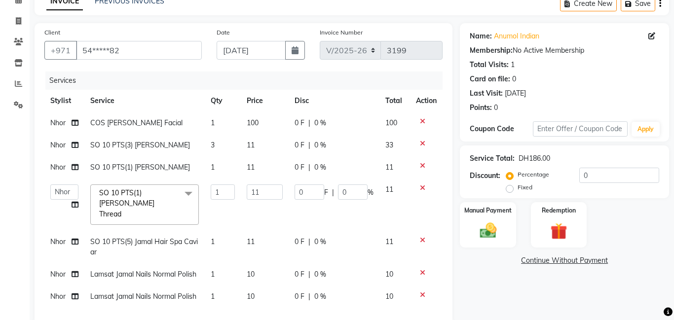
click at [214, 237] on span "1" at bounding box center [213, 241] width 4 height 9
select select "79907"
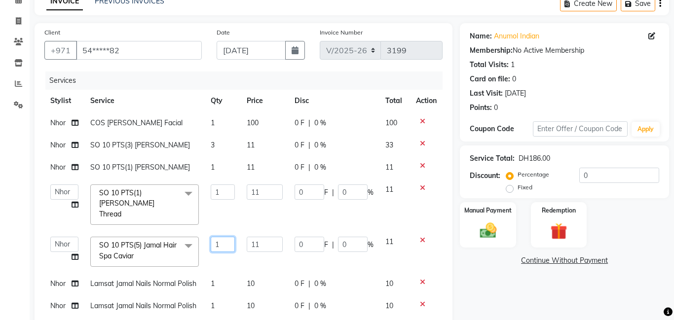
click at [222, 237] on input "1" at bounding box center [223, 244] width 24 height 15
type input "5"
click at [55, 124] on span "Nhor" at bounding box center [57, 122] width 15 height 9
select select "79907"
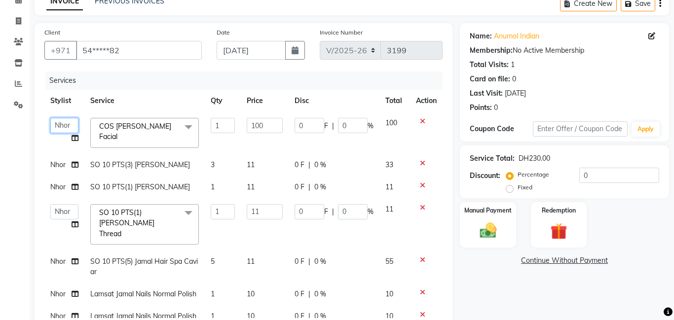
click at [63, 128] on select "[PERSON_NAME] Amna [PERSON_NAME] [PERSON_NAME] Ebda Lamsat [PERSON_NAME] [PERSO…" at bounding box center [64, 125] width 28 height 15
select select "79901"
click at [55, 166] on span "Nhor" at bounding box center [57, 164] width 15 height 9
select select "79907"
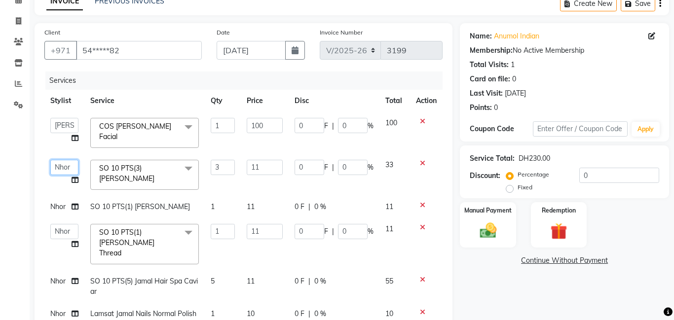
click at [65, 166] on select "[PERSON_NAME] Amna [PERSON_NAME] [PERSON_NAME] Ebda Lamsat [PERSON_NAME] [PERSO…" at bounding box center [64, 167] width 28 height 15
select select "79908"
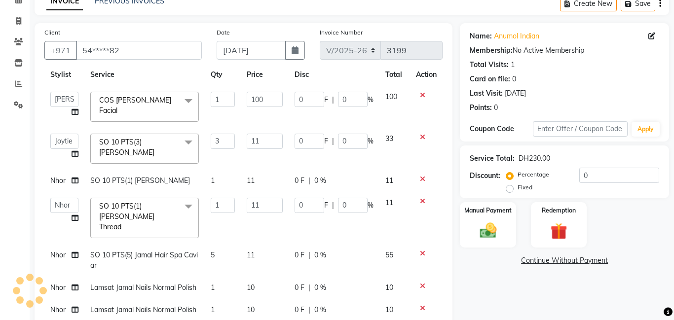
scroll to position [62, 0]
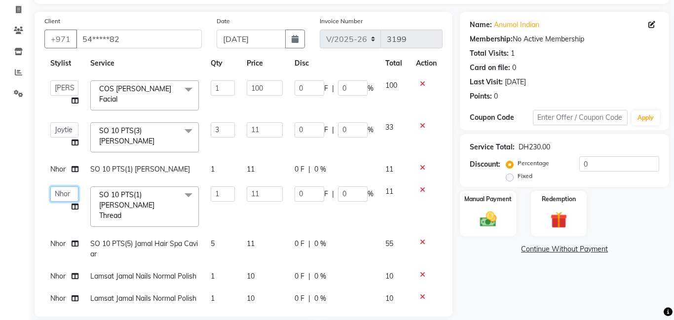
click at [66, 196] on select "[PERSON_NAME] Amna [PERSON_NAME] [PERSON_NAME] Ebda Lamsat [PERSON_NAME] [PERSO…" at bounding box center [64, 194] width 28 height 15
select select "79908"
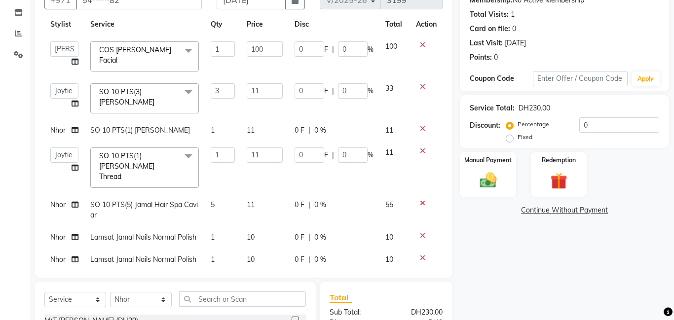
click at [59, 255] on span "Nhor" at bounding box center [57, 259] width 15 height 9
select select "79907"
click at [59, 255] on select "[PERSON_NAME] Amna [PERSON_NAME] [PERSON_NAME] Ebda Lamsat [PERSON_NAME] [PERSO…" at bounding box center [64, 262] width 28 height 15
select select "79908"
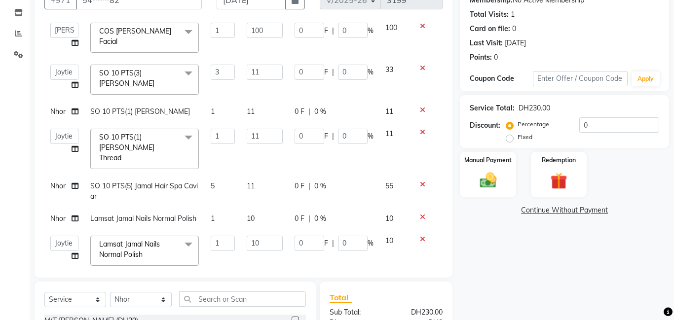
scroll to position [46, 0]
click at [518, 139] on label "Fixed" at bounding box center [525, 137] width 15 height 9
click at [509, 139] on input "Fixed" at bounding box center [511, 137] width 7 height 7
radio input "true"
click at [481, 187] on img at bounding box center [488, 180] width 28 height 20
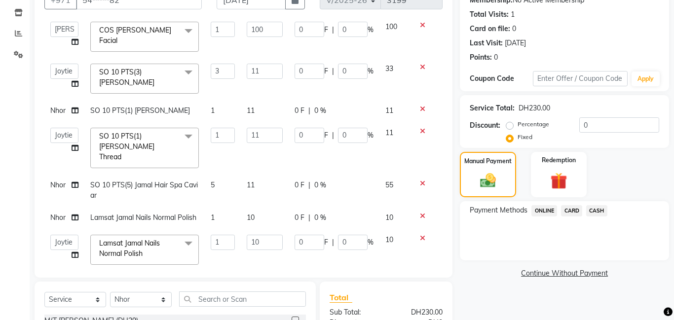
click at [569, 209] on span "CARD" at bounding box center [571, 210] width 21 height 11
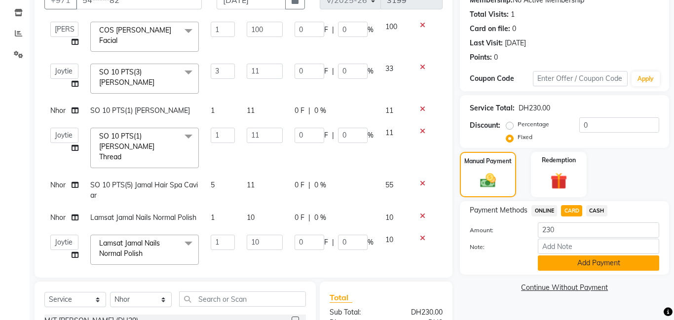
click at [581, 261] on button "Add Payment" at bounding box center [598, 263] width 121 height 15
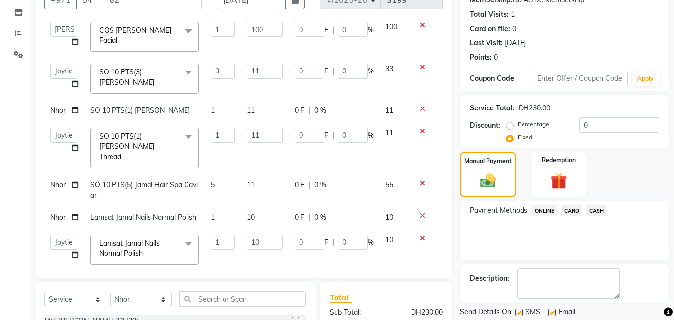
scroll to position [161, 0]
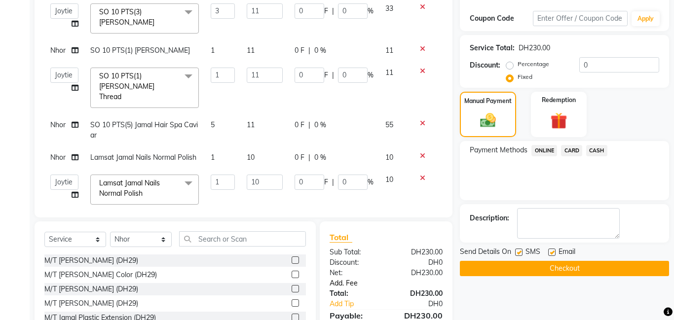
click at [354, 283] on link "Add. Fee" at bounding box center [386, 283] width 128 height 10
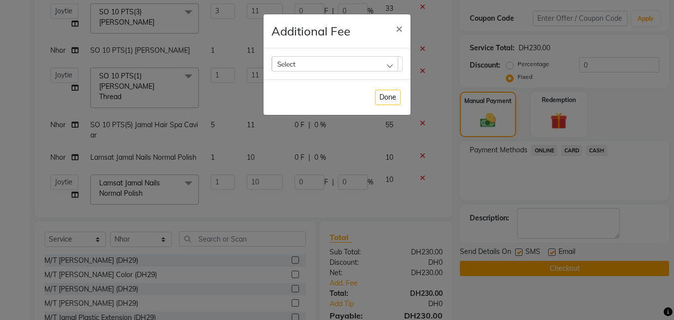
click at [387, 65] on div "Select" at bounding box center [335, 63] width 126 height 15
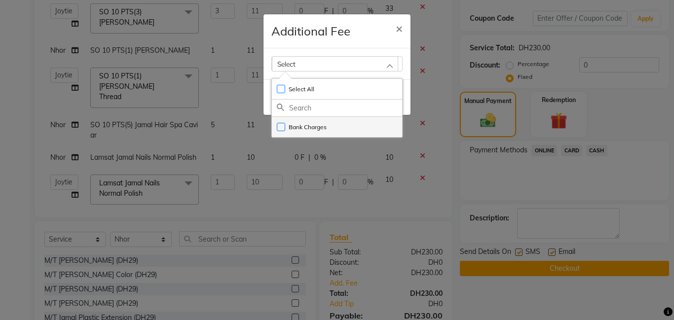
click at [364, 128] on li "Bank Charges" at bounding box center [337, 127] width 130 height 20
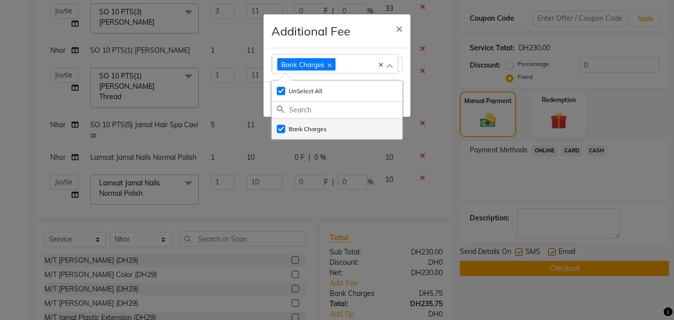
checkbox input "true"
click at [402, 28] on span "×" at bounding box center [399, 28] width 7 height 15
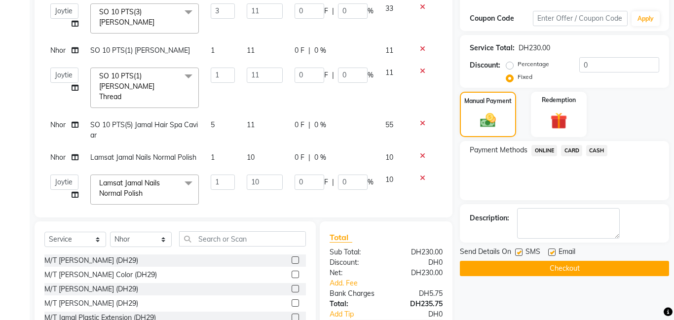
scroll to position [212, 0]
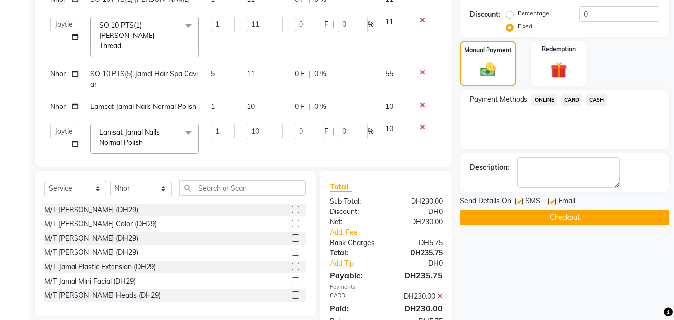
click at [574, 99] on span "CARD" at bounding box center [571, 99] width 21 height 11
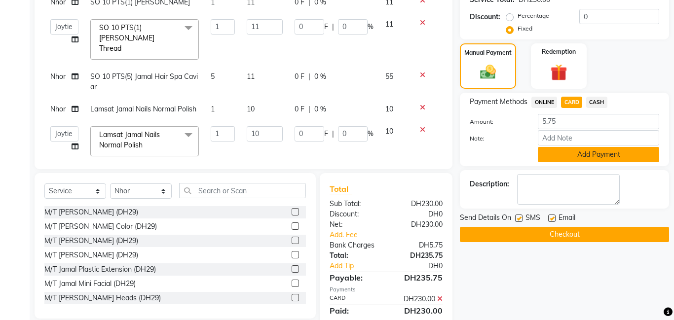
click at [579, 154] on button "Add Payment" at bounding box center [598, 154] width 121 height 15
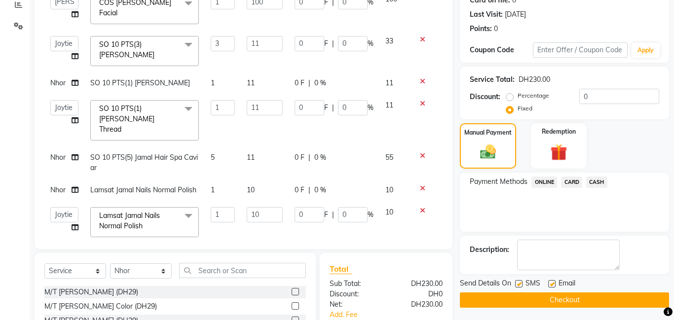
scroll to position [46, 0]
click at [559, 303] on button "Checkout" at bounding box center [564, 300] width 209 height 15
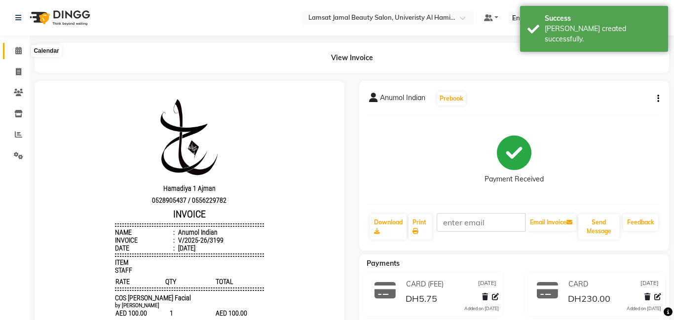
click at [23, 50] on span at bounding box center [18, 50] width 17 height 11
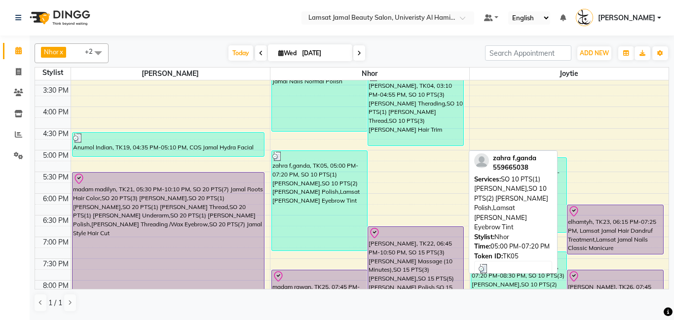
scroll to position [286, 0]
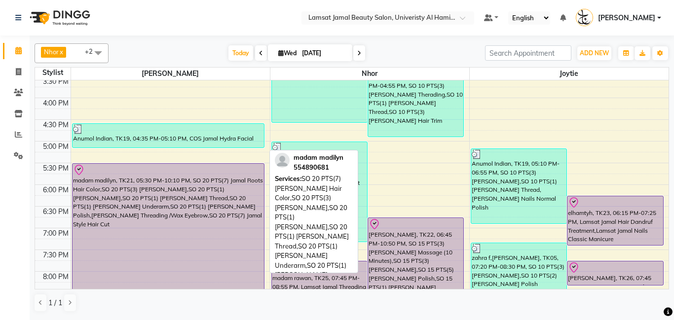
click at [105, 192] on div "madam madilyn, TK21, 05:30 PM-10:10 PM, SO 20 PTS(7) Jamal Roots Hair Color,SO …" at bounding box center [169, 264] width 192 height 201
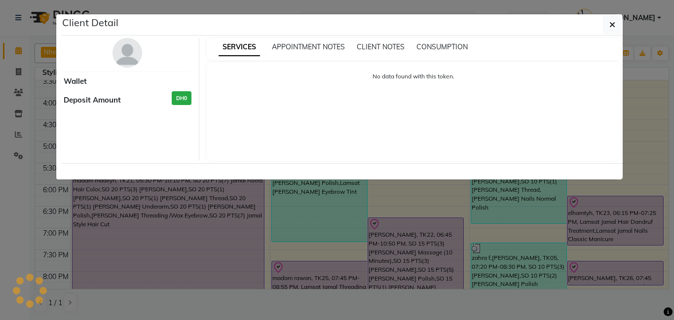
select select "8"
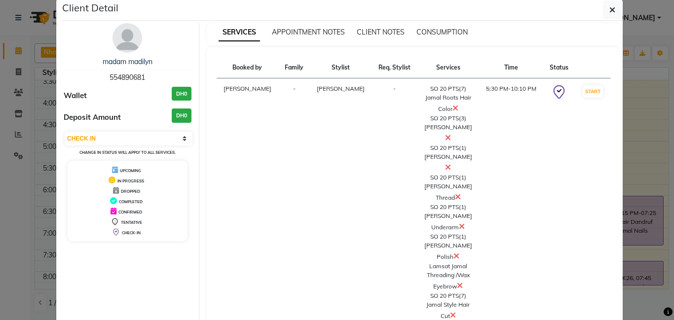
scroll to position [30, 0]
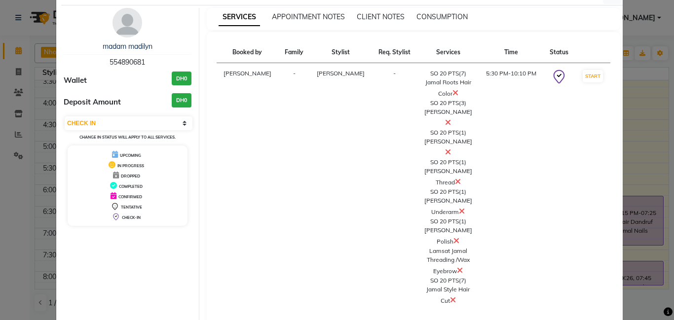
select select "service"
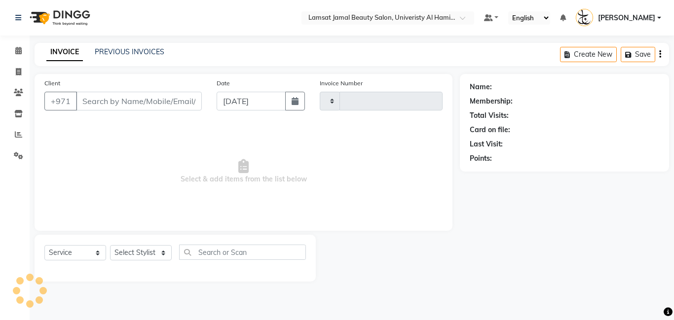
type input "3200"
select select "8294"
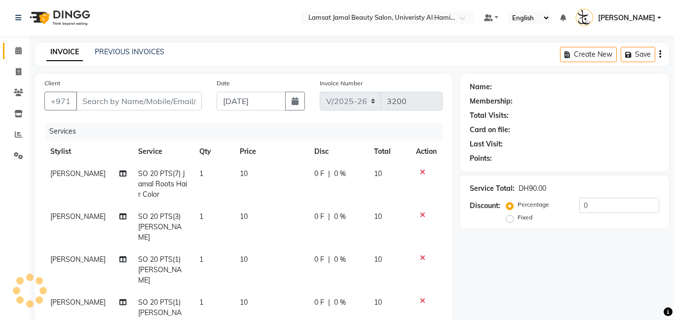
type input "55*****81"
select select "79901"
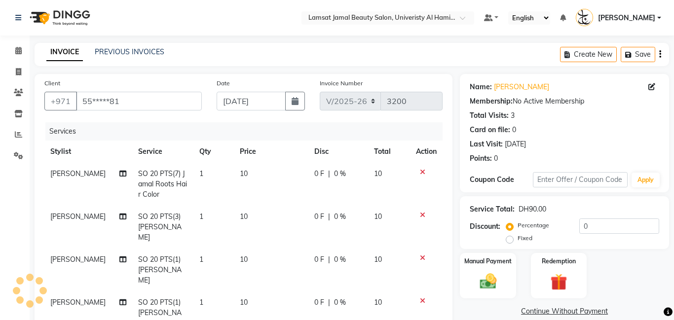
click at [197, 173] on td "1" at bounding box center [213, 184] width 40 height 43
select select "79901"
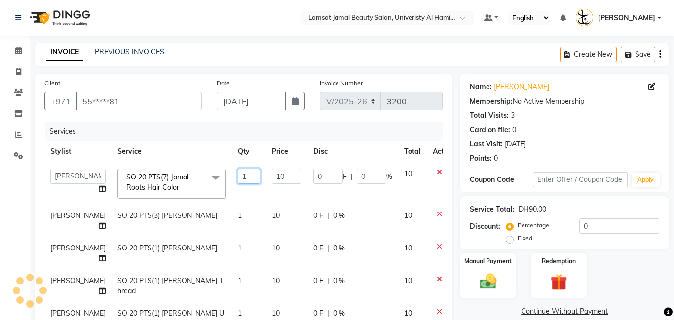
click at [238, 175] on input "1" at bounding box center [249, 176] width 22 height 15
type input "7"
click at [232, 219] on td "1" at bounding box center [249, 221] width 34 height 33
select select "79901"
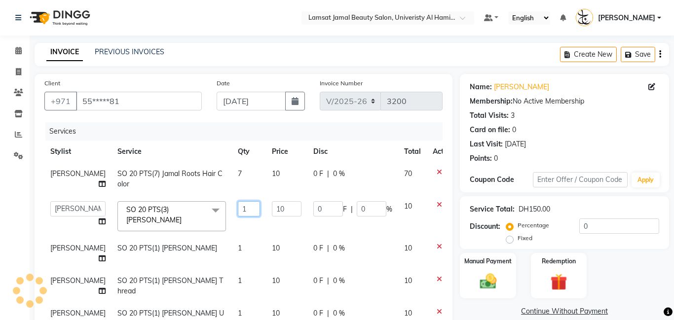
click at [238, 208] on input "1" at bounding box center [249, 208] width 22 height 15
type input "3"
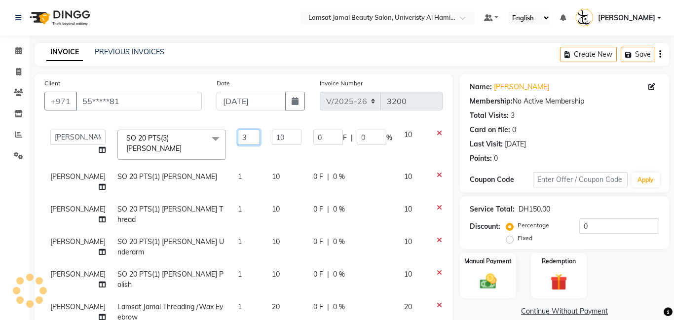
scroll to position [52, 0]
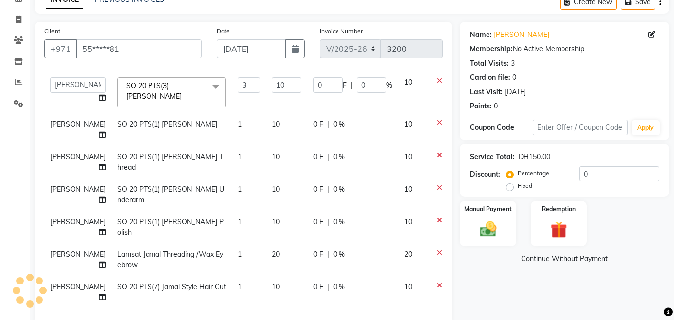
click at [437, 154] on icon at bounding box center [439, 155] width 5 height 7
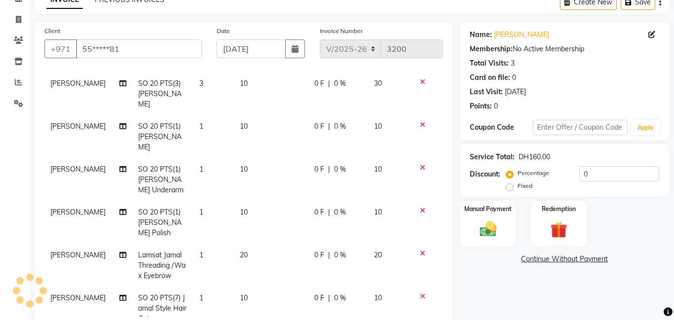
scroll to position [81, 0]
click at [201, 287] on td "1" at bounding box center [213, 308] width 40 height 43
select select "79901"
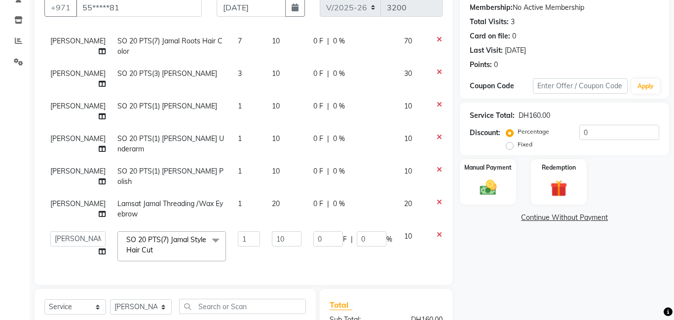
scroll to position [39, 0]
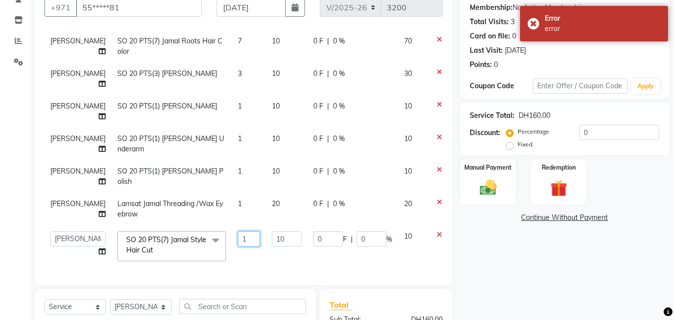
click at [238, 236] on input "1" at bounding box center [249, 238] width 22 height 15
type input "7"
click at [259, 255] on tbody "[PERSON_NAME] SO 20 PTS(7) [PERSON_NAME] Hair Color 7 10 0 F | 0 % 70 [PERSON_N…" at bounding box center [251, 148] width 415 height 237
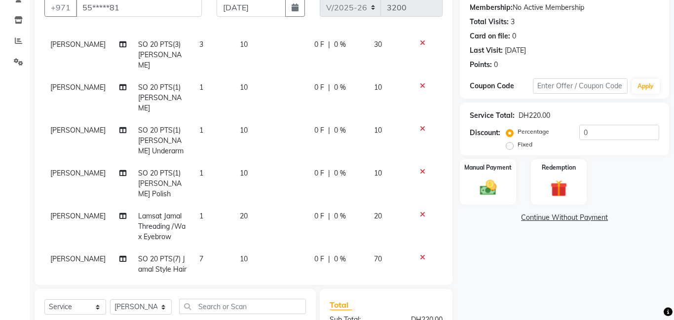
scroll to position [0, 0]
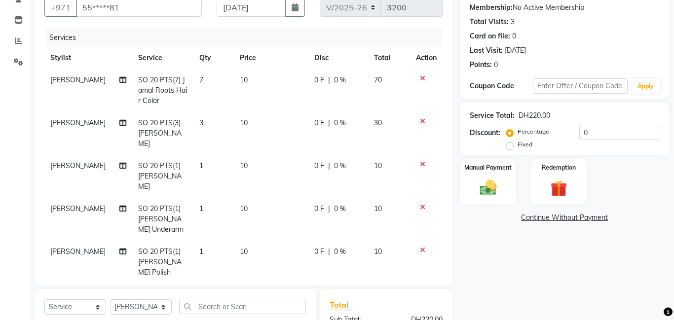
click at [70, 79] on span "[PERSON_NAME]" at bounding box center [77, 80] width 55 height 9
select select "79901"
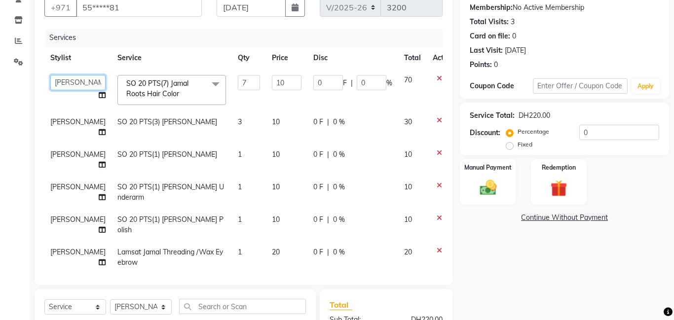
click at [69, 81] on select "[PERSON_NAME] Amna [PERSON_NAME] [PERSON_NAME] Ebda Lamsat [PERSON_NAME] [PERSO…" at bounding box center [77, 82] width 55 height 15
select select "79907"
click at [67, 189] on span "[PERSON_NAME]" at bounding box center [77, 187] width 55 height 9
select select "79901"
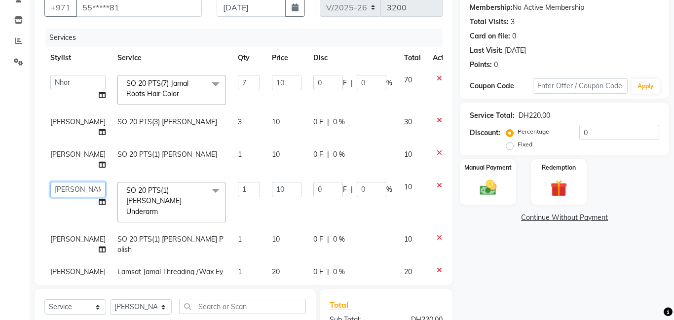
click at [66, 190] on select "[PERSON_NAME] Amna [PERSON_NAME] [PERSON_NAME] Ebda Lamsat [PERSON_NAME] [PERSO…" at bounding box center [77, 189] width 55 height 15
select select "79908"
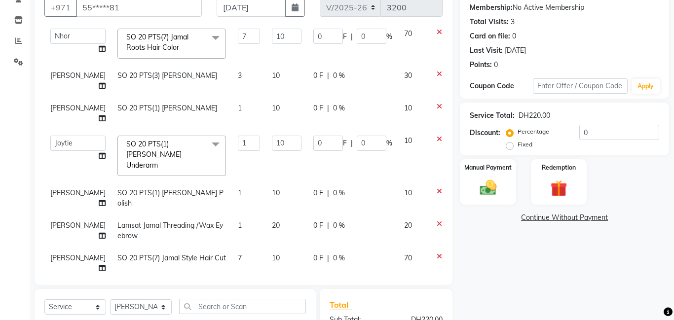
scroll to position [48, 0]
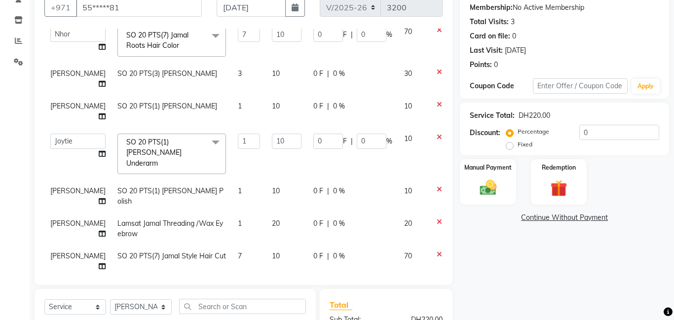
click at [61, 219] on span "[PERSON_NAME]" at bounding box center [77, 223] width 55 height 9
select select "79901"
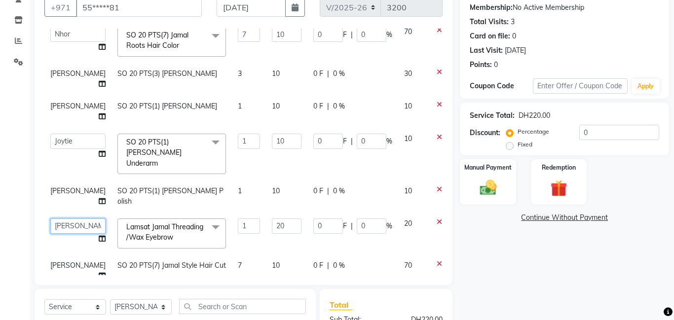
click at [60, 219] on select "[PERSON_NAME] Amna [PERSON_NAME] [PERSON_NAME] Ebda Lamsat [PERSON_NAME] [PERSO…" at bounding box center [77, 226] width 55 height 15
select select "79908"
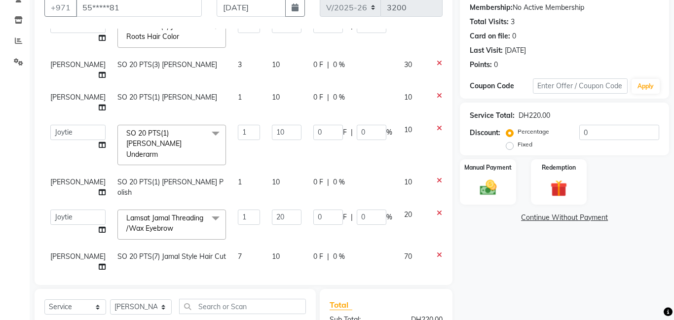
click at [65, 252] on span "[PERSON_NAME]" at bounding box center [77, 256] width 55 height 9
select select "79901"
click at [99, 188] on span at bounding box center [102, 193] width 7 height 10
select select "79907"
select select "79901"
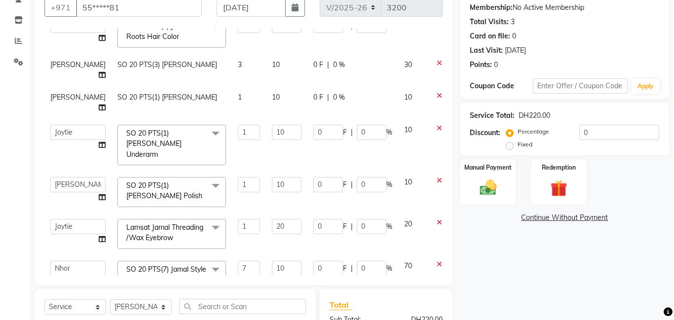
scroll to position [0, 0]
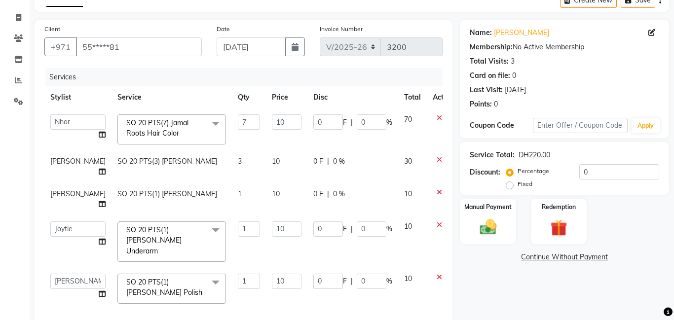
click at [99, 134] on icon at bounding box center [102, 134] width 7 height 7
select select "79907"
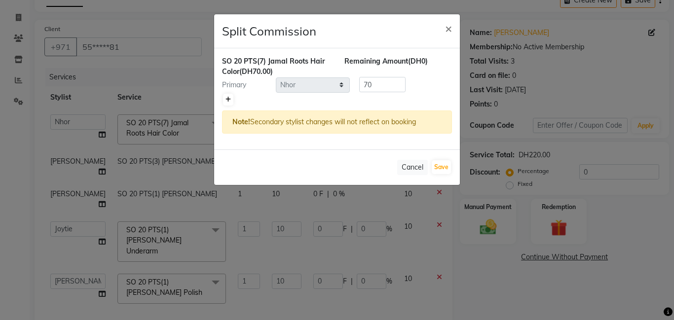
click at [228, 99] on icon at bounding box center [228, 100] width 5 height 6
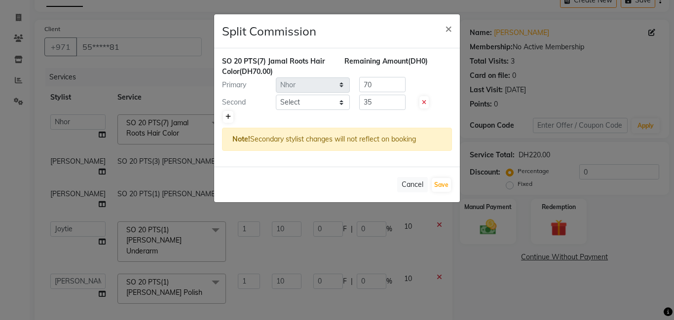
type input "35"
click at [343, 103] on select "Select [PERSON_NAME] Amna [PERSON_NAME] [PERSON_NAME] Ebda Lamsat [PERSON_NAME]…" at bounding box center [313, 102] width 74 height 15
select select "79901"
click at [276, 95] on select "Select [PERSON_NAME] Amna [PERSON_NAME] [PERSON_NAME] Ebda Lamsat [PERSON_NAME]…" at bounding box center [313, 102] width 74 height 15
click at [378, 100] on input "35" at bounding box center [382, 102] width 46 height 15
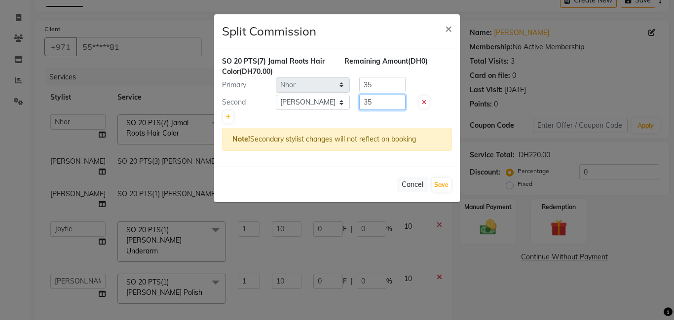
type input "3"
type input "10"
click at [374, 83] on input "35" at bounding box center [382, 84] width 46 height 15
type input "3"
type input "60"
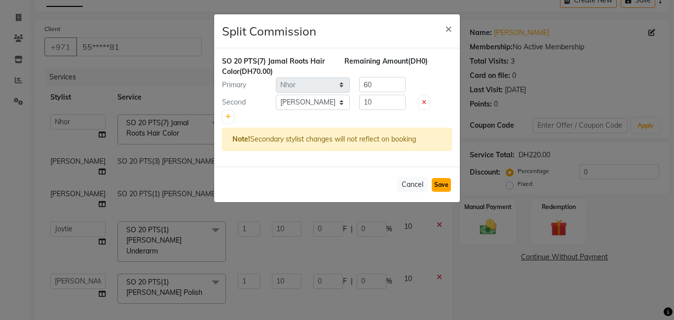
click at [443, 186] on button "Save" at bounding box center [441, 185] width 19 height 14
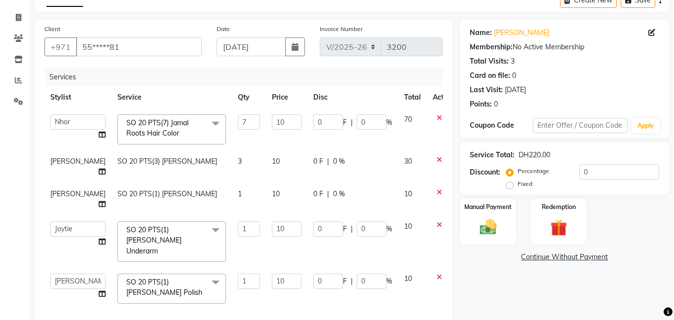
click at [518, 186] on label "Fixed" at bounding box center [525, 184] width 15 height 9
click at [511, 186] on input "Fixed" at bounding box center [511, 184] width 7 height 7
radio input "true"
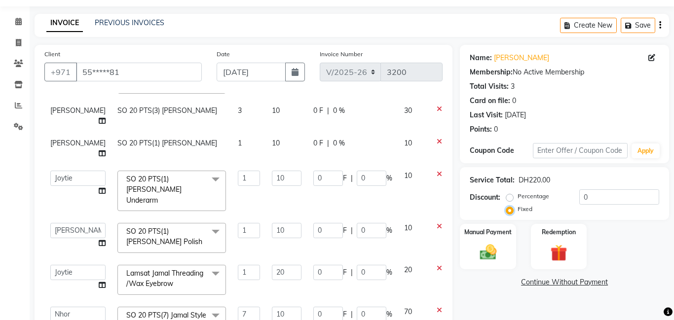
scroll to position [28, 0]
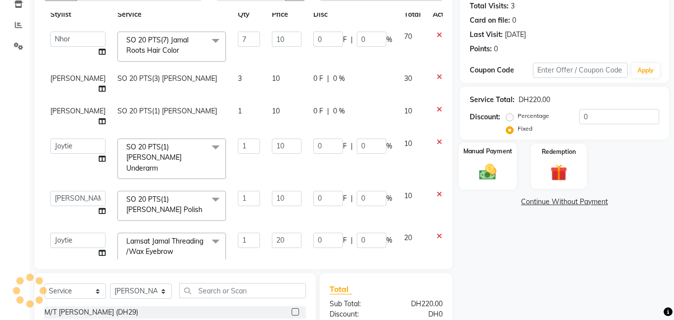
click at [499, 177] on img at bounding box center [488, 172] width 28 height 20
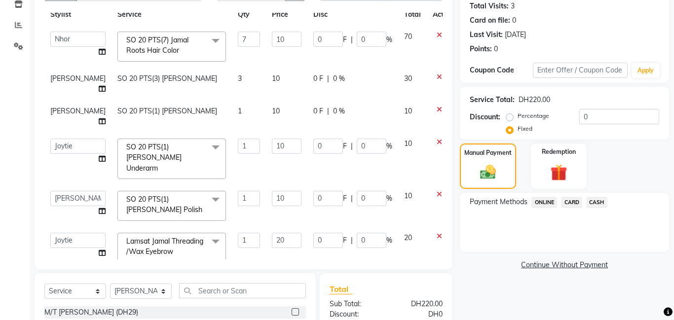
click at [597, 203] on span "CASH" at bounding box center [596, 202] width 21 height 11
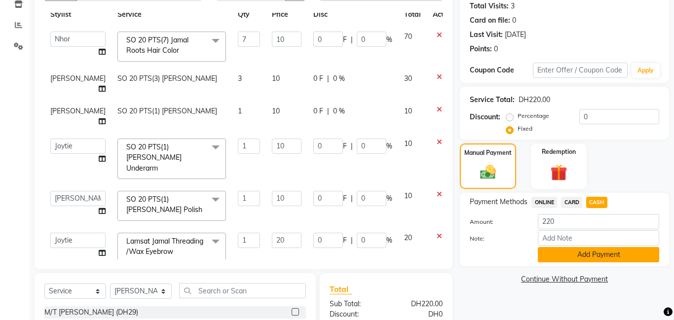
click at [591, 257] on button "Add Payment" at bounding box center [598, 254] width 121 height 15
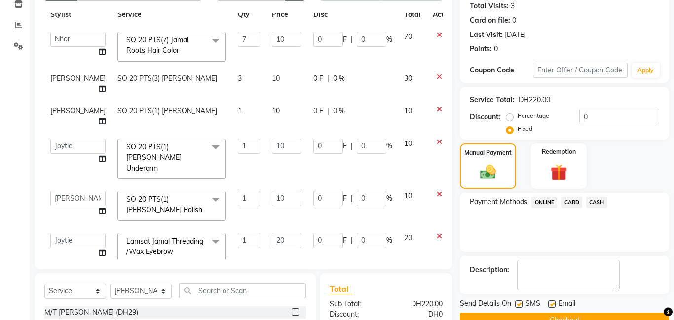
scroll to position [238, 0]
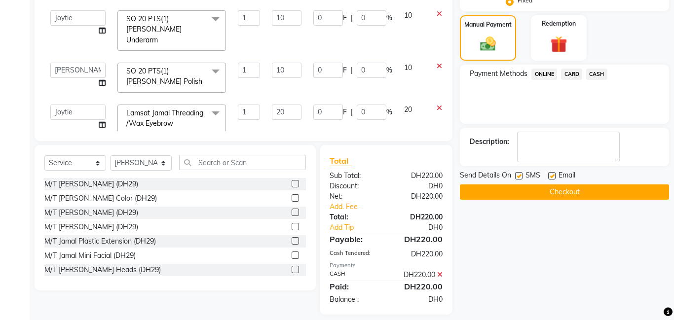
click at [565, 192] on button "Checkout" at bounding box center [564, 192] width 209 height 15
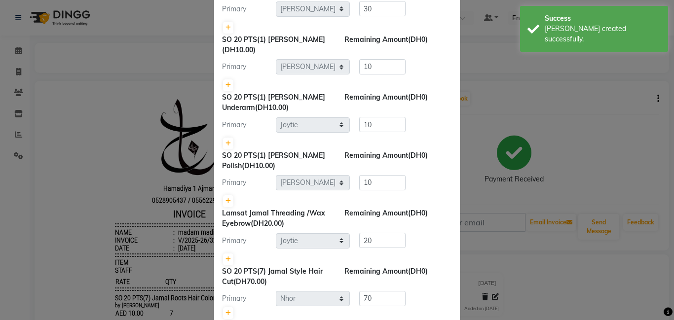
scroll to position [213, 0]
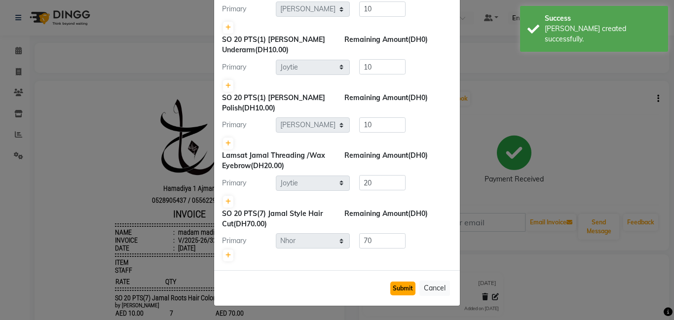
click at [410, 288] on button "Submit" at bounding box center [402, 289] width 25 height 14
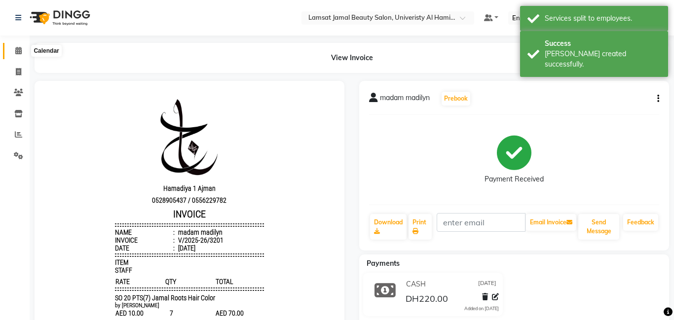
click at [15, 48] on icon at bounding box center [18, 50] width 6 height 7
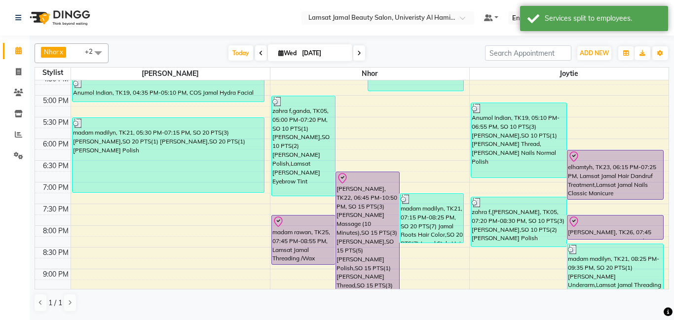
scroll to position [336, 0]
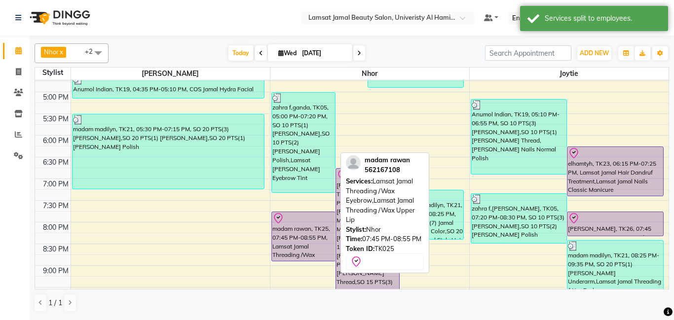
click at [299, 240] on div "madam rawan, TK25, 07:45 PM-08:55 PM, Lamsat Jamal Threading /Wax Eyebrow,Lamsa…" at bounding box center [303, 236] width 63 height 49
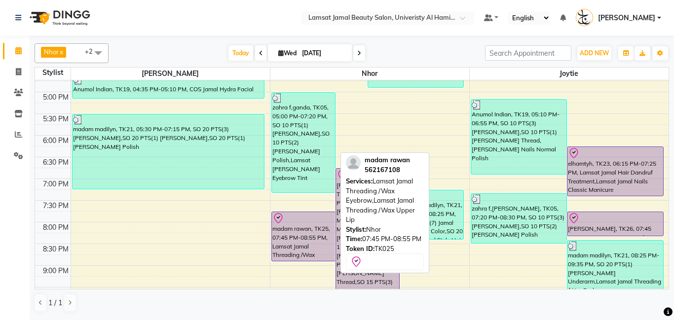
click at [298, 239] on div "madam rawan, TK25, 07:45 PM-08:55 PM, Lamsat Jamal Threading /Wax Eyebrow,Lamsa…" at bounding box center [303, 236] width 63 height 49
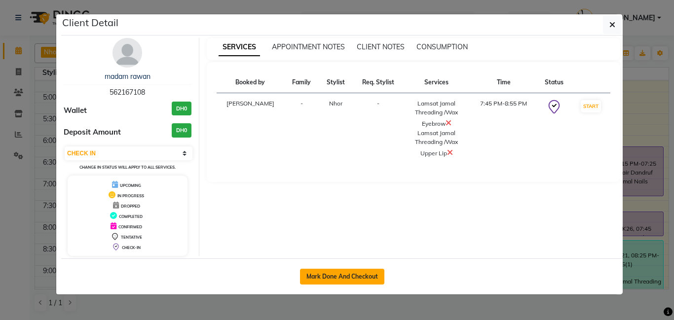
click at [339, 278] on button "Mark Done And Checkout" at bounding box center [342, 277] width 84 height 16
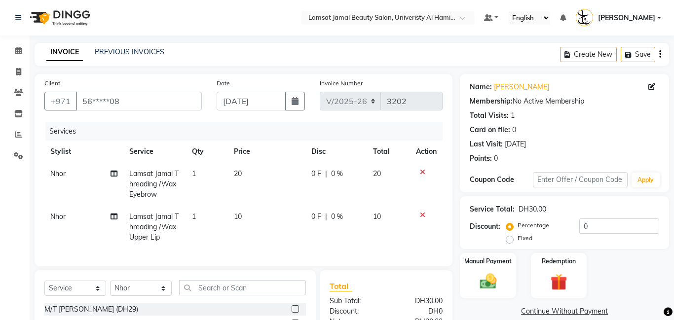
click at [246, 217] on td "10" at bounding box center [267, 227] width 78 height 43
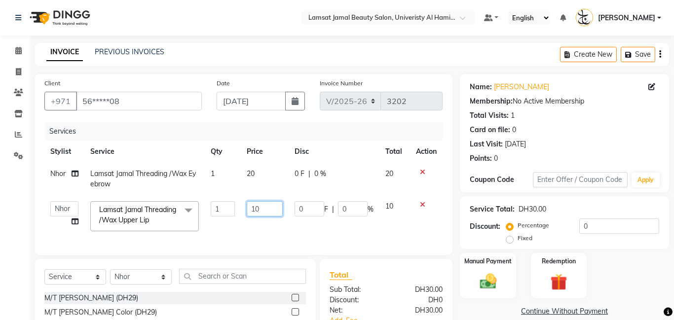
click at [268, 209] on input "10" at bounding box center [265, 208] width 36 height 15
click at [325, 225] on td "0 F | 0 %" at bounding box center [334, 216] width 91 height 42
click at [518, 239] on label "Fixed" at bounding box center [525, 238] width 15 height 9
click at [512, 239] on input "Fixed" at bounding box center [511, 238] width 7 height 7
click at [489, 286] on img at bounding box center [488, 281] width 28 height 20
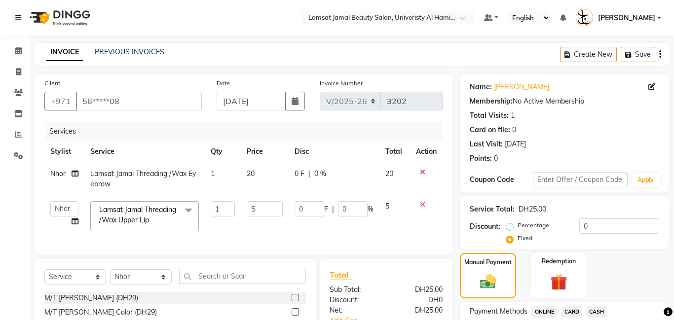
scroll to position [64, 0]
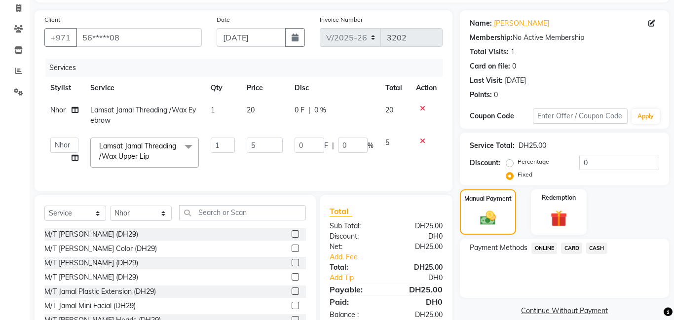
click at [602, 250] on span "CASH" at bounding box center [596, 248] width 21 height 11
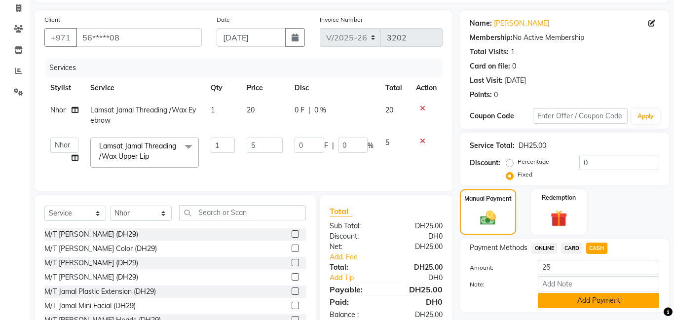
click at [587, 293] on button "Add Payment" at bounding box center [598, 300] width 121 height 15
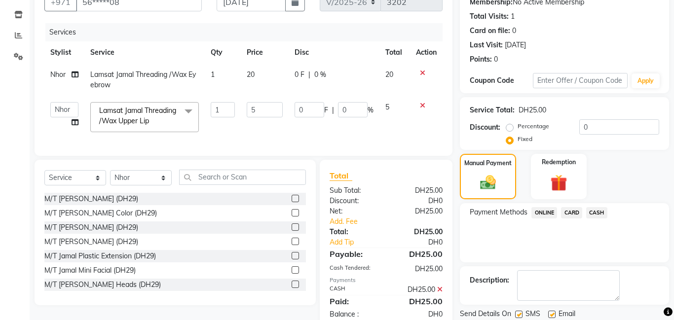
scroll to position [0, 0]
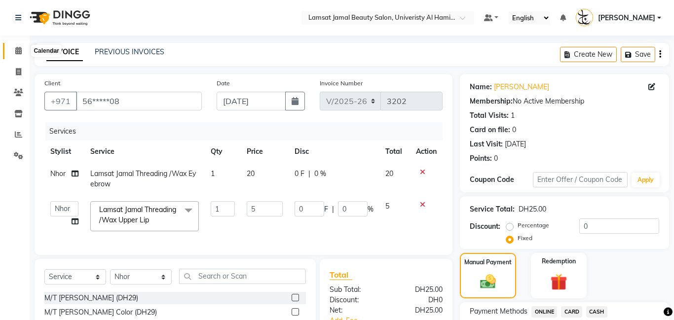
click at [18, 52] on icon at bounding box center [18, 50] width 6 height 7
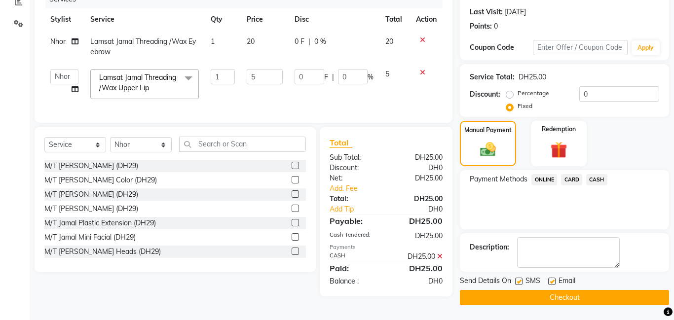
click at [563, 297] on button "Checkout" at bounding box center [564, 297] width 209 height 15
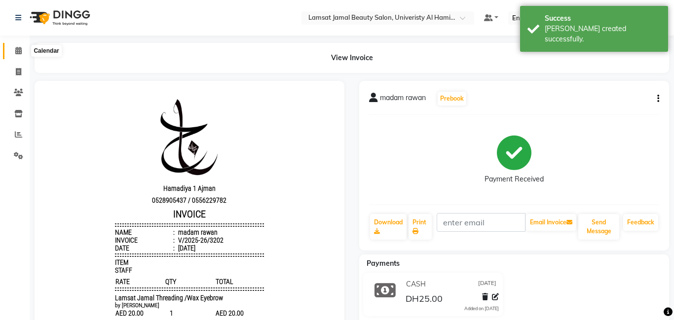
click at [22, 50] on span at bounding box center [18, 50] width 17 height 11
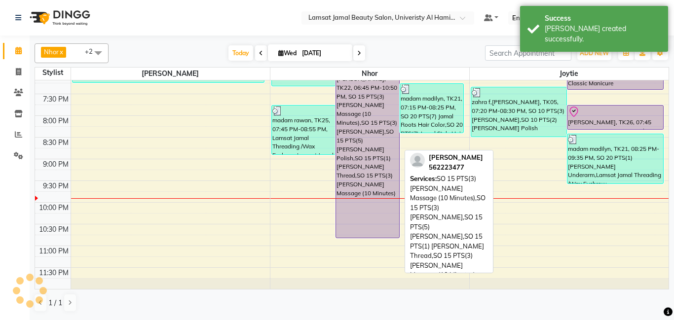
scroll to position [410, 0]
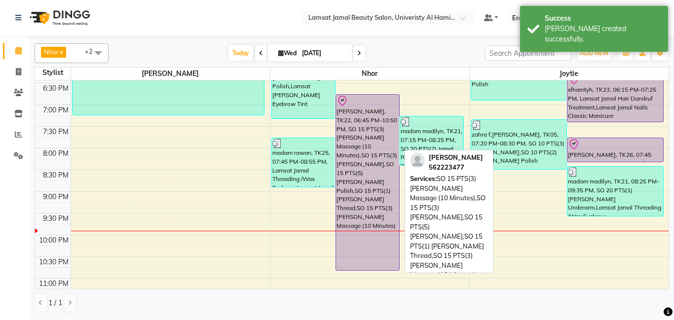
click at [358, 115] on div "[PERSON_NAME], TK22, 06:45 PM-10:50 PM, SO 15 PTS(3) [PERSON_NAME] Massage (10 …" at bounding box center [367, 183] width 63 height 176
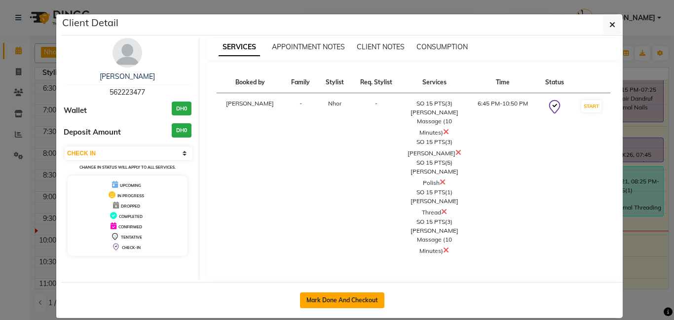
click at [363, 293] on button "Mark Done And Checkout" at bounding box center [342, 301] width 84 height 16
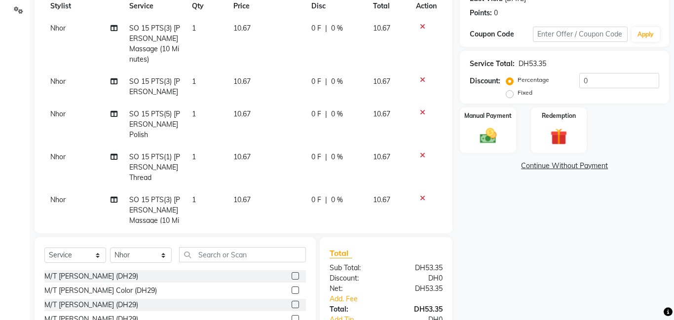
scroll to position [16, 0]
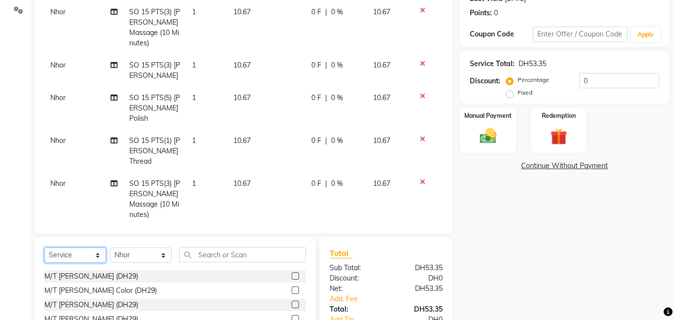
click at [95, 255] on select "Select Service Product Membership Package Voucher Prepaid Gift Card" at bounding box center [75, 255] width 62 height 15
click at [44, 248] on select "Select Service Product Membership Package Voucher Prepaid Gift Card" at bounding box center [75, 255] width 62 height 15
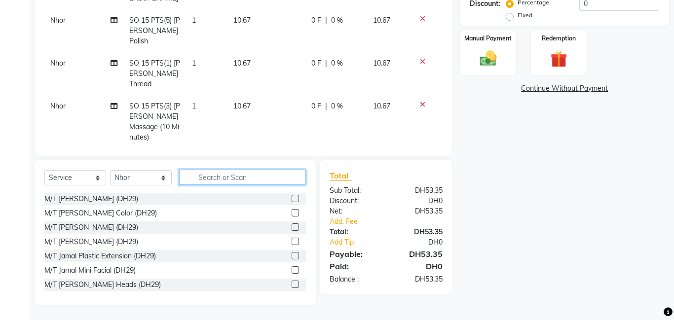
click at [214, 177] on input "text" at bounding box center [242, 177] width 127 height 15
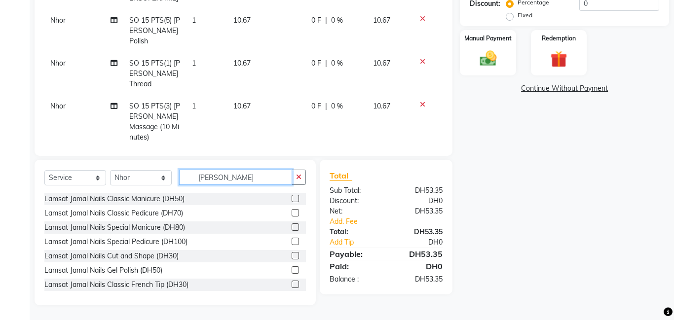
scroll to position [192, 0]
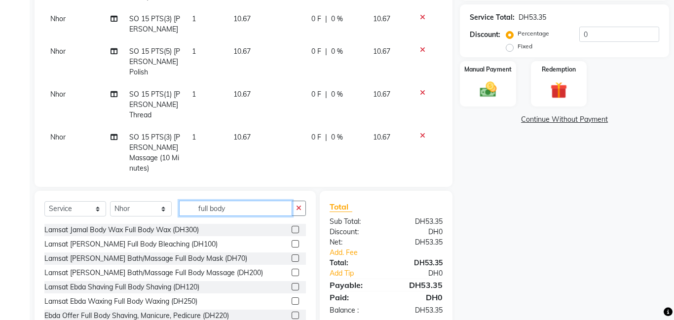
click at [232, 206] on input "full body" at bounding box center [235, 208] width 113 height 15
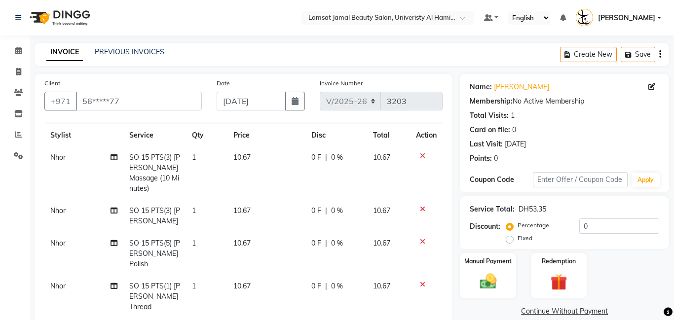
scroll to position [77, 0]
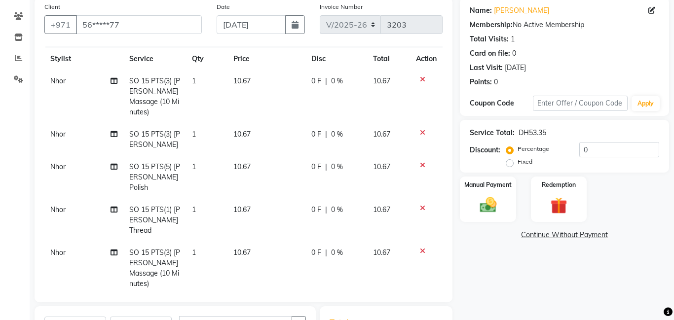
click at [422, 248] on icon at bounding box center [422, 251] width 5 height 7
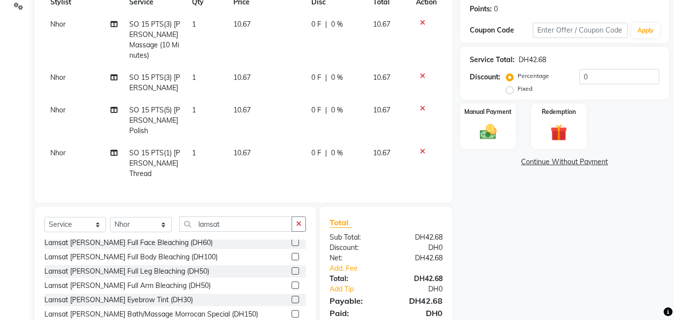
scroll to position [186, 0]
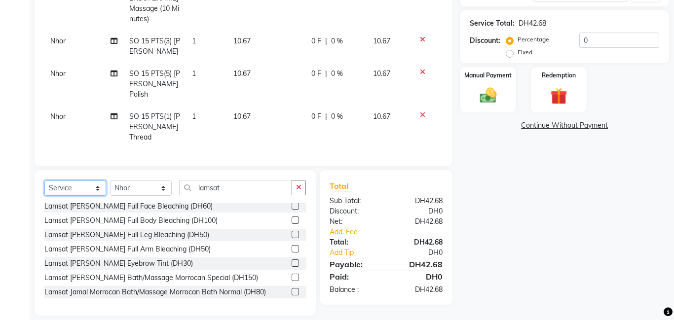
click at [97, 181] on select "Select Service Product Membership Package Voucher Prepaid Gift Card" at bounding box center [75, 188] width 62 height 15
click at [44, 181] on select "Select Service Product Membership Package Voucher Prepaid Gift Card" at bounding box center [75, 188] width 62 height 15
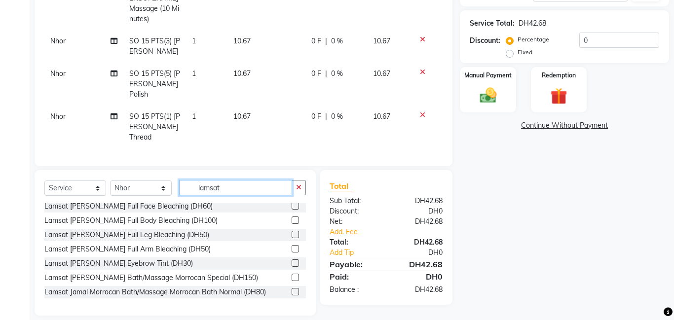
click at [231, 180] on input "lamsat" at bounding box center [235, 187] width 113 height 15
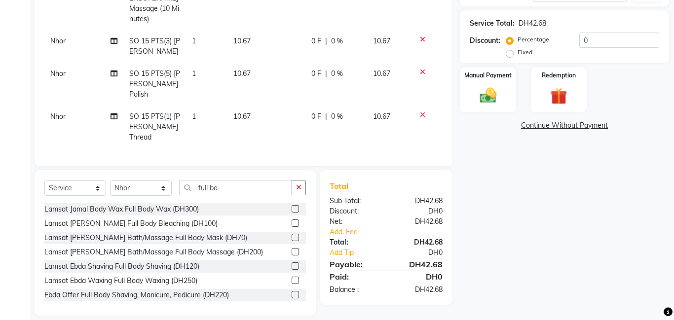
click at [298, 248] on label at bounding box center [295, 251] width 7 height 7
click at [298, 249] on input "checkbox" at bounding box center [295, 252] width 6 height 6
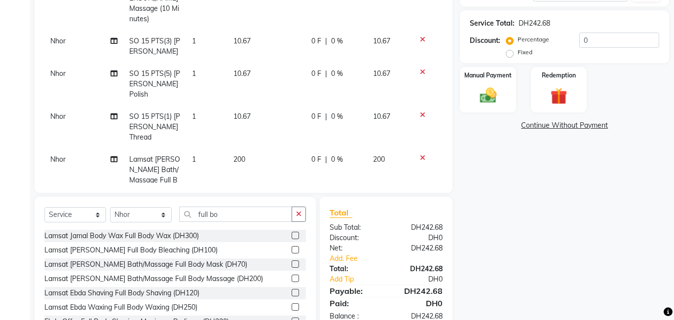
click at [257, 149] on td "200" at bounding box center [267, 181] width 78 height 64
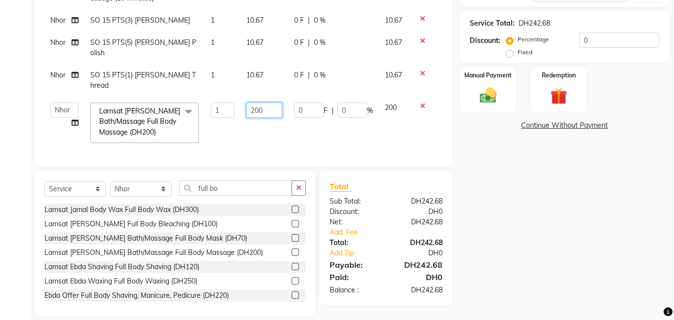
click at [268, 103] on input "200" at bounding box center [264, 110] width 36 height 15
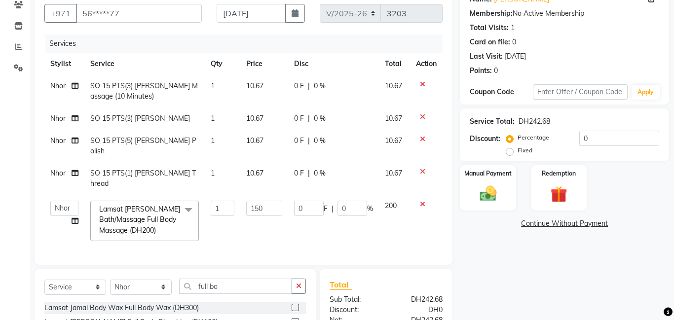
click at [214, 85] on td "1" at bounding box center [223, 91] width 36 height 33
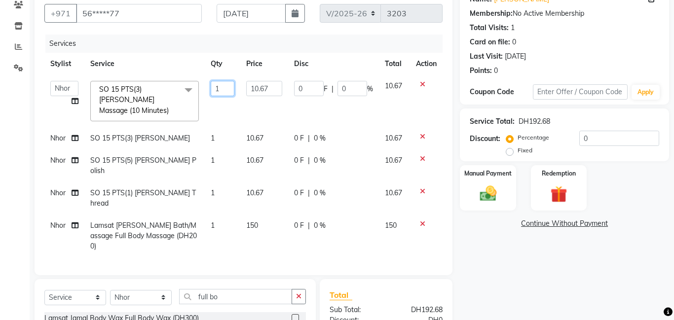
click at [221, 87] on input "1" at bounding box center [223, 88] width 24 height 15
click at [219, 132] on td "1" at bounding box center [223, 138] width 36 height 22
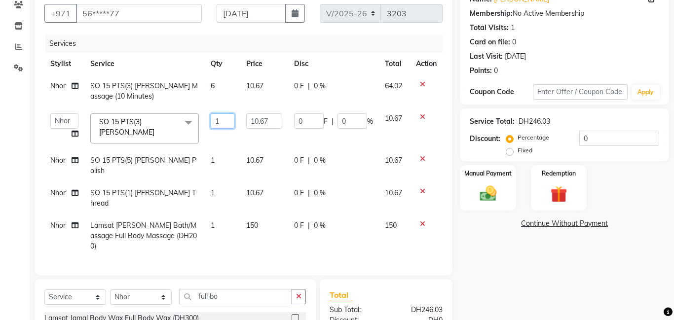
click at [222, 119] on input "1" at bounding box center [223, 121] width 24 height 15
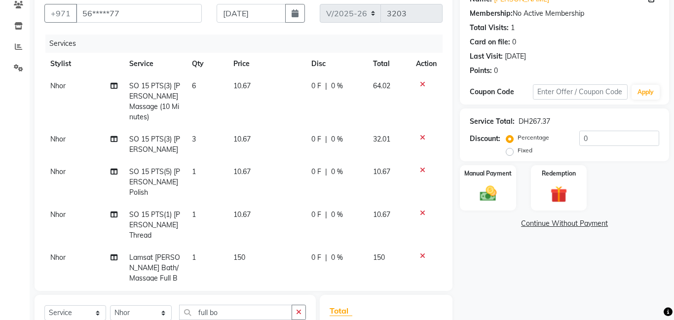
click at [214, 161] on td "1" at bounding box center [206, 182] width 41 height 43
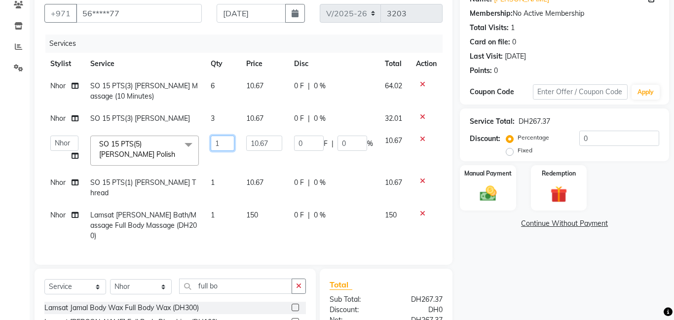
click at [220, 142] on input "1" at bounding box center [223, 143] width 24 height 15
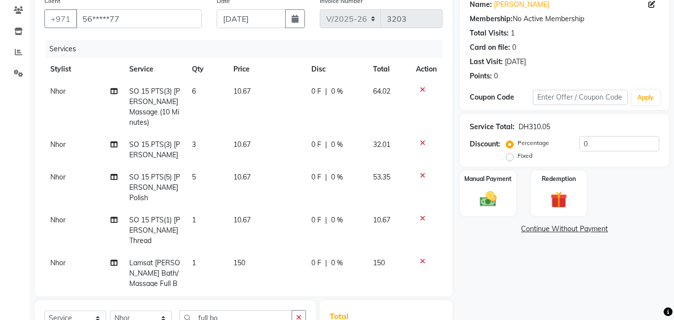
click at [270, 168] on td "10.67" at bounding box center [267, 187] width 78 height 43
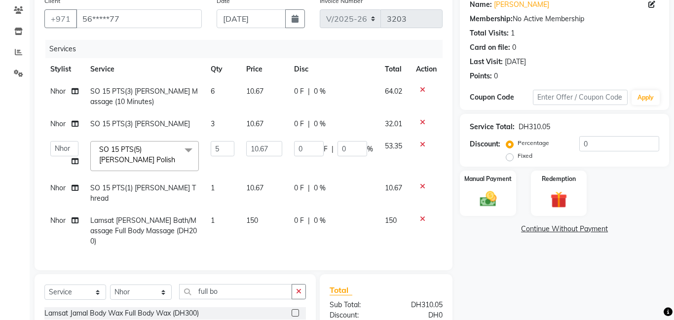
click at [267, 91] on td "10.67" at bounding box center [264, 96] width 48 height 33
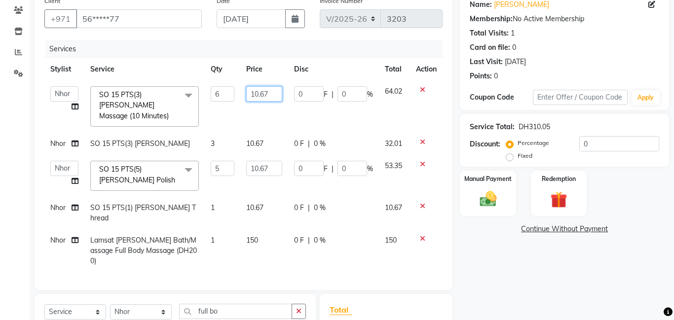
click at [269, 92] on input "10.67" at bounding box center [264, 93] width 36 height 15
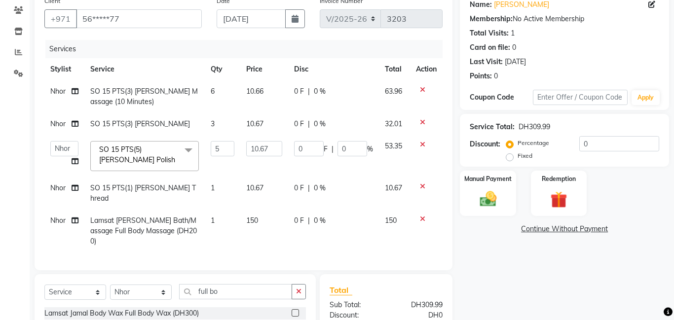
click at [281, 109] on td "10.66" at bounding box center [264, 96] width 48 height 33
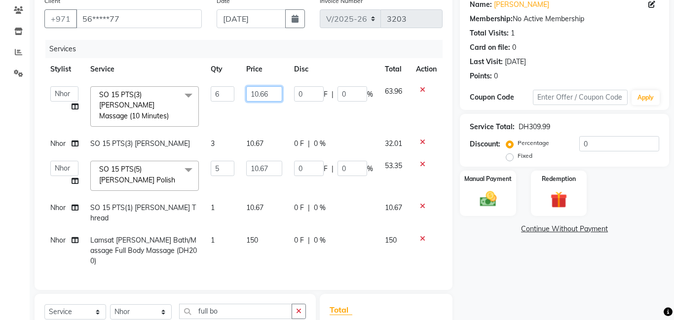
click at [268, 92] on input "10.66" at bounding box center [264, 93] width 36 height 15
click at [279, 113] on tbody "[PERSON_NAME] Amna [PERSON_NAME] Joytie [PERSON_NAME] Ebda Lamsat [PERSON_NAME]…" at bounding box center [243, 176] width 398 height 192
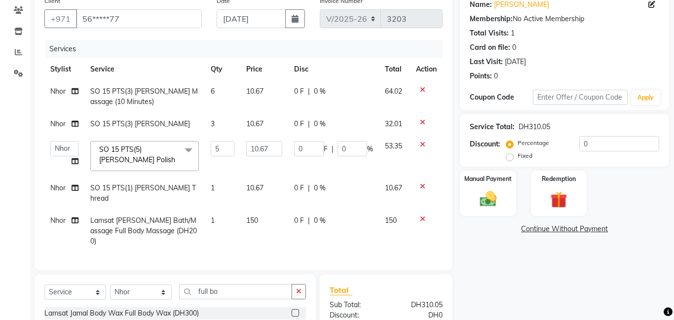
click at [55, 91] on span "Nhor" at bounding box center [57, 91] width 15 height 9
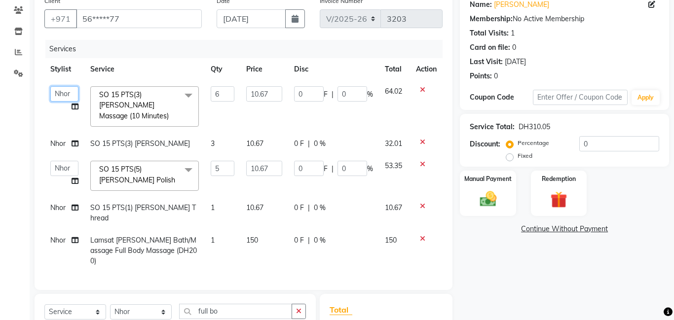
click at [59, 93] on select "[PERSON_NAME] Amna [PERSON_NAME] [PERSON_NAME] Ebda Lamsat [PERSON_NAME] [PERSO…" at bounding box center [64, 93] width 28 height 15
click at [64, 236] on span "Nhor" at bounding box center [57, 240] width 15 height 9
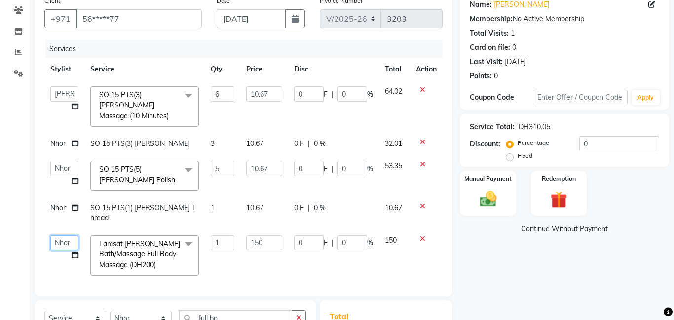
click at [64, 235] on select "[PERSON_NAME] Amna [PERSON_NAME] [PERSON_NAME] Ebda Lamsat [PERSON_NAME] [PERSO…" at bounding box center [64, 242] width 28 height 15
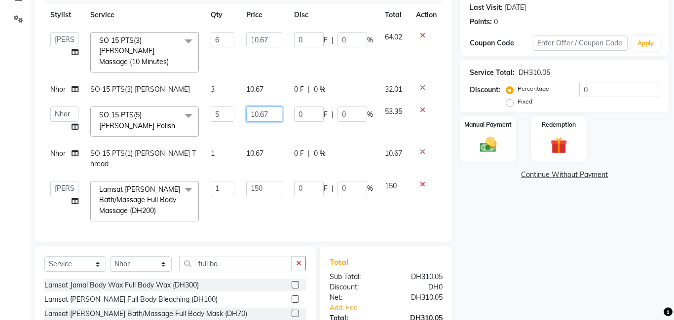
click at [273, 107] on input "10.67" at bounding box center [264, 114] width 36 height 15
click at [284, 127] on tbody "[PERSON_NAME] Amna [PERSON_NAME] [PERSON_NAME] Ebda Lamsat [PERSON_NAME] [PERSO…" at bounding box center [243, 126] width 398 height 201
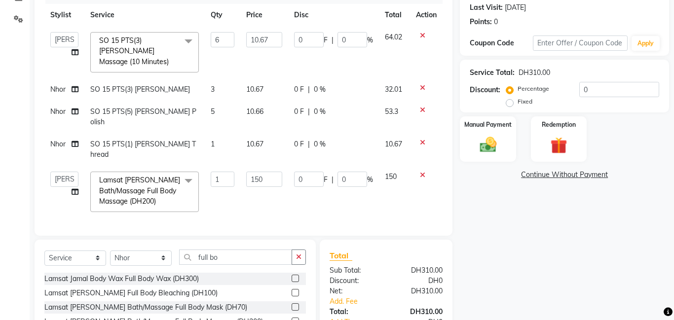
scroll to position [181, 0]
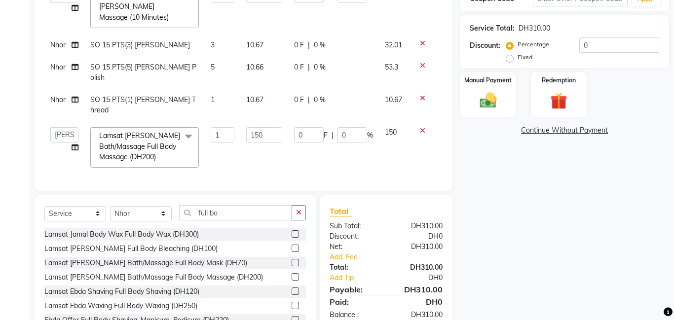
click at [518, 60] on label "Fixed" at bounding box center [525, 57] width 15 height 9
click at [509, 60] on input "Fixed" at bounding box center [511, 57] width 7 height 7
click at [494, 100] on img at bounding box center [488, 100] width 28 height 20
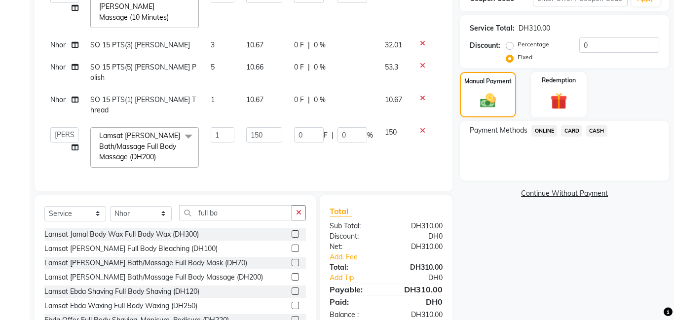
click at [574, 128] on span "CARD" at bounding box center [571, 130] width 21 height 11
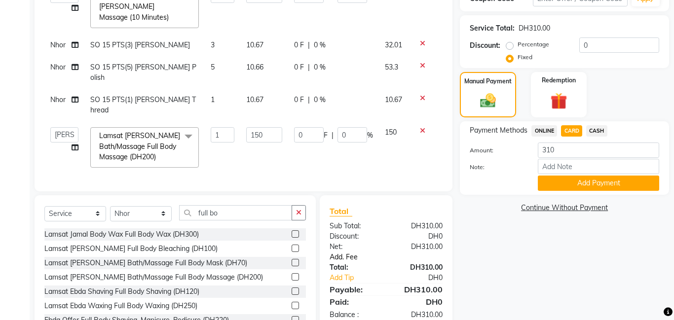
click at [355, 252] on link "Add. Fee" at bounding box center [386, 257] width 128 height 10
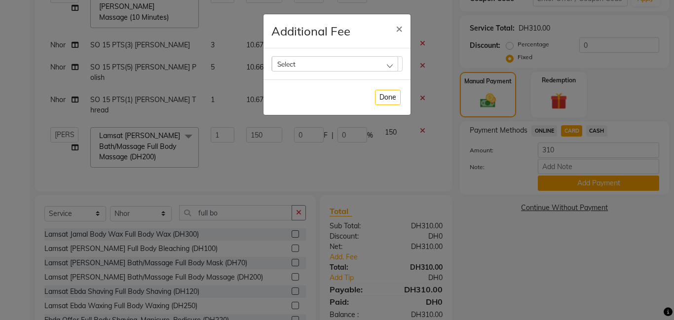
click at [390, 67] on div "Select" at bounding box center [335, 63] width 126 height 15
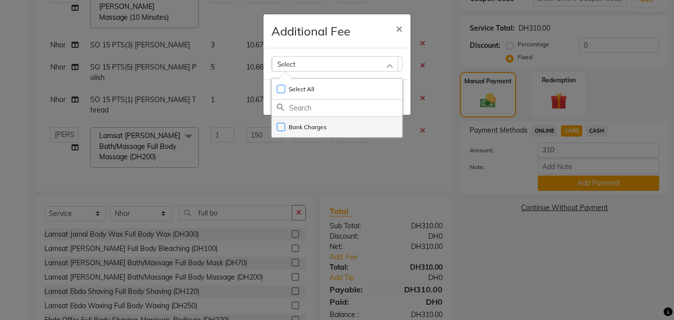
click at [278, 127] on label "Bank Charges" at bounding box center [302, 127] width 50 height 9
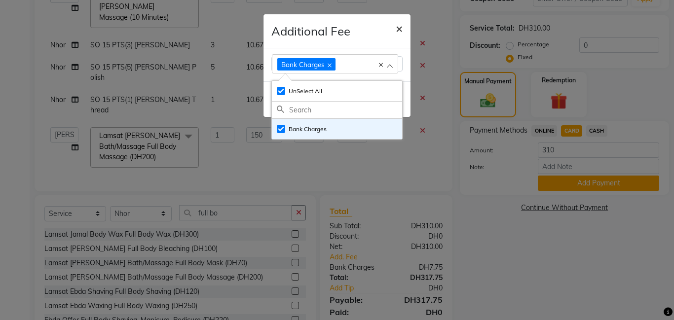
click at [402, 30] on span "×" at bounding box center [399, 28] width 7 height 15
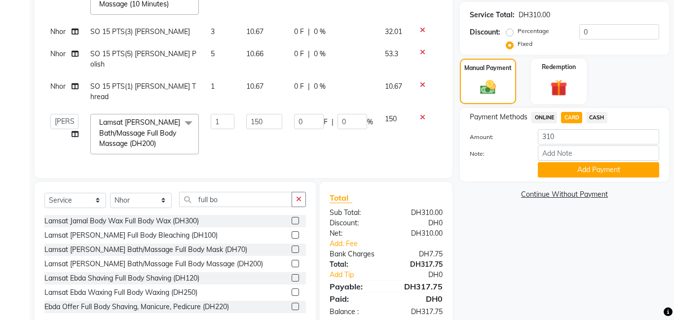
scroll to position [196, 0]
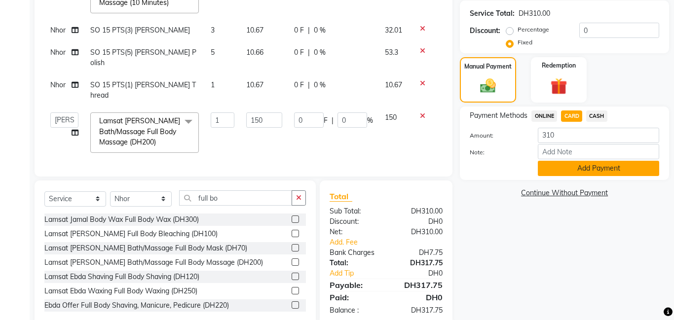
click at [607, 171] on button "Add Payment" at bounding box center [598, 168] width 121 height 15
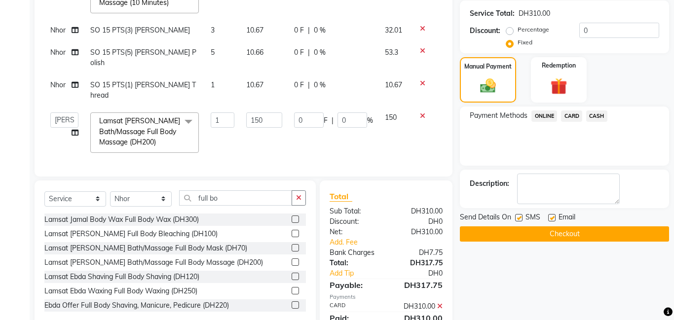
scroll to position [216, 0]
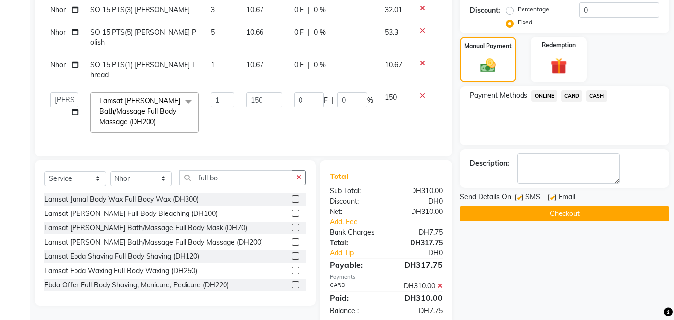
click at [573, 96] on span "CARD" at bounding box center [571, 95] width 21 height 11
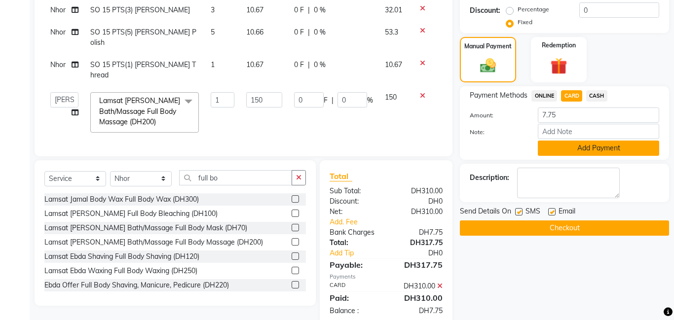
click at [607, 148] on button "Add Payment" at bounding box center [598, 148] width 121 height 15
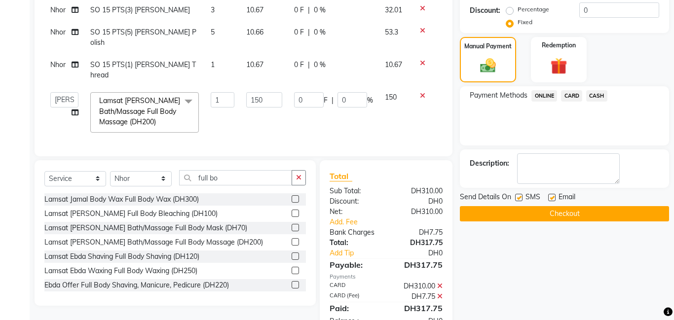
scroll to position [227, 0]
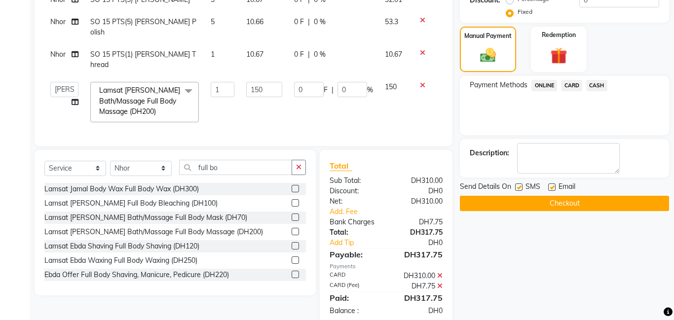
click at [574, 203] on button "Checkout" at bounding box center [564, 203] width 209 height 15
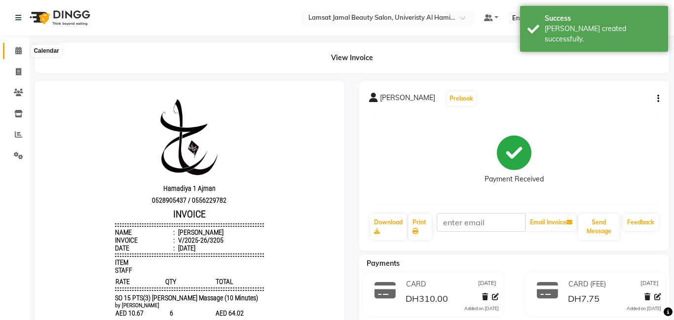
click at [15, 51] on icon at bounding box center [18, 50] width 6 height 7
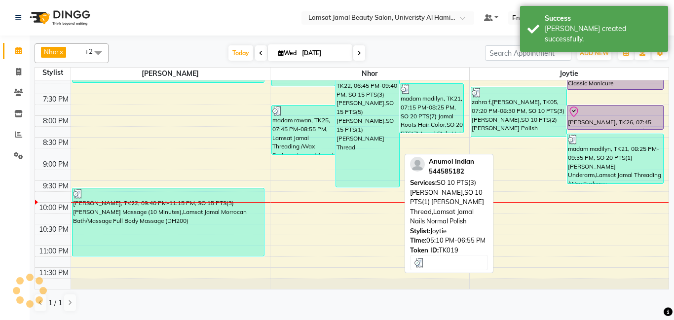
scroll to position [299, 0]
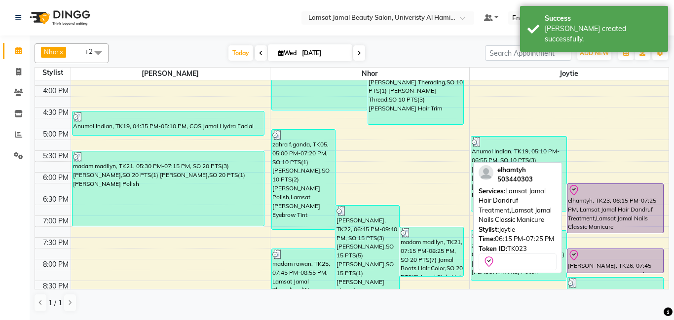
click at [600, 211] on div "elhamtyh, TK23, 06:15 PM-07:25 PM, Lamsat Jamal Hair Dandruf Treatment,Lamsat J…" at bounding box center [616, 208] width 96 height 49
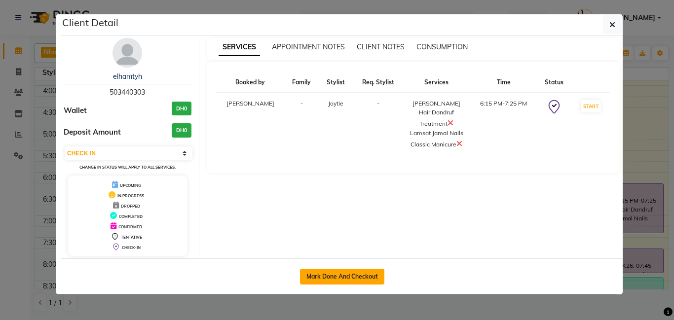
click at [322, 275] on button "Mark Done And Checkout" at bounding box center [342, 277] width 84 height 16
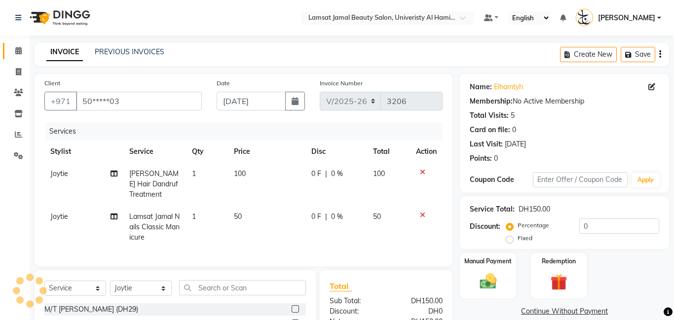
scroll to position [15, 0]
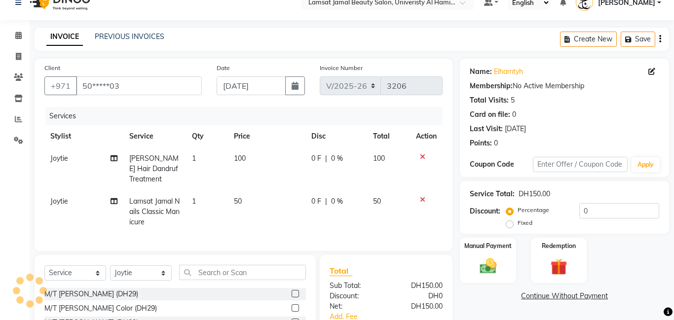
click at [518, 225] on label "Fixed" at bounding box center [525, 223] width 15 height 9
click at [513, 225] on input "Fixed" at bounding box center [511, 223] width 7 height 7
click at [548, 297] on link "Continue Without Payment" at bounding box center [564, 296] width 205 height 10
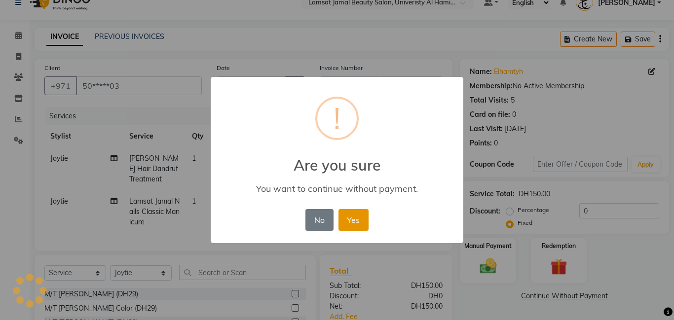
click at [352, 216] on button "Yes" at bounding box center [354, 220] width 30 height 22
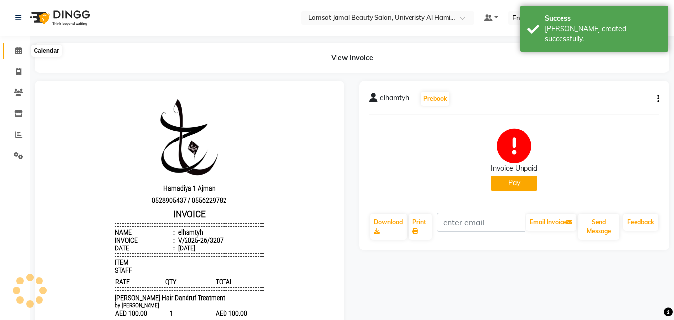
click at [17, 51] on icon at bounding box center [18, 50] width 6 height 7
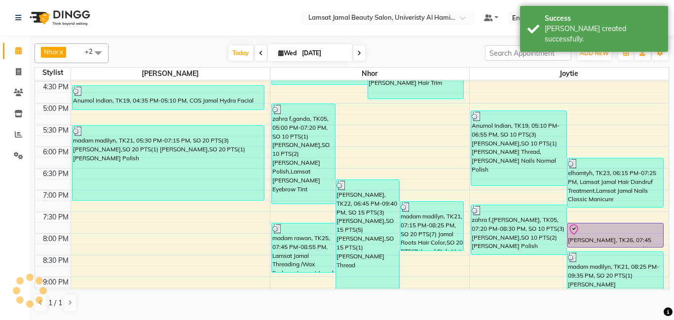
scroll to position [420, 0]
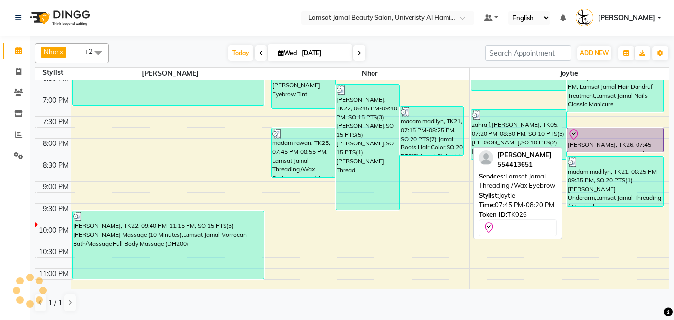
click at [624, 140] on div at bounding box center [615, 135] width 95 height 12
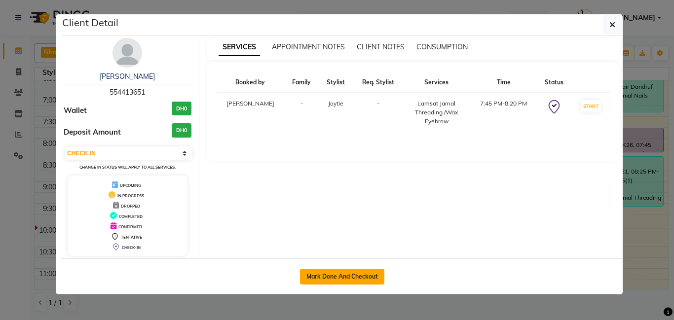
click at [358, 276] on button "Mark Done And Checkout" at bounding box center [342, 277] width 84 height 16
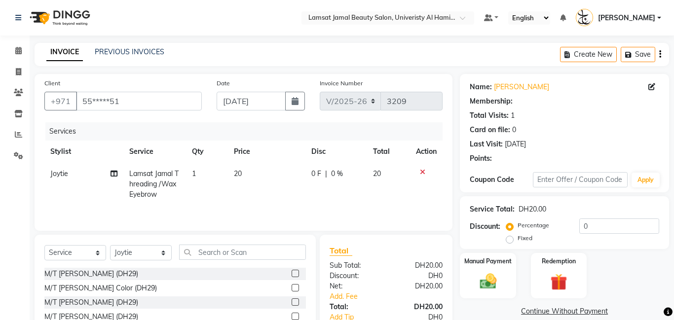
click at [57, 176] on span "Joytie" at bounding box center [59, 173] width 18 height 9
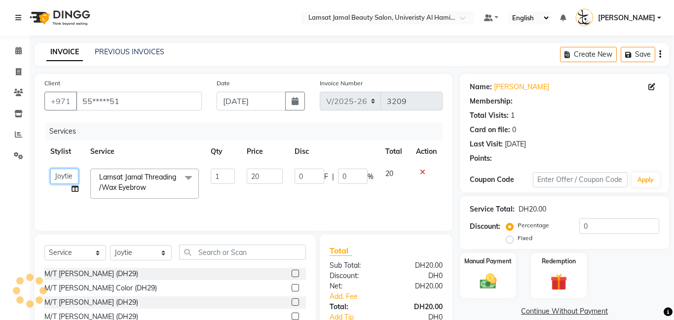
click at [57, 176] on select "[PERSON_NAME] Amna [PERSON_NAME] [PERSON_NAME] Ebda Lamsat [PERSON_NAME] [PERSO…" at bounding box center [64, 176] width 28 height 15
click at [518, 240] on label "Fixed" at bounding box center [525, 238] width 15 height 9
click at [510, 240] on input "Fixed" at bounding box center [511, 238] width 7 height 7
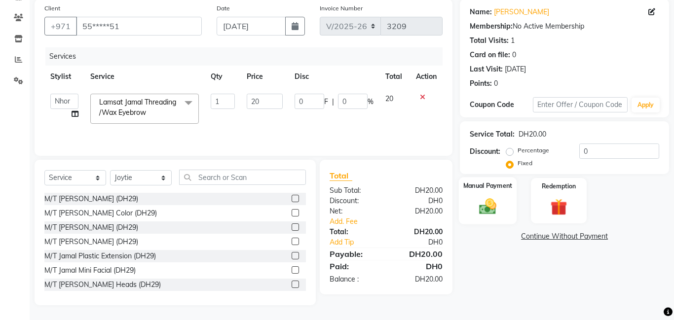
click at [486, 213] on img at bounding box center [488, 206] width 28 height 20
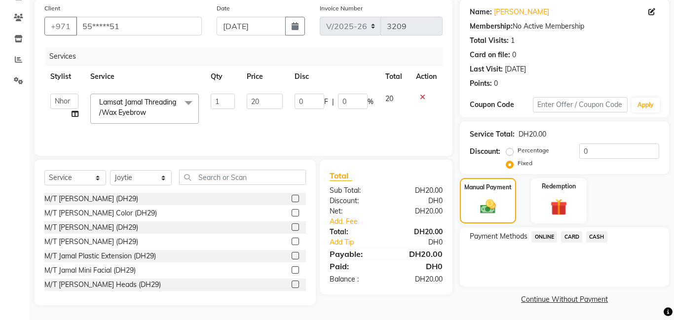
click at [597, 239] on span "CASH" at bounding box center [596, 236] width 21 height 11
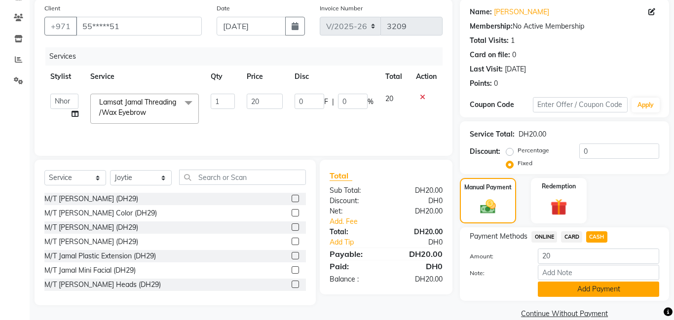
click at [594, 289] on button "Add Payment" at bounding box center [598, 289] width 121 height 15
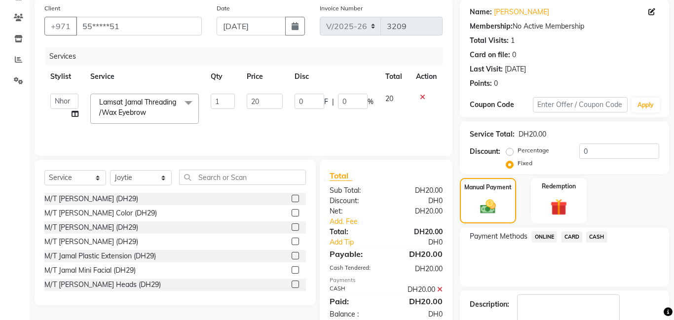
scroll to position [132, 0]
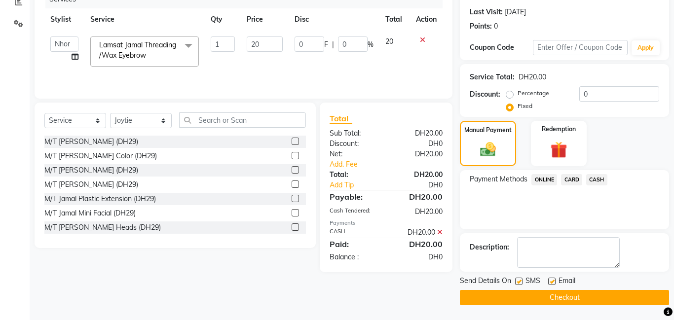
click at [593, 300] on button "Checkout" at bounding box center [564, 297] width 209 height 15
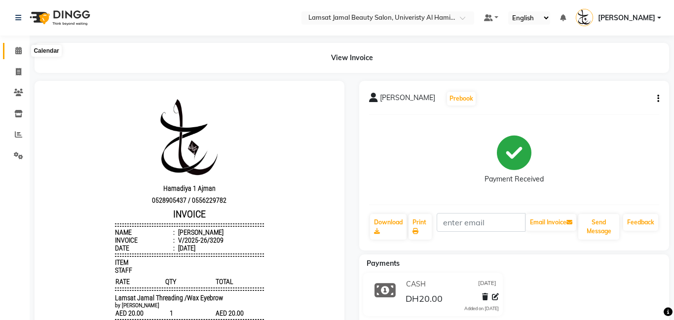
click at [16, 48] on icon at bounding box center [18, 50] width 6 height 7
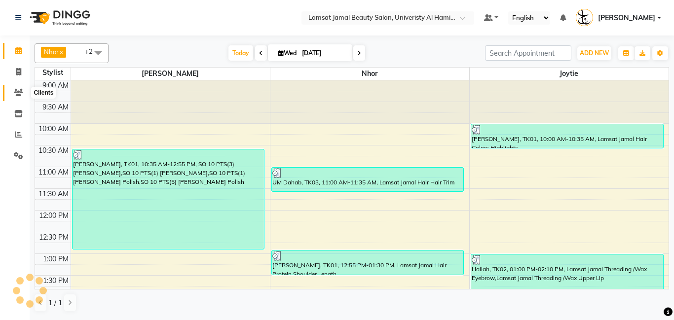
click at [19, 96] on span at bounding box center [18, 92] width 17 height 11
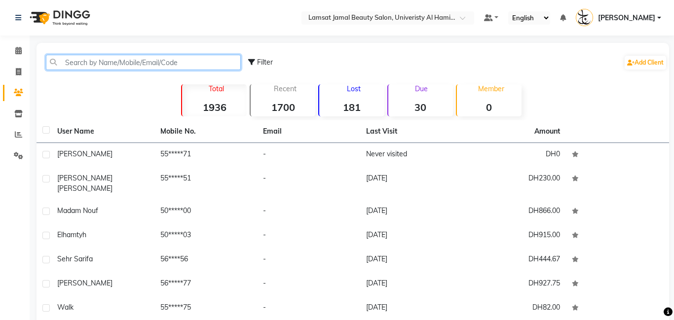
click at [73, 59] on input "text" at bounding box center [143, 62] width 195 height 15
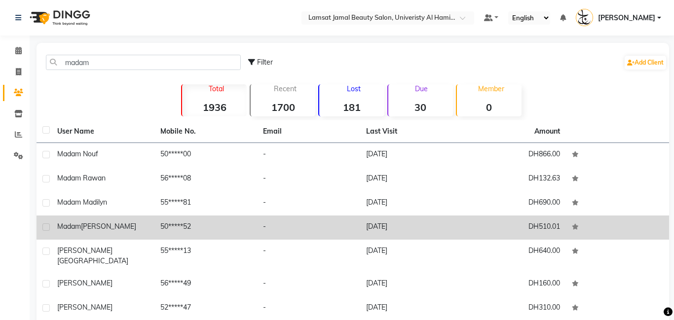
click at [59, 230] on span "Madam" at bounding box center [69, 226] width 24 height 9
click at [58, 229] on td "[PERSON_NAME]" at bounding box center [102, 228] width 103 height 24
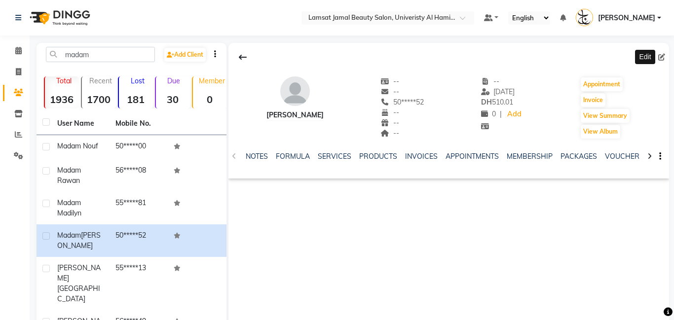
click at [662, 56] on icon at bounding box center [661, 57] width 7 height 7
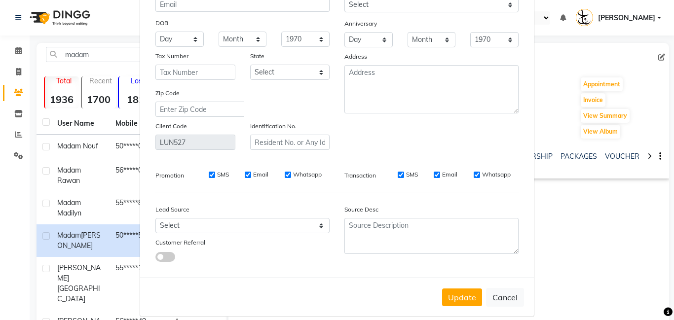
scroll to position [117, 0]
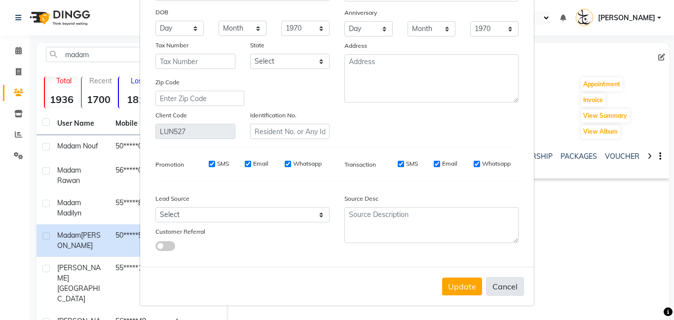
click at [517, 283] on button "Cancel" at bounding box center [505, 286] width 38 height 19
click at [517, 283] on div "Update Cancel" at bounding box center [337, 286] width 394 height 39
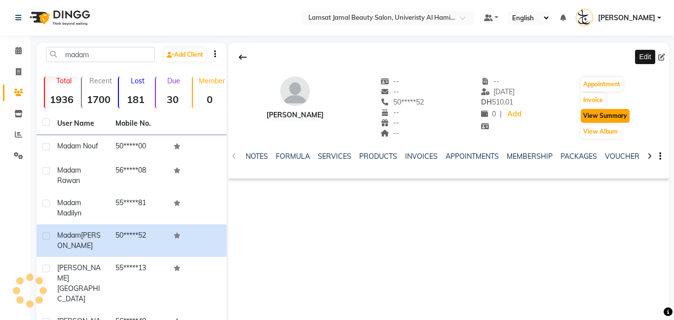
click at [594, 115] on button "View Summary" at bounding box center [605, 116] width 49 height 14
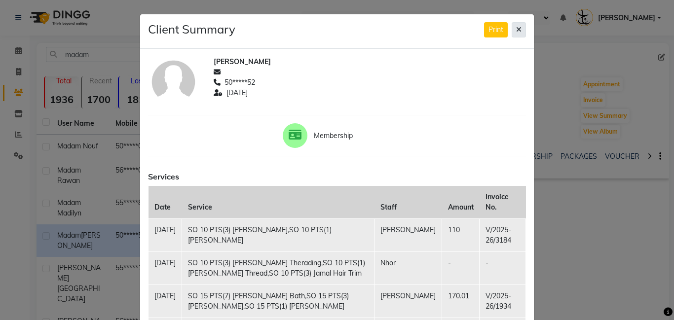
click at [518, 30] on icon at bounding box center [518, 29] width 5 height 7
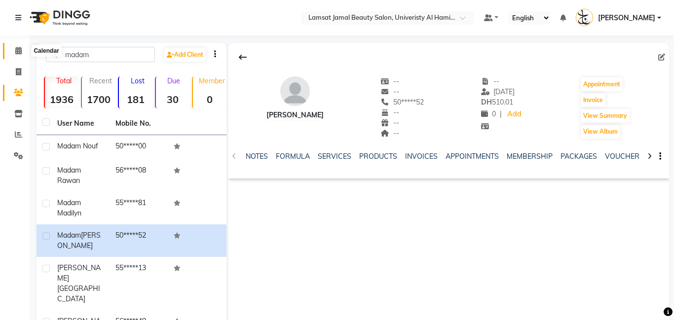
click at [21, 48] on icon at bounding box center [18, 50] width 6 height 7
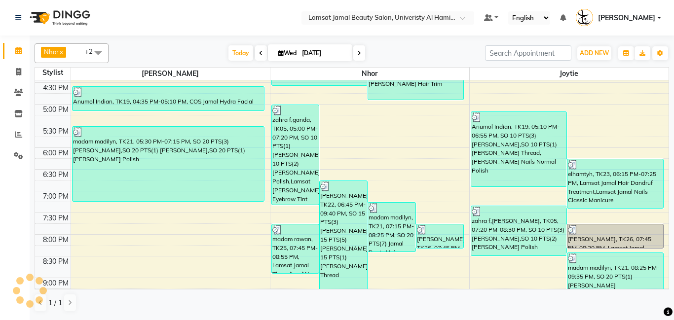
scroll to position [391, 0]
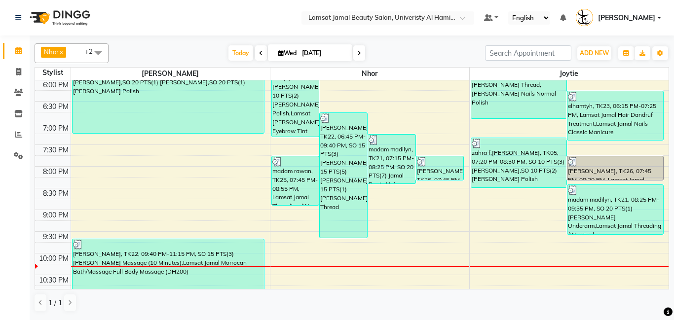
click at [485, 199] on div "9:00 AM 9:30 AM 10:00 AM 10:30 AM 11:00 AM 11:30 AM 12:00 PM 12:30 PM 1:00 PM 1…" at bounding box center [352, 14] width 634 height 651
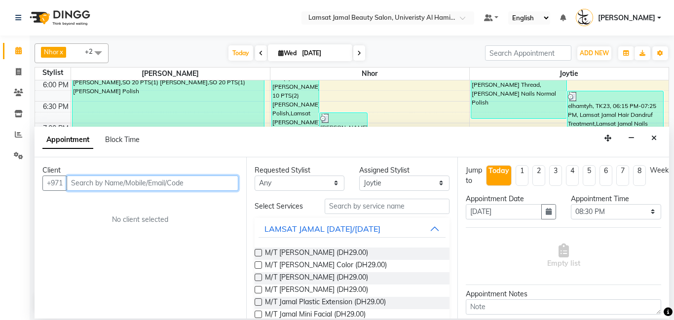
click at [164, 182] on input "text" at bounding box center [153, 183] width 172 height 15
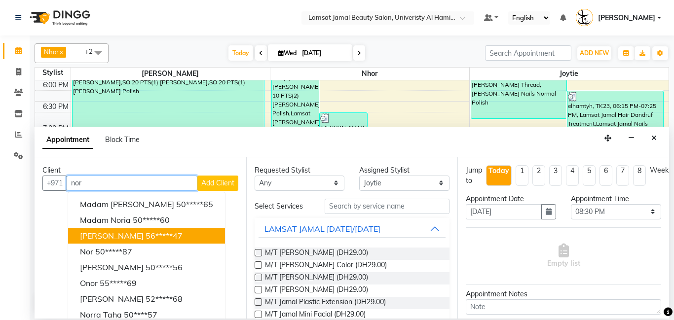
click at [88, 237] on span "[PERSON_NAME]" at bounding box center [112, 236] width 64 height 10
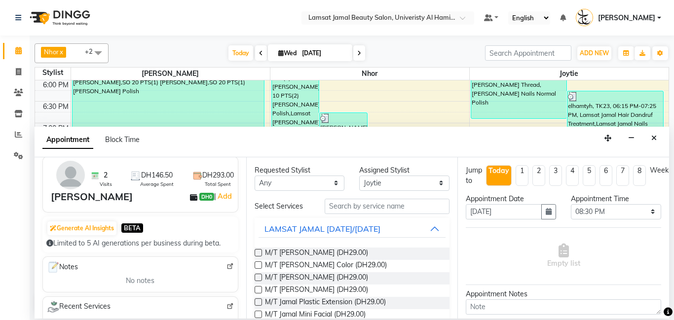
scroll to position [0, 0]
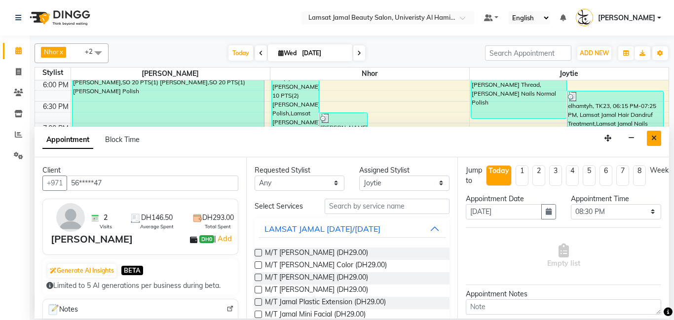
click at [653, 139] on icon "Close" at bounding box center [653, 138] width 5 height 7
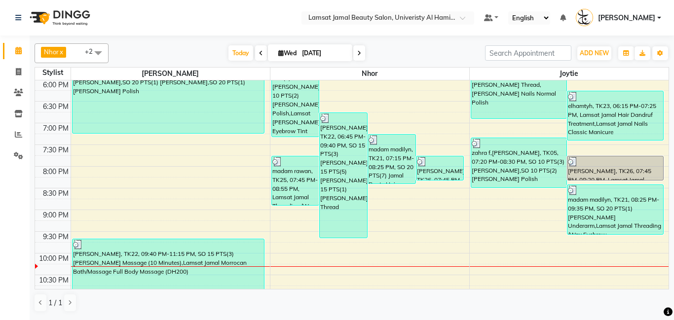
click at [479, 198] on div "9:00 AM 9:30 AM 10:00 AM 10:30 AM 11:00 AM 11:30 AM 12:00 PM 12:30 PM 1:00 PM 1…" at bounding box center [352, 14] width 634 height 651
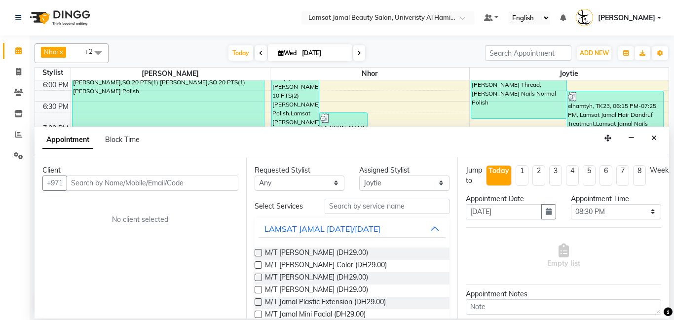
click at [75, 179] on input "text" at bounding box center [153, 183] width 172 height 15
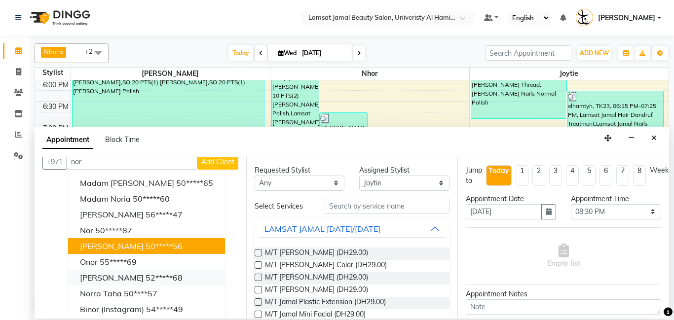
scroll to position [20, 0]
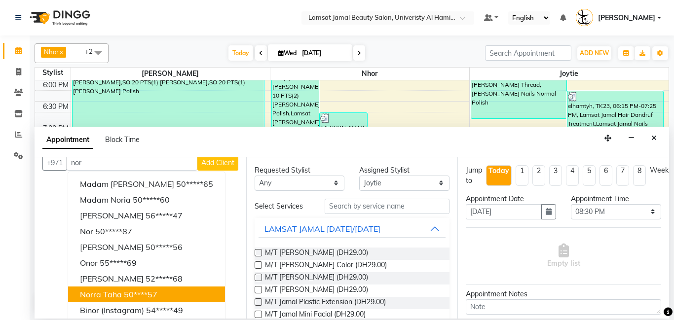
click at [95, 292] on span "norra taha" at bounding box center [101, 295] width 42 height 10
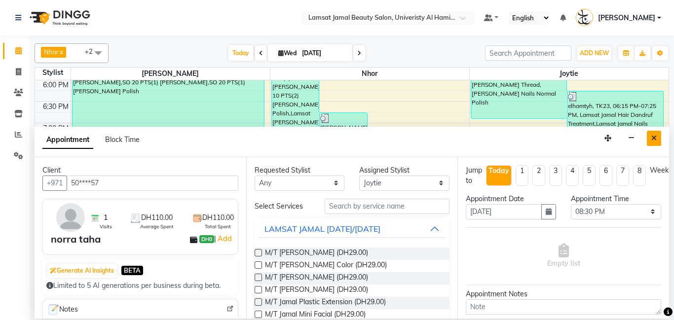
click at [656, 141] on icon "Close" at bounding box center [653, 138] width 5 height 7
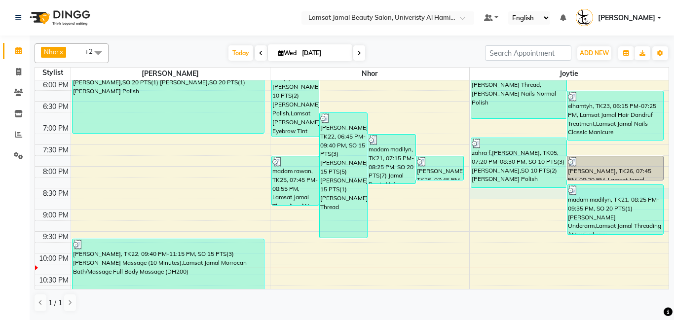
click at [471, 197] on div "9:00 AM 9:30 AM 10:00 AM 10:30 AM 11:00 AM 11:30 AM 12:00 PM 12:30 PM 1:00 PM 1…" at bounding box center [352, 14] width 634 height 651
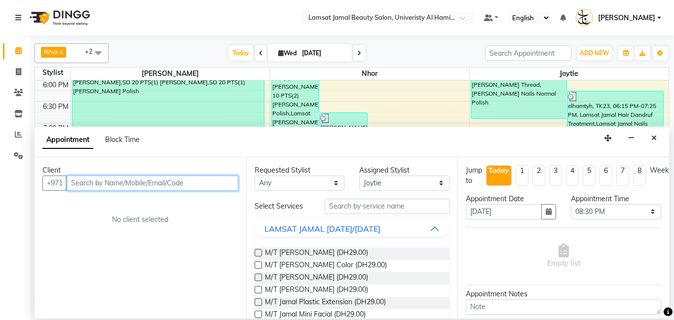
click at [132, 183] on input "text" at bounding box center [153, 183] width 172 height 15
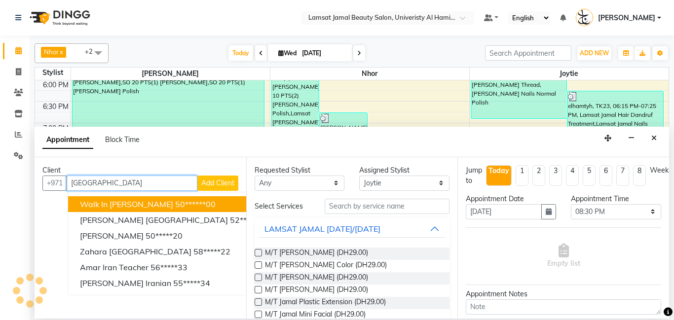
click at [92, 184] on input "[GEOGRAPHIC_DATA]" at bounding box center [132, 183] width 131 height 15
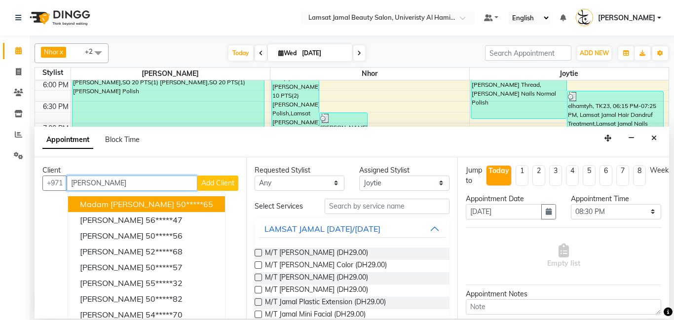
drag, startPoint x: 97, startPoint y: 182, endPoint x: 100, endPoint y: 174, distance: 7.8
click at [97, 182] on input "[PERSON_NAME]" at bounding box center [132, 183] width 131 height 15
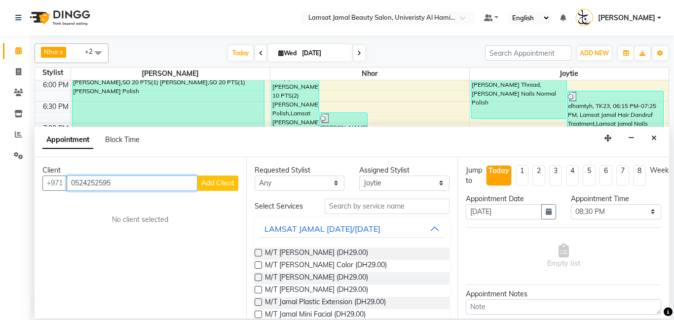
click at [120, 184] on input "0524252595" at bounding box center [132, 183] width 131 height 15
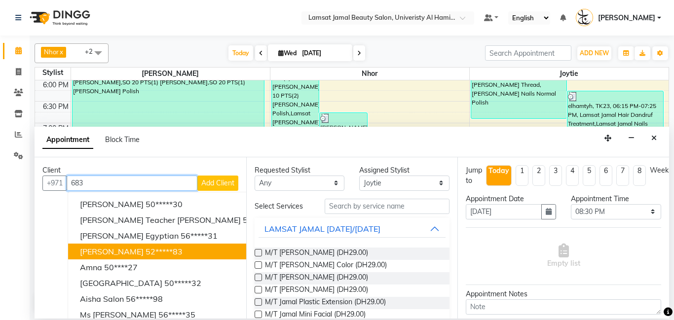
click at [132, 251] on button "[PERSON_NAME] 52*****83" at bounding box center [180, 252] width 224 height 16
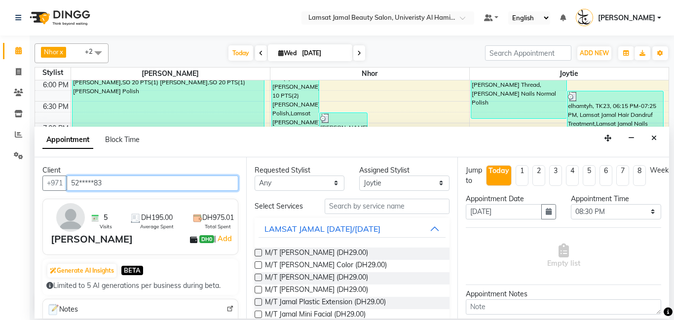
click at [109, 182] on input "52*****83" at bounding box center [153, 183] width 172 height 15
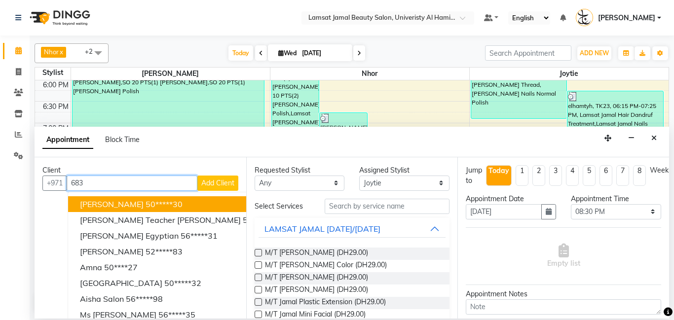
click at [88, 182] on input "683" at bounding box center [132, 183] width 131 height 15
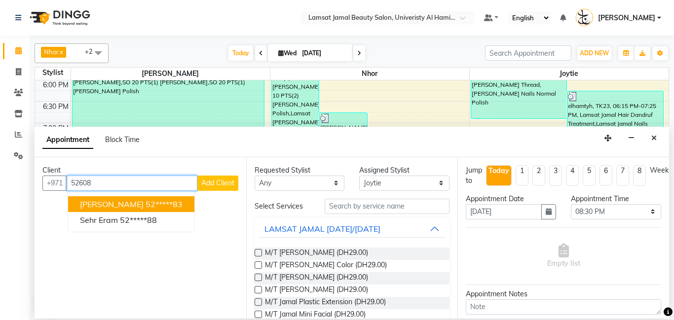
click at [88, 204] on span "[PERSON_NAME]" at bounding box center [112, 204] width 64 height 10
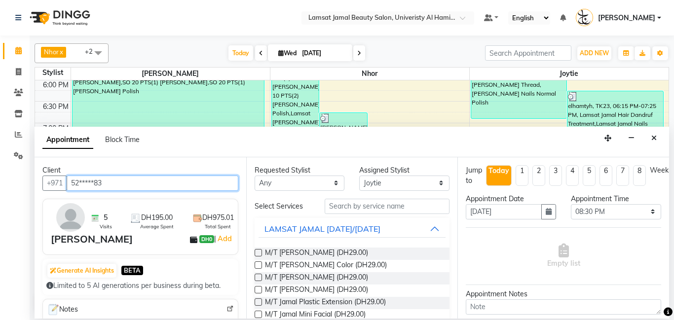
click at [107, 181] on input "52*****83" at bounding box center [153, 183] width 172 height 15
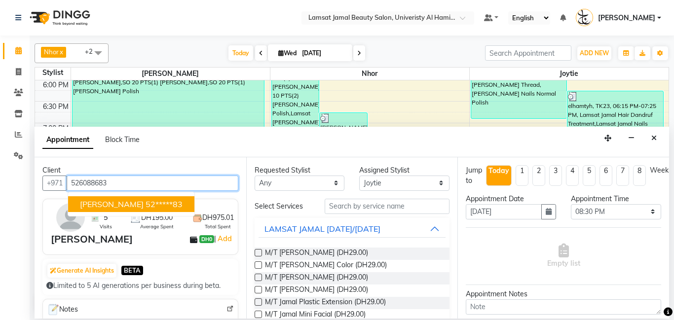
click at [163, 205] on ngb-highlight "52*****83" at bounding box center [164, 204] width 37 height 10
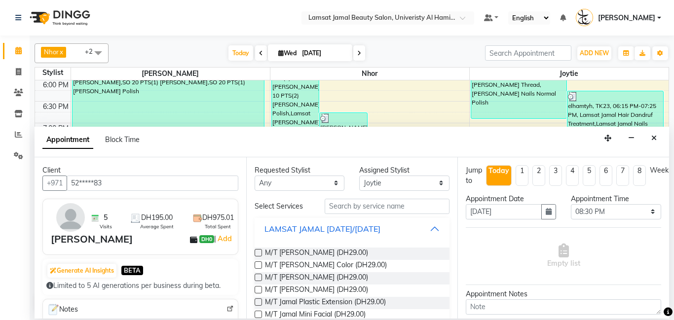
click at [432, 228] on button "LAMSAT JAMAL [DATE]/[DATE]" at bounding box center [353, 229] width 188 height 18
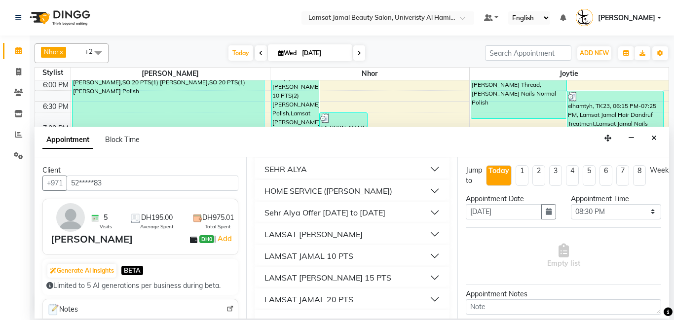
scroll to position [136, 0]
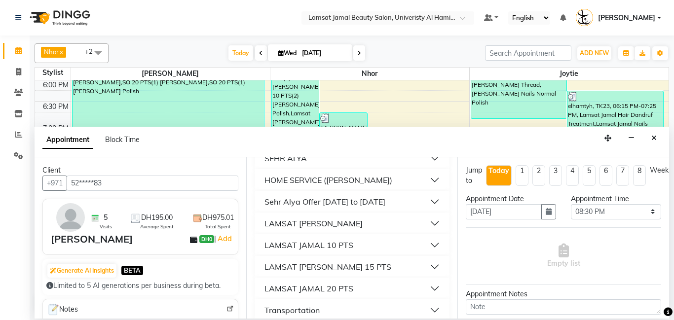
click at [357, 288] on button "LAMSAT JAMAL 20 PTS" at bounding box center [353, 289] width 188 height 18
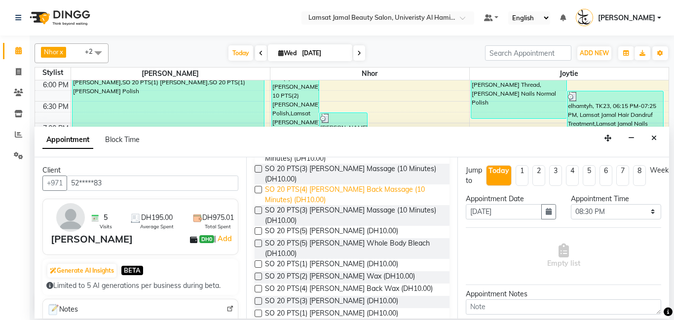
scroll to position [561, 0]
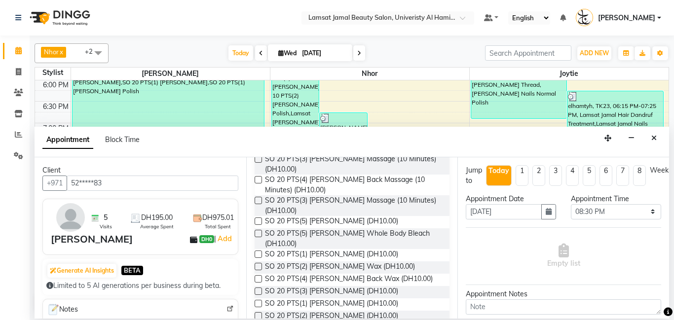
click at [259, 288] on label at bounding box center [258, 291] width 7 height 7
click at [259, 289] on input "checkbox" at bounding box center [258, 292] width 6 height 6
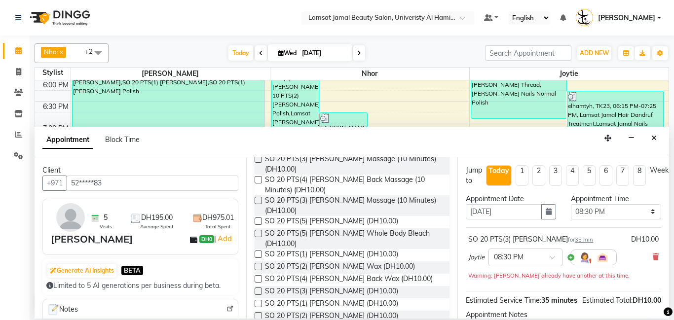
click at [258, 300] on label at bounding box center [258, 303] width 7 height 7
click at [258, 302] on input "checkbox" at bounding box center [258, 305] width 6 height 6
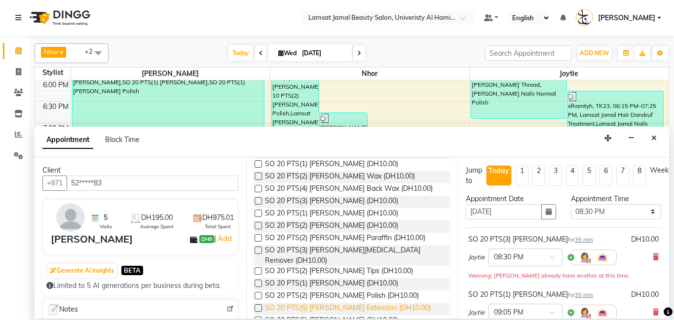
scroll to position [652, 0]
click at [259, 316] on label at bounding box center [258, 319] width 7 height 7
click at [259, 317] on input "checkbox" at bounding box center [258, 320] width 6 height 6
click at [258, 316] on label at bounding box center [258, 319] width 7 height 7
click at [258, 317] on input "checkbox" at bounding box center [258, 320] width 6 height 6
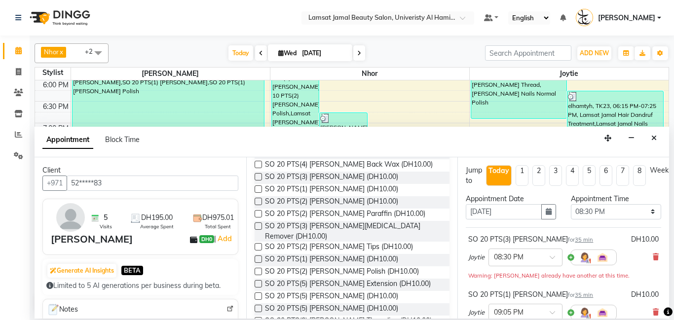
scroll to position [682, 0]
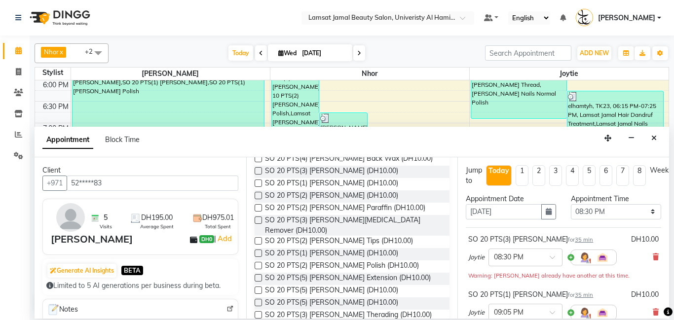
click at [258, 311] on label at bounding box center [258, 314] width 7 height 7
click at [258, 313] on input "checkbox" at bounding box center [258, 316] width 6 height 6
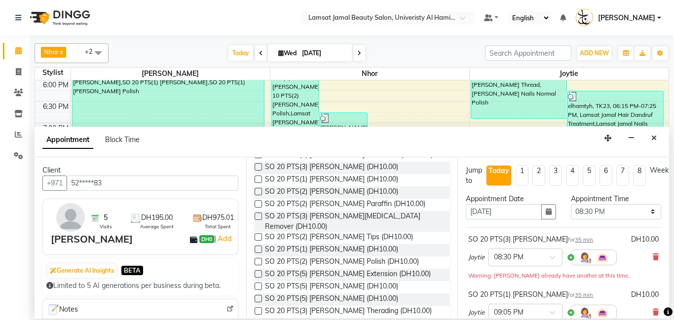
scroll to position [687, 0]
click at [256, 319] on label at bounding box center [258, 322] width 7 height 7
click at [256, 320] on input "checkbox" at bounding box center [258, 323] width 6 height 6
click at [256, 319] on label at bounding box center [258, 322] width 7 height 7
click at [256, 320] on input "checkbox" at bounding box center [258, 323] width 6 height 6
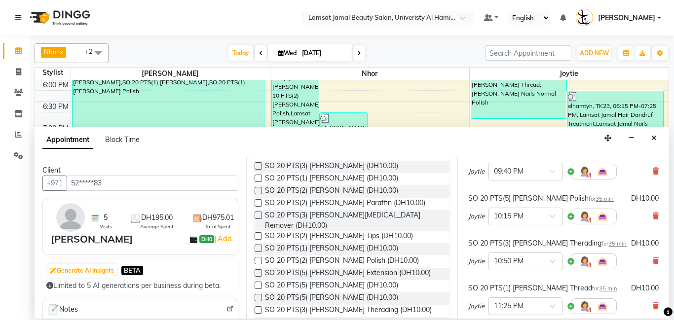
scroll to position [194, 0]
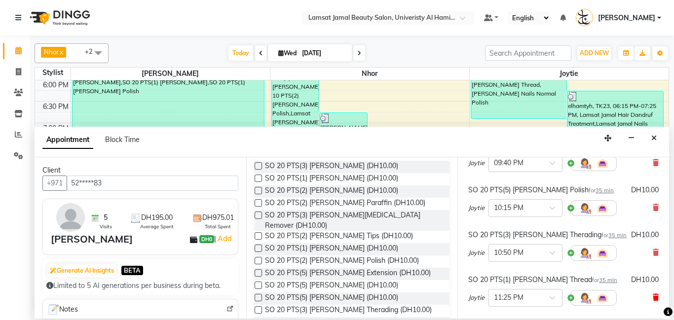
click at [653, 295] on icon at bounding box center [656, 297] width 6 height 7
click at [657, 298] on icon at bounding box center [656, 297] width 6 height 7
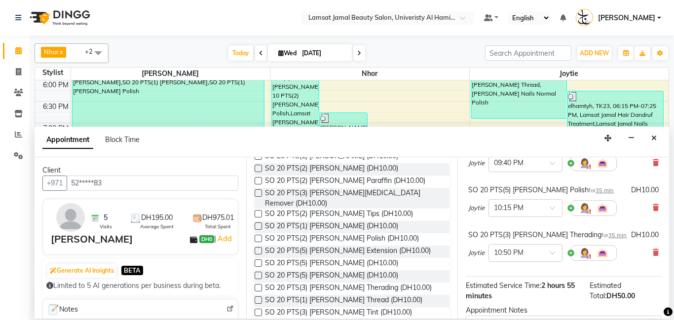
scroll to position [715, 0]
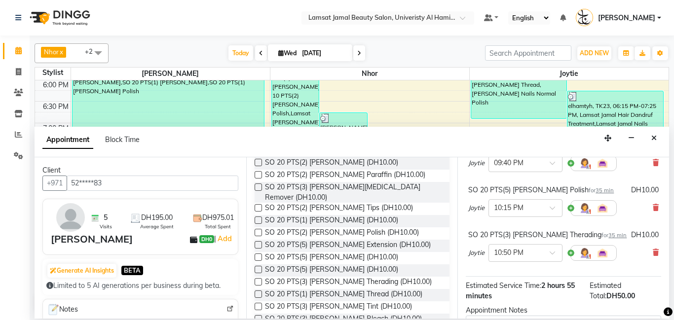
click at [259, 303] on label at bounding box center [258, 306] width 7 height 7
click at [259, 305] on input "checkbox" at bounding box center [258, 308] width 6 height 6
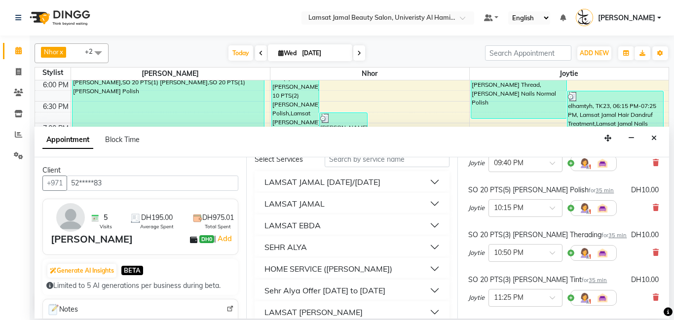
scroll to position [43, 0]
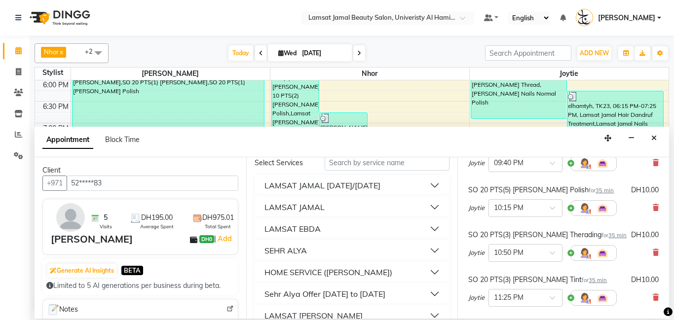
click at [340, 205] on button "LAMSAT JAMAL" at bounding box center [353, 207] width 188 height 18
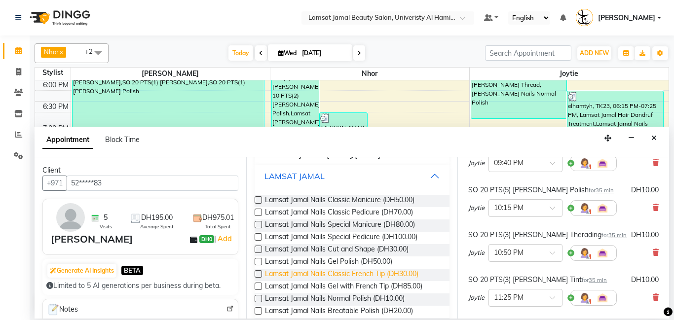
scroll to position [77, 0]
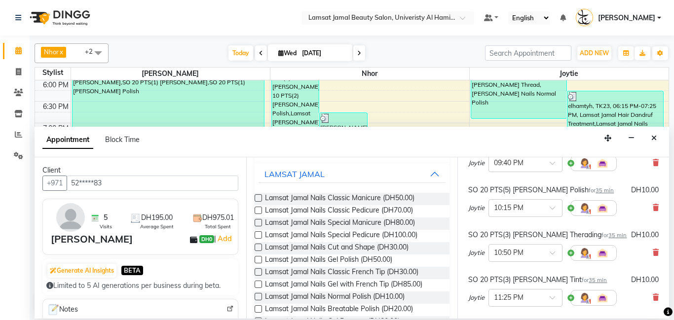
click at [259, 274] on label at bounding box center [258, 271] width 7 height 7
click at [259, 274] on input "checkbox" at bounding box center [258, 273] width 6 height 6
click at [259, 274] on label at bounding box center [258, 271] width 7 height 7
click at [259, 274] on input "checkbox" at bounding box center [258, 273] width 6 height 6
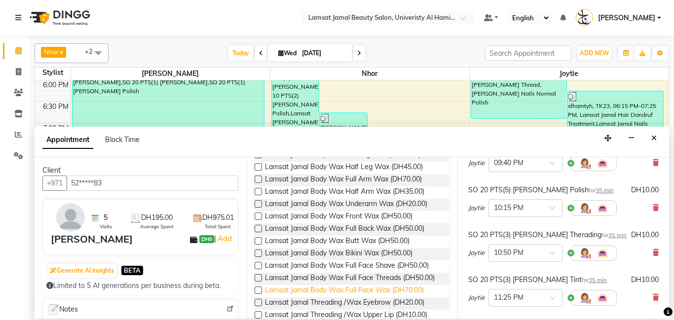
scroll to position [425, 0]
click at [260, 299] on label at bounding box center [258, 302] width 7 height 7
click at [260, 300] on input "checkbox" at bounding box center [258, 303] width 6 height 6
click at [260, 299] on label at bounding box center [258, 302] width 7 height 7
click at [260, 300] on input "checkbox" at bounding box center [258, 303] width 6 height 6
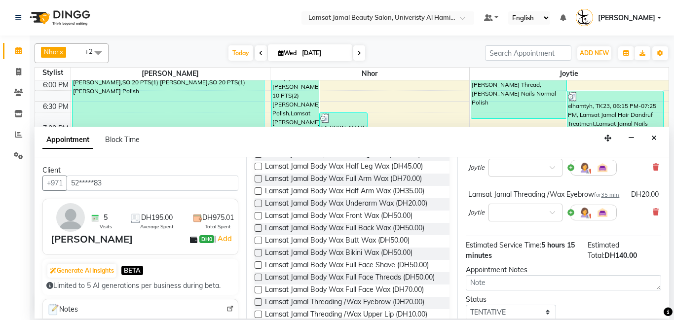
scroll to position [478, 0]
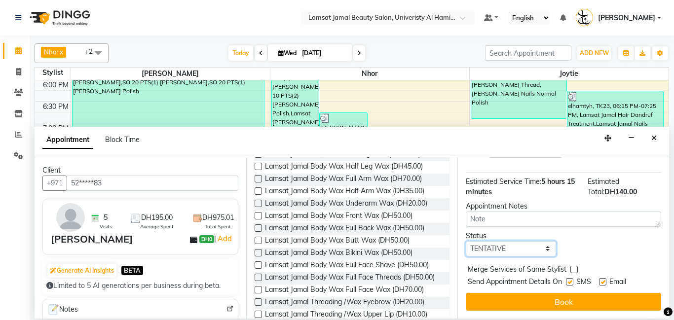
click at [547, 249] on select "Select TENTATIVE CONFIRM CHECK-IN UPCOMING" at bounding box center [511, 248] width 90 height 15
click at [466, 241] on select "Select TENTATIVE CONFIRM CHECK-IN UPCOMING" at bounding box center [511, 248] width 90 height 15
click at [573, 271] on label at bounding box center [574, 269] width 7 height 7
click at [573, 271] on input "checkbox" at bounding box center [574, 271] width 6 height 6
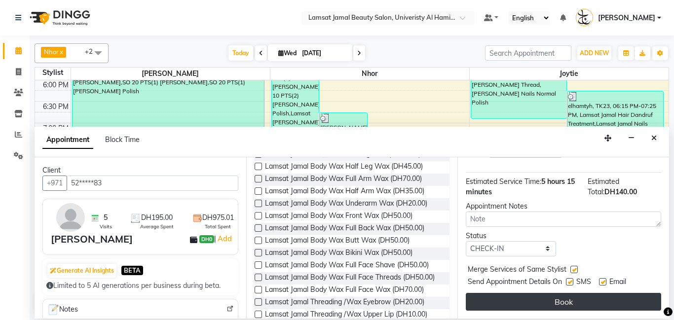
click at [564, 302] on button "Book" at bounding box center [563, 302] width 195 height 18
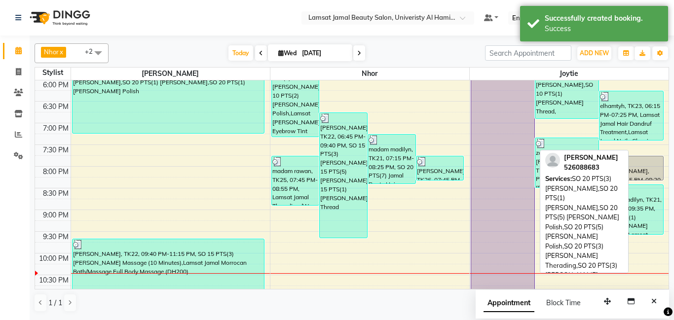
click at [493, 190] on div "[PERSON_NAME], TK34, 12:30 AM-11:25 PM, SO 20 PTS(3) [PERSON_NAME],SO 20 PTS(1)…" at bounding box center [502, 1] width 63 height 625
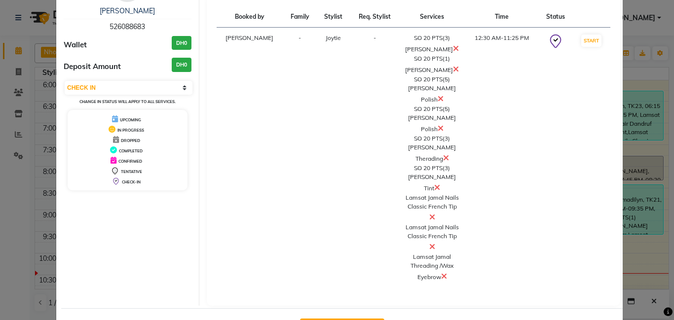
scroll to position [69, 0]
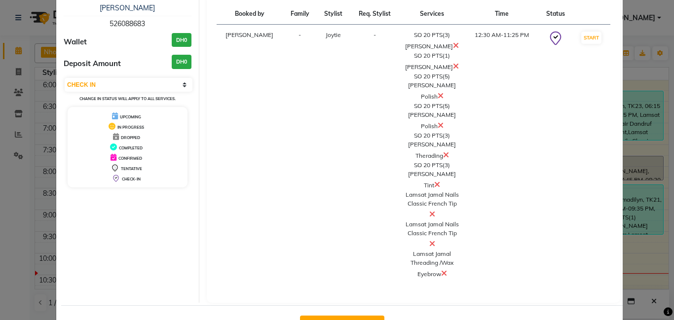
click at [366, 316] on button "Mark Done And Checkout" at bounding box center [342, 324] width 84 height 16
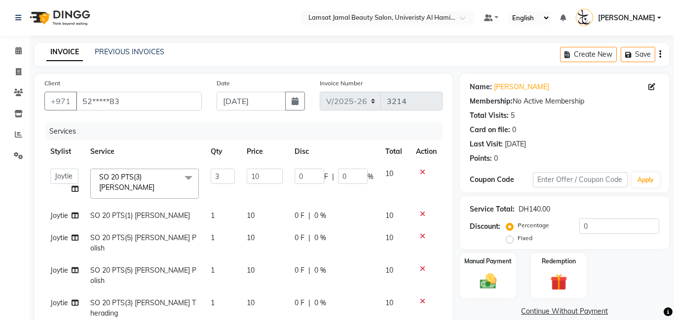
select select "8294"
select select "79908"
select select "service"
select select "79908"
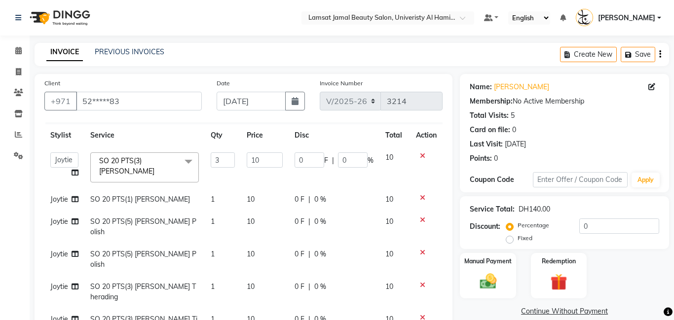
click at [214, 220] on td "1" at bounding box center [223, 227] width 36 height 33
select select "79908"
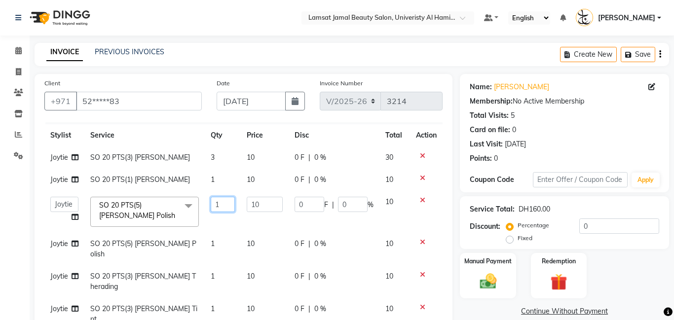
click at [229, 204] on input "1" at bounding box center [223, 204] width 24 height 15
type input "5"
click at [213, 247] on td "1" at bounding box center [223, 249] width 36 height 33
select select "79908"
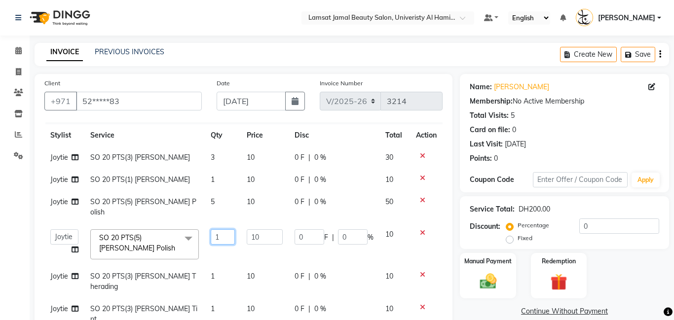
click at [222, 230] on input "1" at bounding box center [223, 237] width 24 height 15
type input "5"
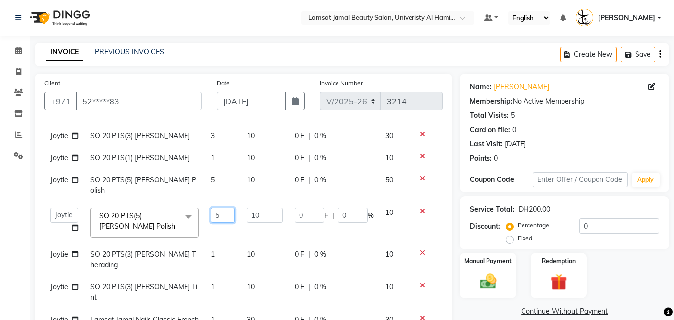
scroll to position [63, 0]
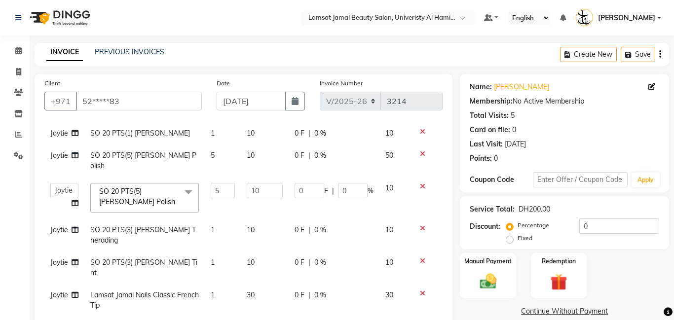
click at [216, 216] on tbody "Joytie SO 20 PTS(3) Jamal Pedicure 3 10 0 F | 0 % 30 Joytie SO 20 PTS(1) Jamal …" at bounding box center [243, 241] width 398 height 282
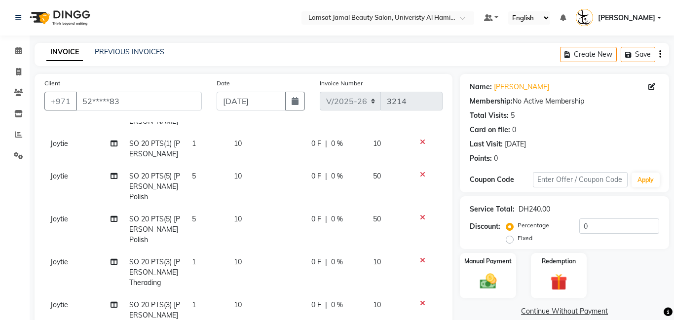
scroll to position [73, 0]
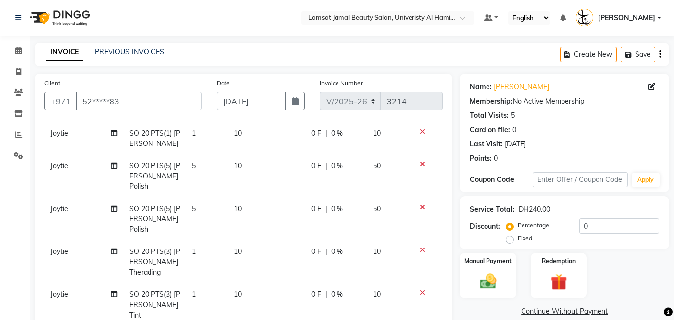
click at [198, 241] on td "1" at bounding box center [207, 262] width 42 height 43
select select "79908"
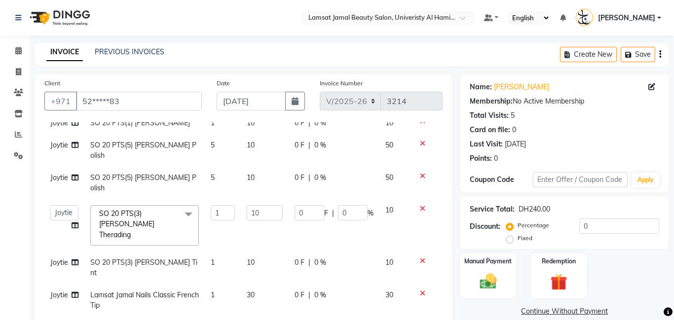
scroll to position [52, 0]
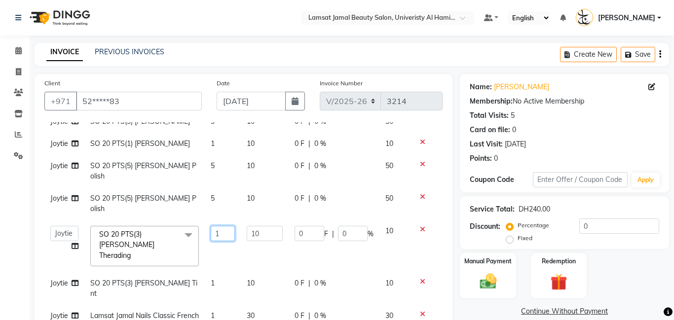
click at [225, 226] on input "1" at bounding box center [223, 233] width 24 height 15
type input "3"
click at [216, 253] on tbody "Joytie SO 20 PTS(3) Jamal Pedicure 3 10 0 F | 0 % 30 Joytie SO 20 PTS(1) Jamal …" at bounding box center [243, 257] width 398 height 292
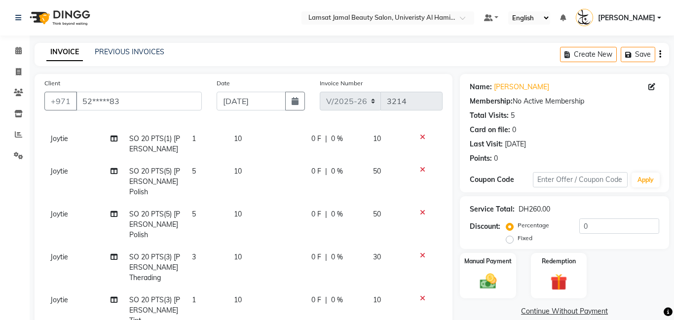
scroll to position [79, 0]
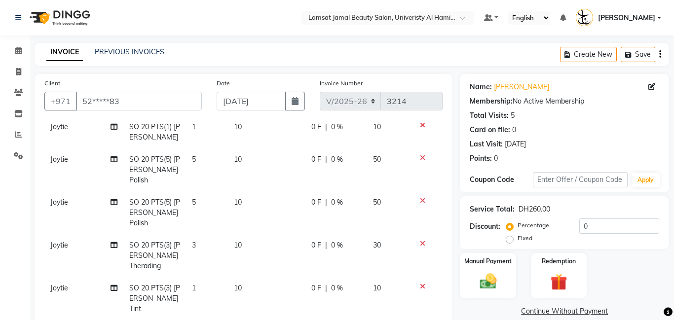
click at [197, 277] on td "1" at bounding box center [207, 298] width 42 height 43
select select "79908"
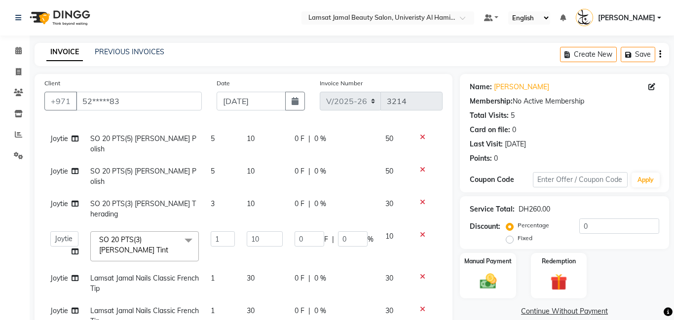
scroll to position [63, 0]
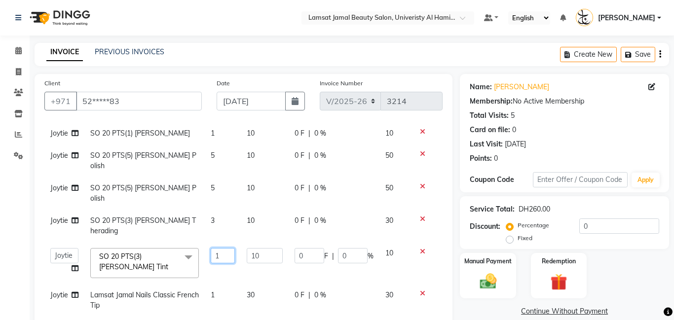
click at [226, 248] on input "1" at bounding box center [223, 255] width 24 height 15
type input "3"
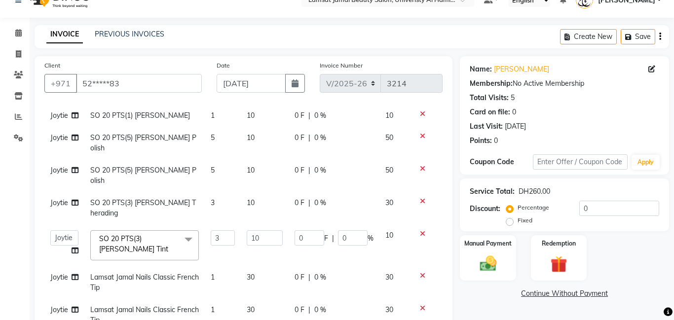
click at [65, 118] on span "Joytie" at bounding box center [59, 115] width 18 height 9
select select "79908"
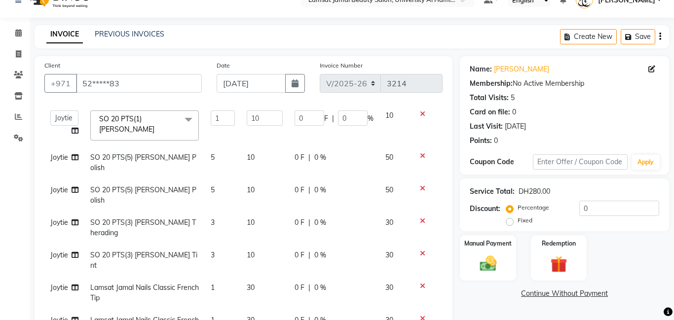
scroll to position [63, 0]
click at [73, 132] on icon at bounding box center [75, 130] width 7 height 7
select select "79908"
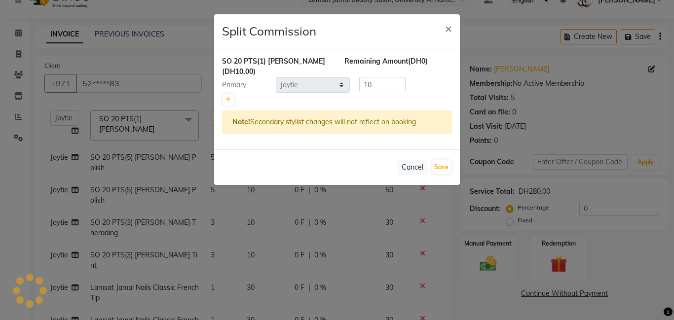
click at [82, 104] on ngb-modal-window "Split Commission × SO 20 PTS(1) Jamal Manicure (DH10.00) Remaining Amount (DH0)…" at bounding box center [337, 160] width 674 height 320
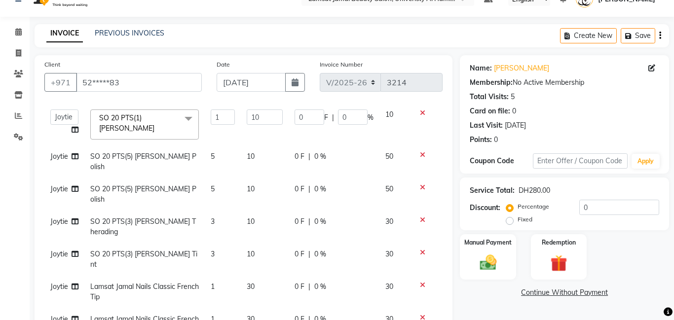
scroll to position [61, 0]
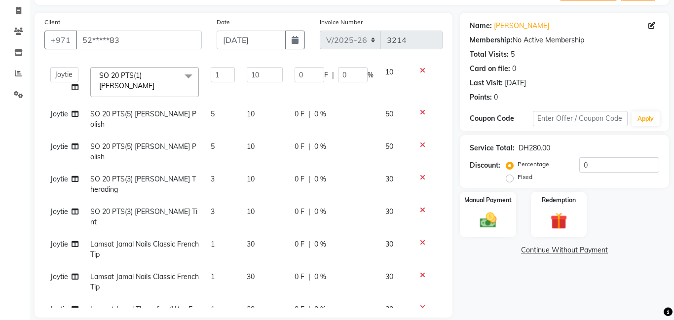
click at [57, 115] on span "Joytie" at bounding box center [59, 114] width 18 height 9
select select "79908"
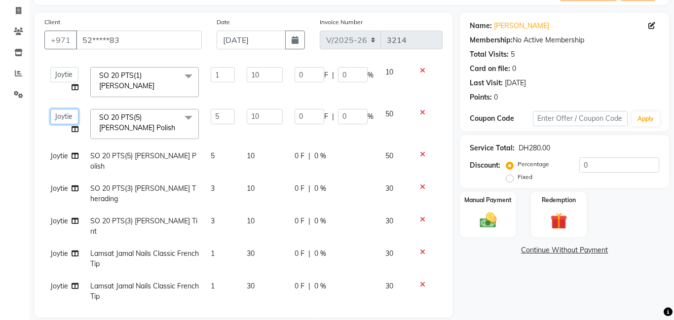
click at [62, 120] on select "[PERSON_NAME] Amna [PERSON_NAME] [PERSON_NAME] Ebda Lamsat [PERSON_NAME] [PERSO…" at bounding box center [64, 116] width 28 height 15
select select "79907"
click at [62, 249] on span "Joytie" at bounding box center [59, 253] width 18 height 9
select select "79908"
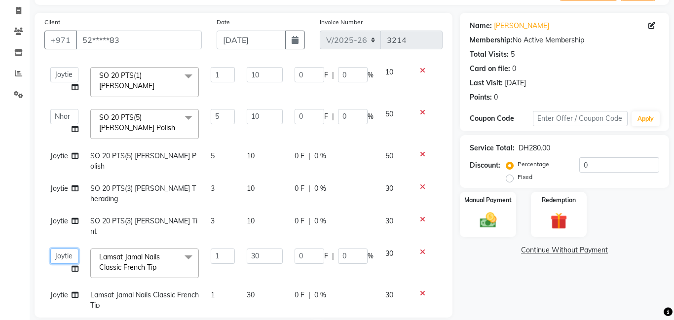
click at [62, 249] on select "[PERSON_NAME] Amna [PERSON_NAME] [PERSON_NAME] Ebda Lamsat [PERSON_NAME] [PERSO…" at bounding box center [64, 256] width 28 height 15
select select "79907"
click at [66, 249] on select "[PERSON_NAME] Amna [PERSON_NAME] [PERSON_NAME] Ebda Lamsat [PERSON_NAME] [PERSO…" at bounding box center [64, 256] width 28 height 15
click at [50, 249] on select "[PERSON_NAME] Amna [PERSON_NAME] [PERSON_NAME] Ebda Lamsat [PERSON_NAME] [PERSO…" at bounding box center [64, 256] width 28 height 15
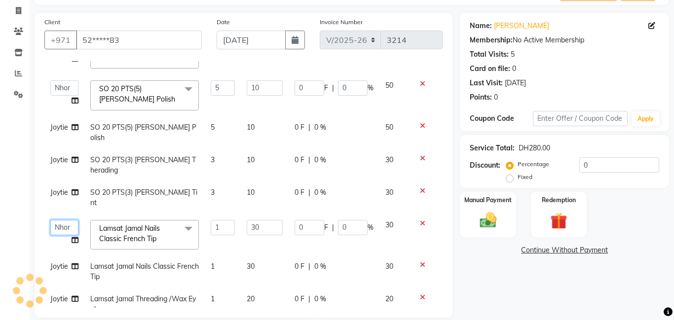
scroll to position [79, 0]
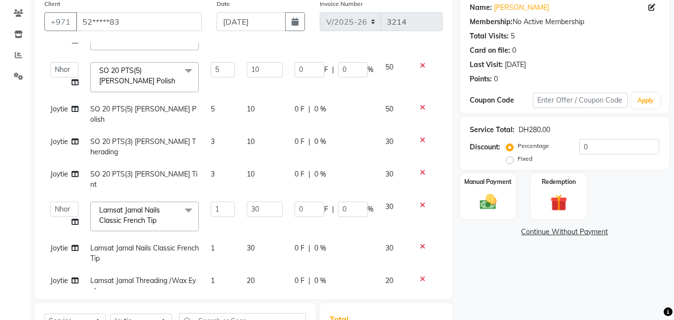
click at [60, 244] on span "Joytie" at bounding box center [59, 248] width 18 height 9
select select "79908"
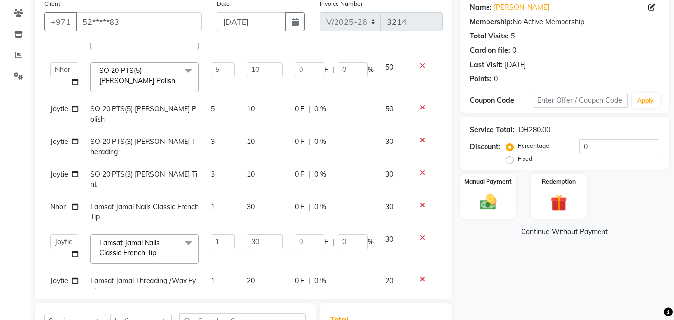
scroll to position [91, 0]
select select "79907"
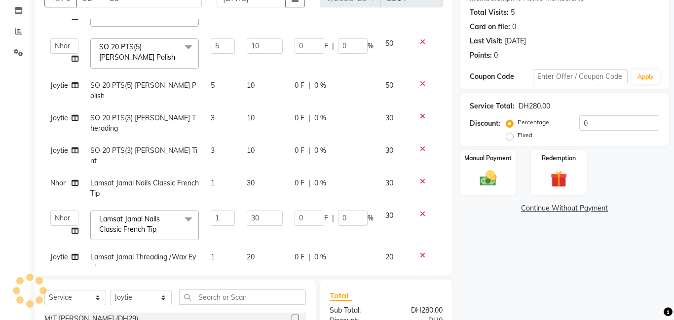
scroll to position [191, 0]
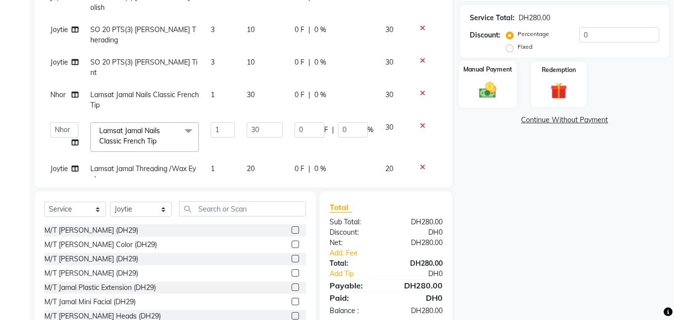
click at [496, 103] on div "Manual Payment" at bounding box center [488, 84] width 58 height 47
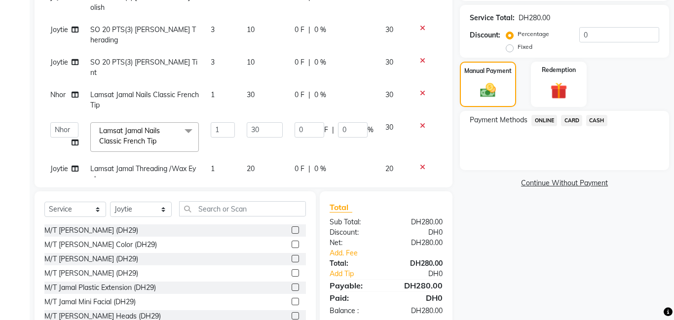
click at [593, 119] on span "CASH" at bounding box center [596, 120] width 21 height 11
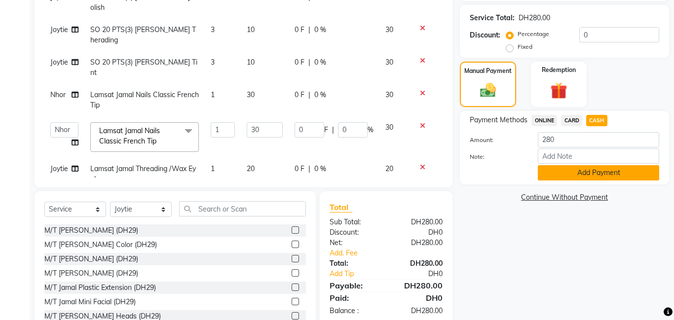
click at [633, 171] on button "Add Payment" at bounding box center [598, 172] width 121 height 15
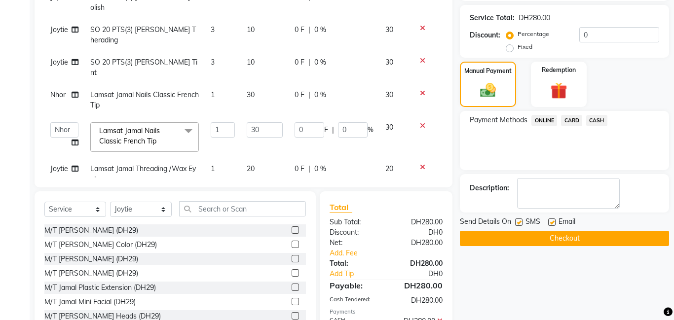
click at [612, 238] on button "Checkout" at bounding box center [564, 238] width 209 height 15
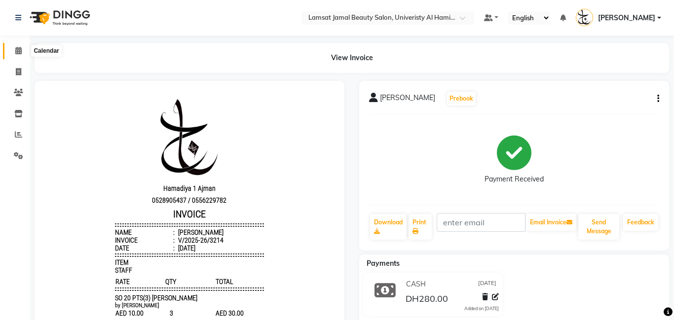
click at [13, 51] on span at bounding box center [18, 50] width 17 height 11
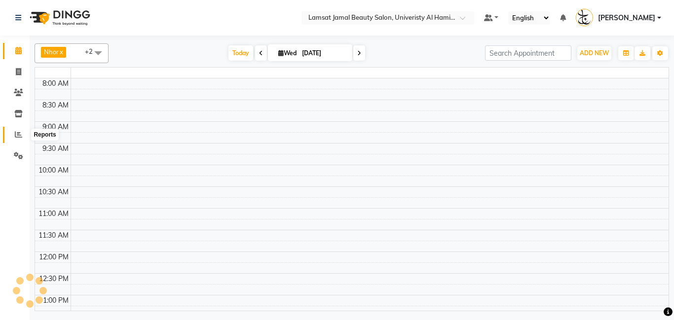
click at [18, 133] on icon at bounding box center [18, 134] width 7 height 7
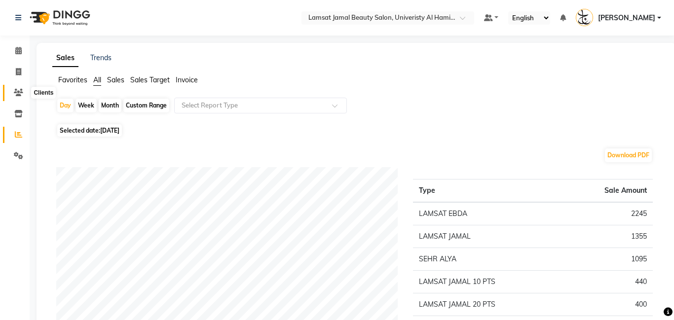
click at [18, 92] on icon at bounding box center [18, 92] width 9 height 7
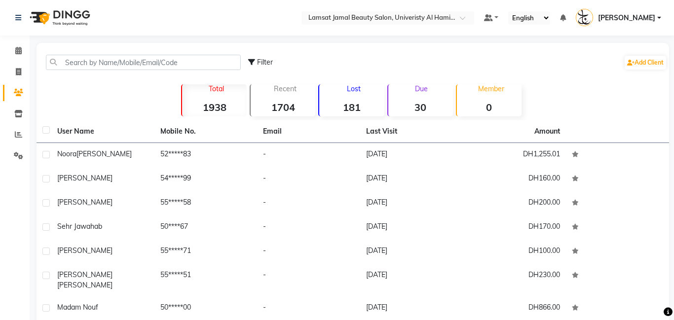
click at [414, 96] on div "Due 30" at bounding box center [420, 100] width 66 height 32
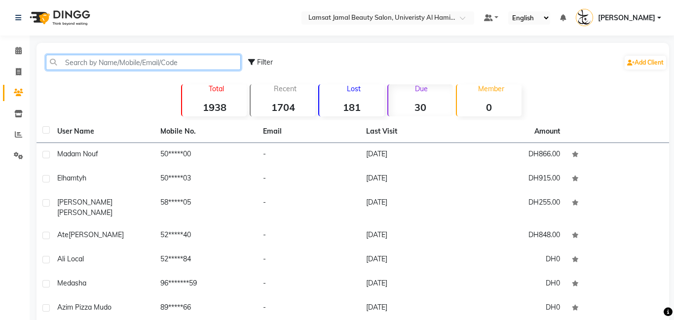
click at [102, 61] on input "text" at bounding box center [143, 62] width 195 height 15
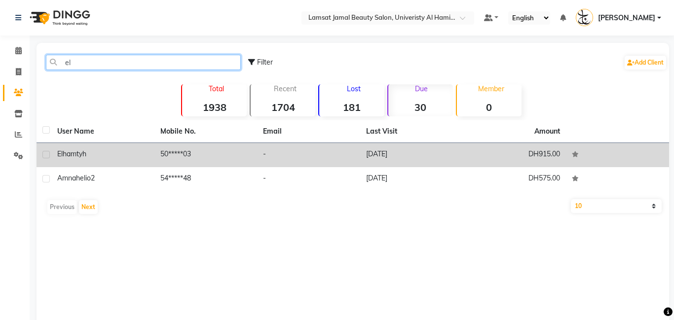
type input "el"
drag, startPoint x: 167, startPoint y: 154, endPoint x: 177, endPoint y: 154, distance: 9.4
click at [168, 154] on td "50*****03" at bounding box center [205, 155] width 103 height 24
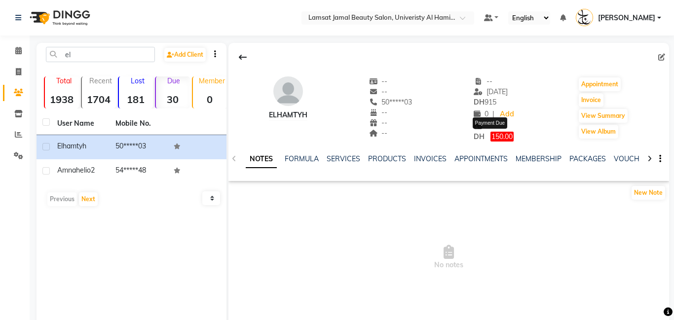
click at [498, 138] on span "150.00" at bounding box center [502, 137] width 23 height 10
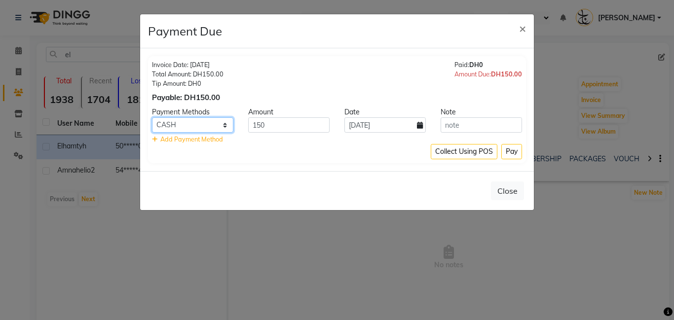
click at [223, 125] on select "ONLINE CARD CASH" at bounding box center [192, 124] width 81 height 15
select select "3"
click at [152, 117] on select "ONLINE CARD CASH" at bounding box center [192, 124] width 81 height 15
click at [513, 156] on button "Pay" at bounding box center [511, 151] width 21 height 15
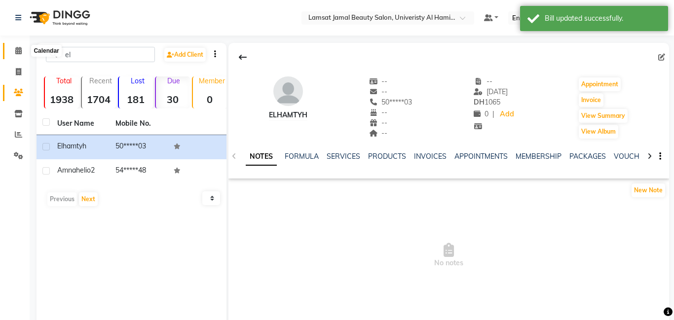
drag, startPoint x: 20, startPoint y: 54, endPoint x: 32, endPoint y: 19, distance: 37.0
click at [20, 54] on span at bounding box center [18, 50] width 17 height 11
